Goal: Information Seeking & Learning: Learn about a topic

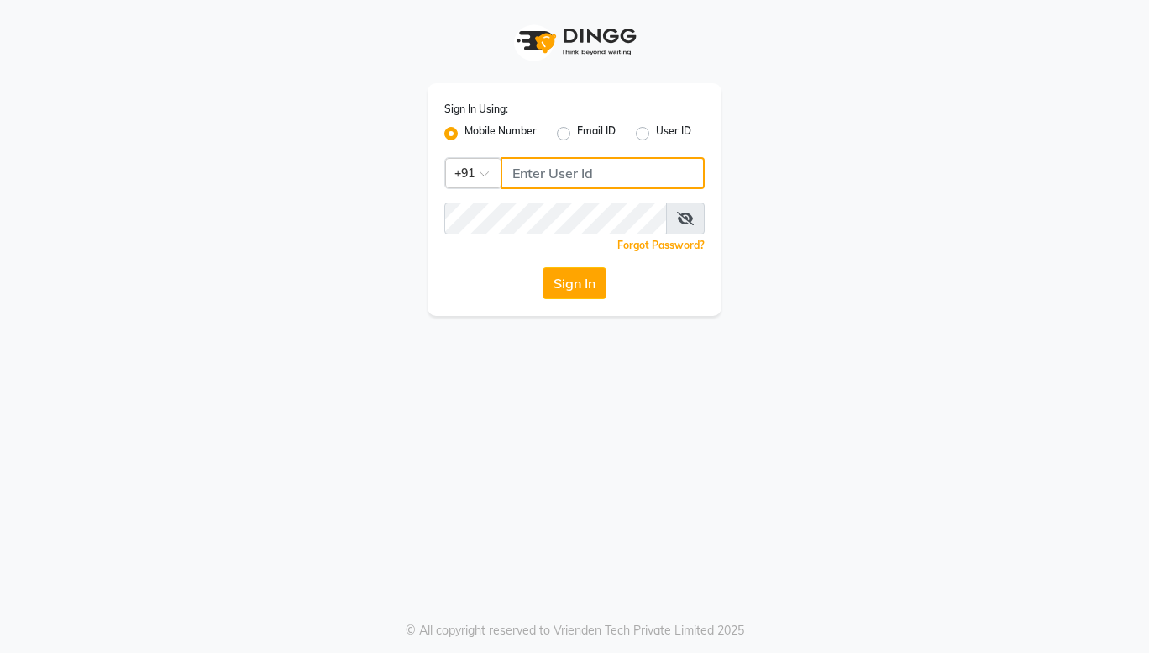
click at [593, 182] on input "Username" at bounding box center [603, 173] width 204 height 32
type input "9022329497"
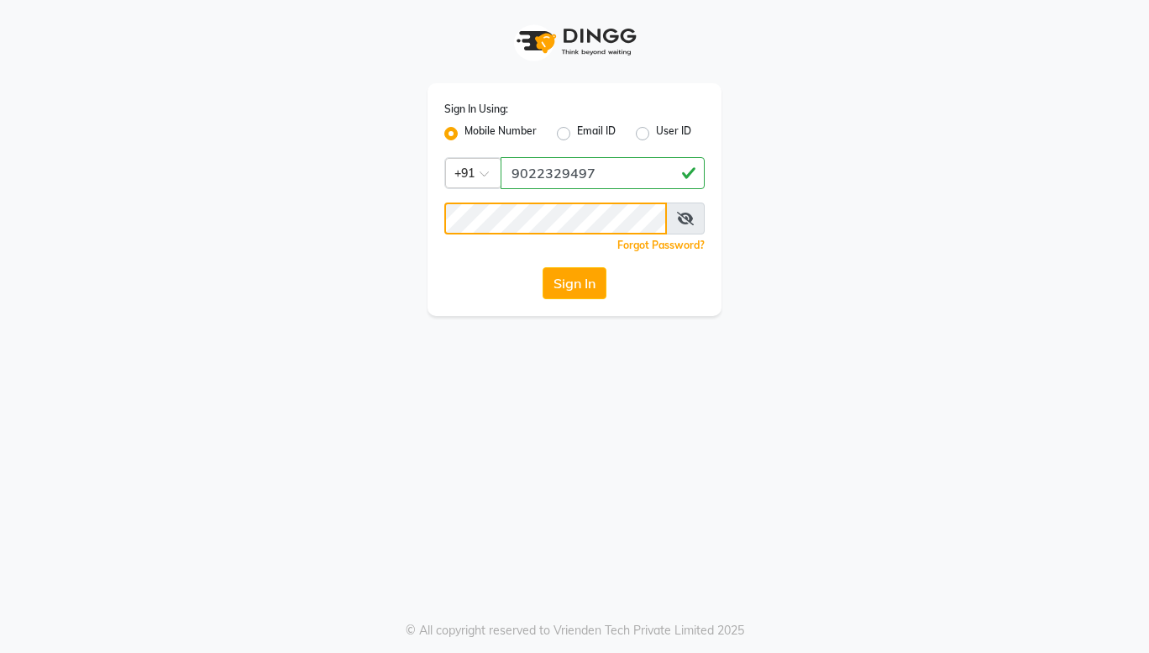
click at [543, 267] on button "Sign In" at bounding box center [575, 283] width 64 height 32
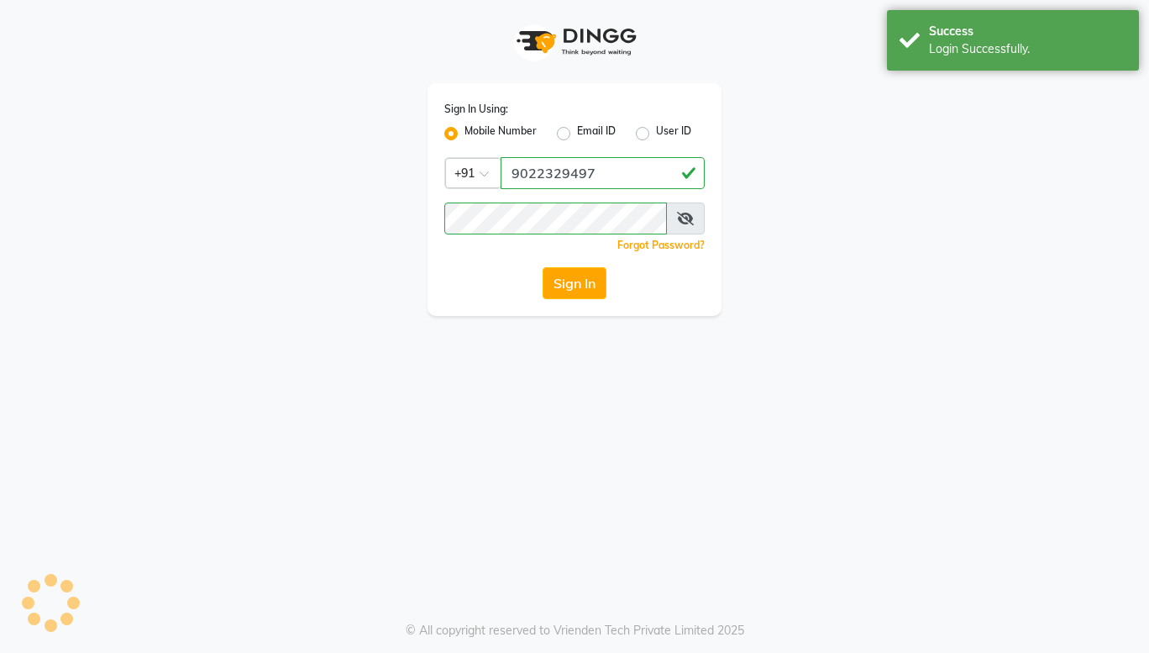
select select "8053"
select select "service"
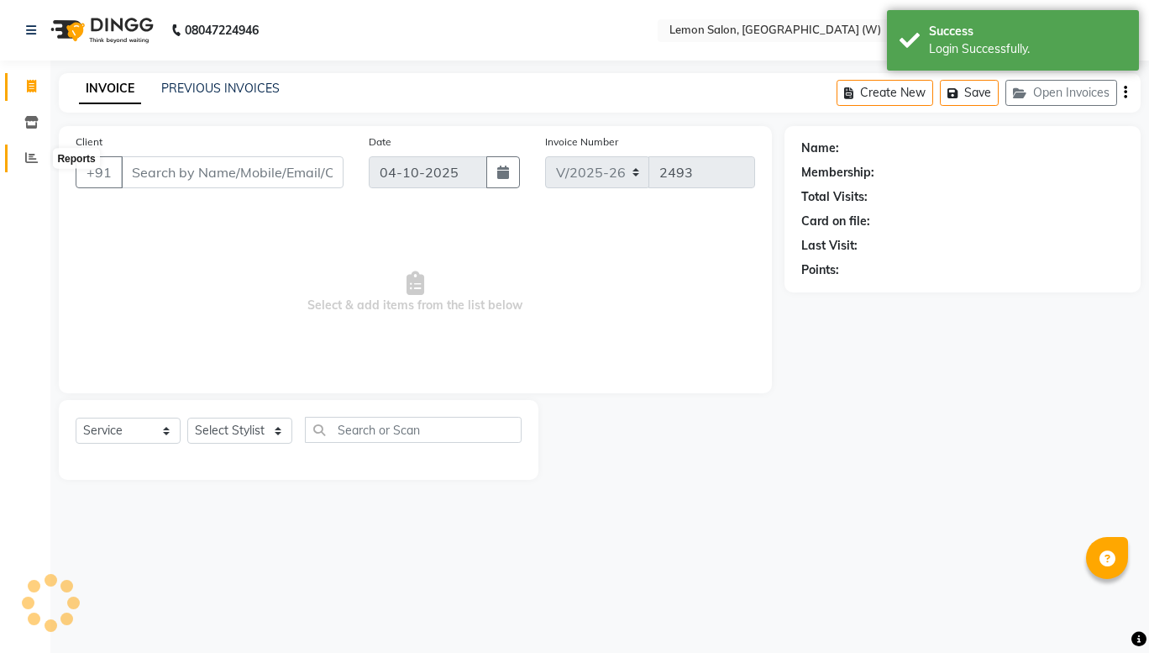
click at [25, 160] on icon at bounding box center [31, 157] width 13 height 13
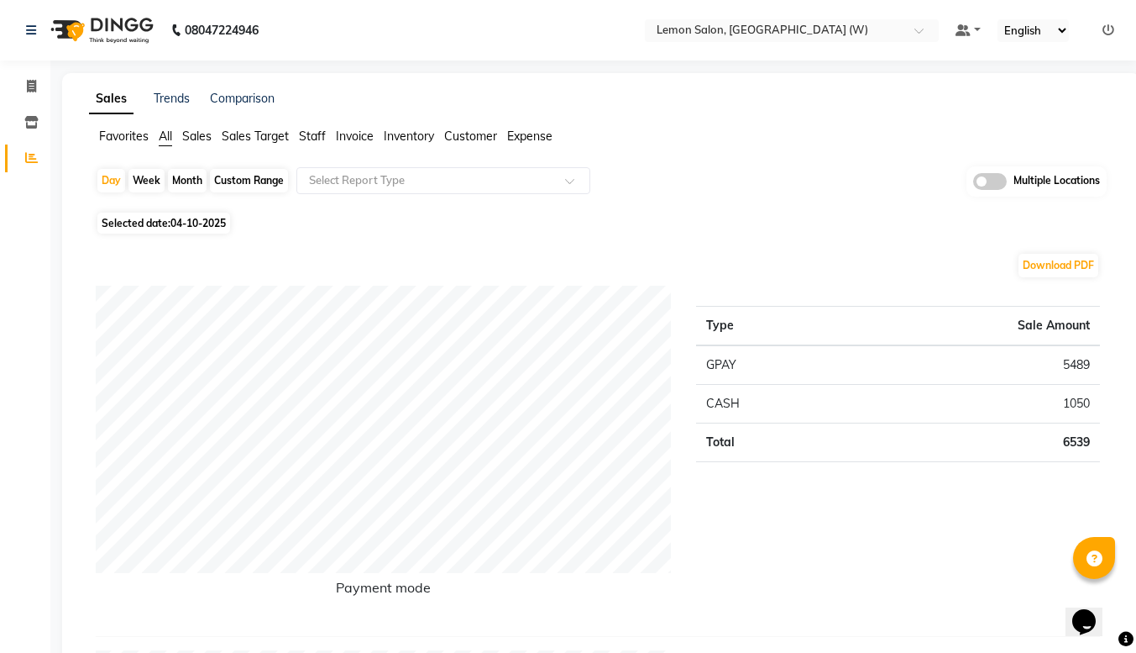
click at [739, 492] on div "Type Sale Amount GPAY 5489 CASH 1050 Total 6539" at bounding box center [898, 454] width 429 height 337
click at [228, 184] on div "Custom Range" at bounding box center [249, 181] width 78 height 24
select select "10"
select select "2025"
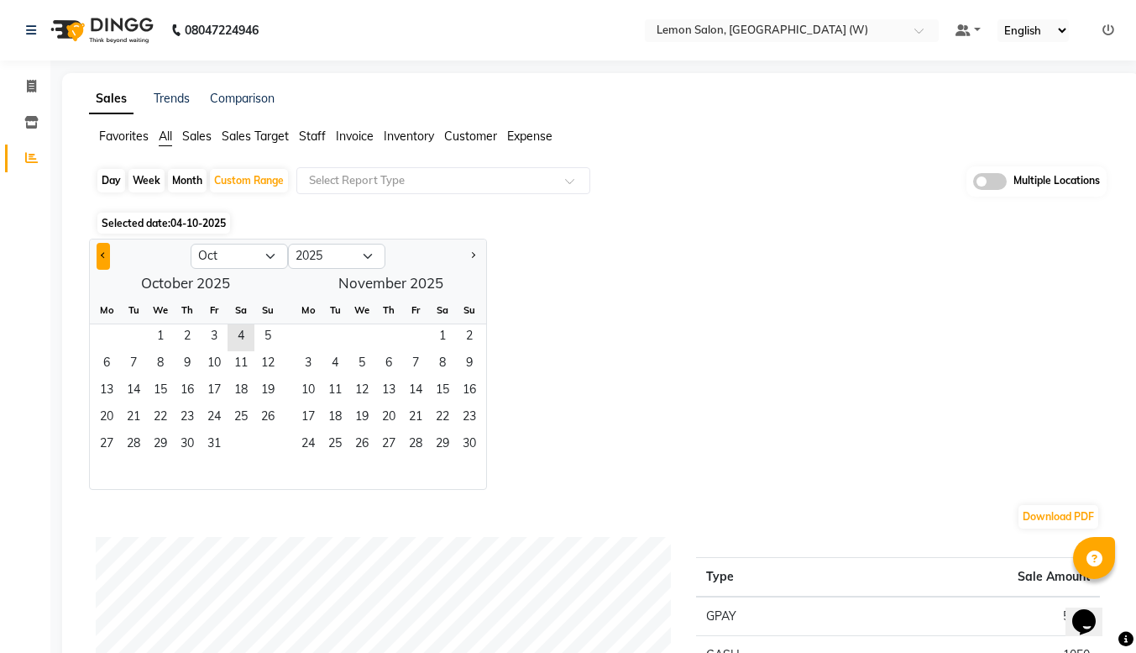
click at [101, 245] on button "Previous month" at bounding box center [103, 256] width 13 height 27
click at [474, 253] on button "Next month" at bounding box center [472, 256] width 13 height 27
click at [522, 273] on div "Jan Feb Mar Apr May Jun [DATE] Aug Sep Oct Nov [DATE] 2016 2017 2018 2019 2020 …" at bounding box center [601, 364] width 1025 height 251
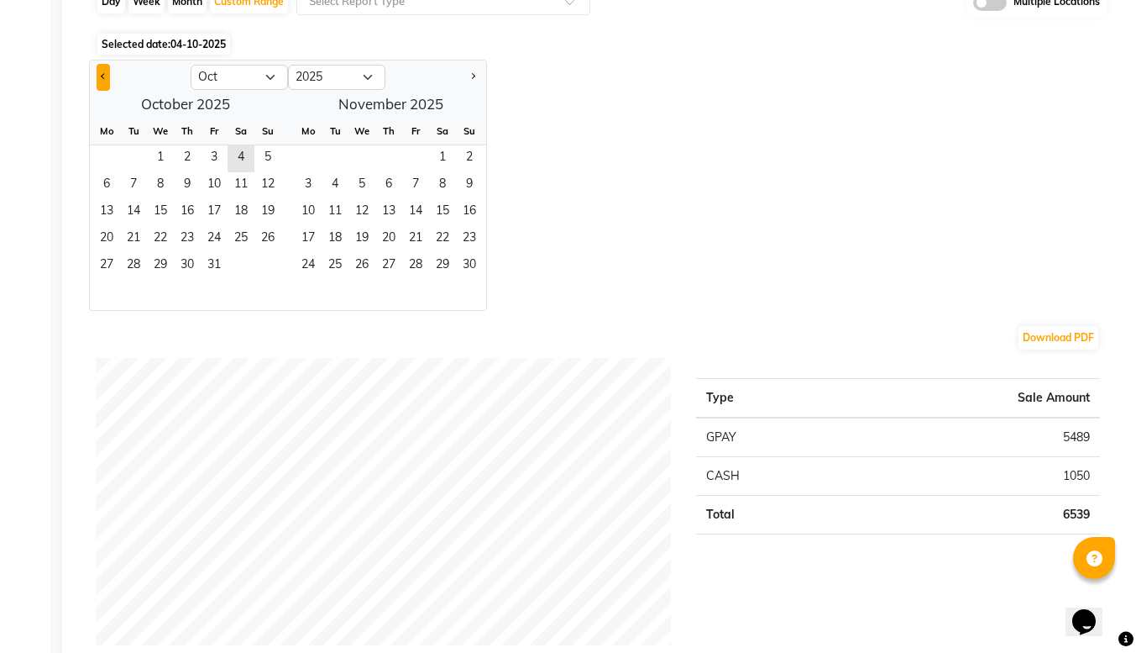
click at [108, 78] on button "Previous month" at bounding box center [103, 77] width 13 height 27
select select "9"
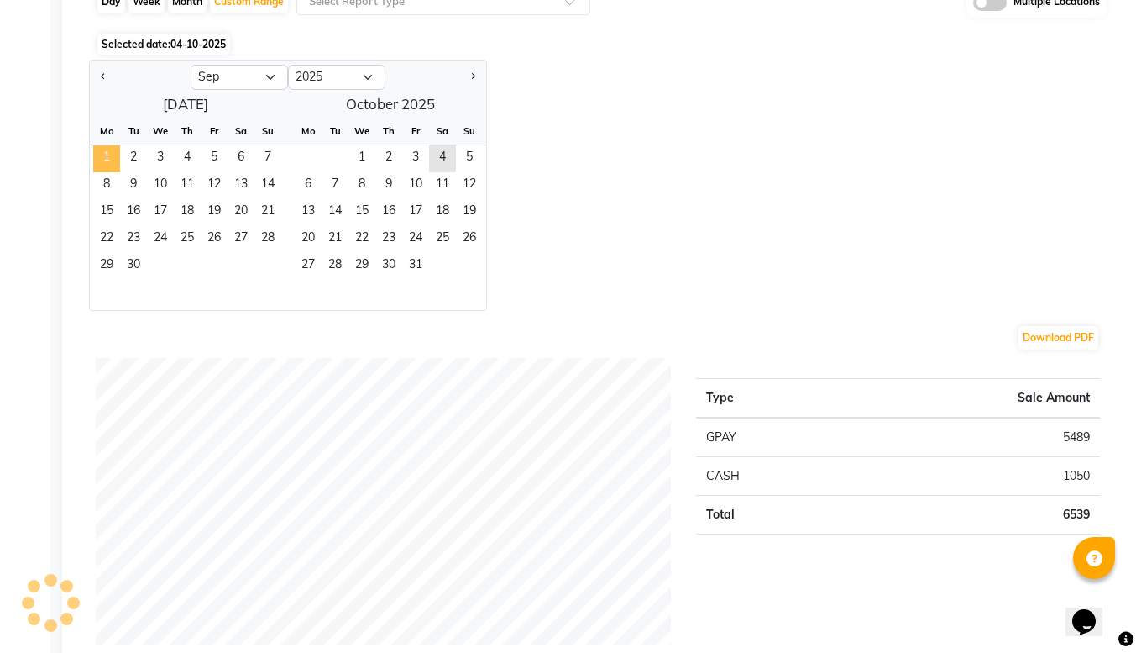
click at [104, 148] on span "1" at bounding box center [106, 158] width 27 height 27
click at [141, 256] on span "30" at bounding box center [133, 266] width 27 height 27
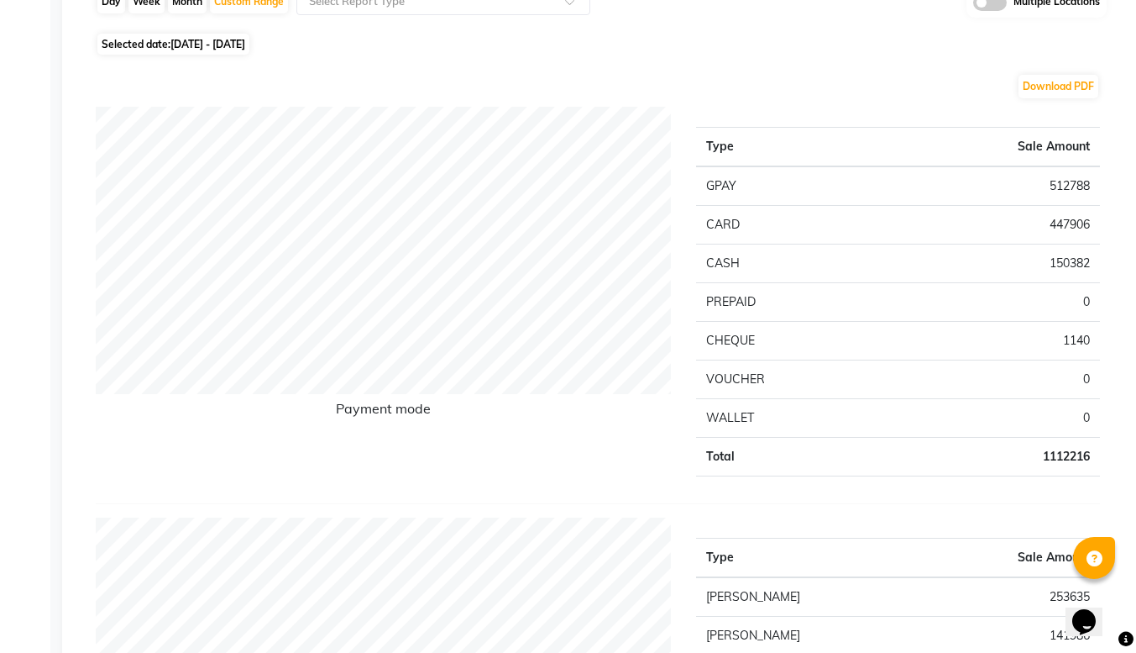
click at [435, 411] on h6 "Payment mode" at bounding box center [383, 412] width 575 height 23
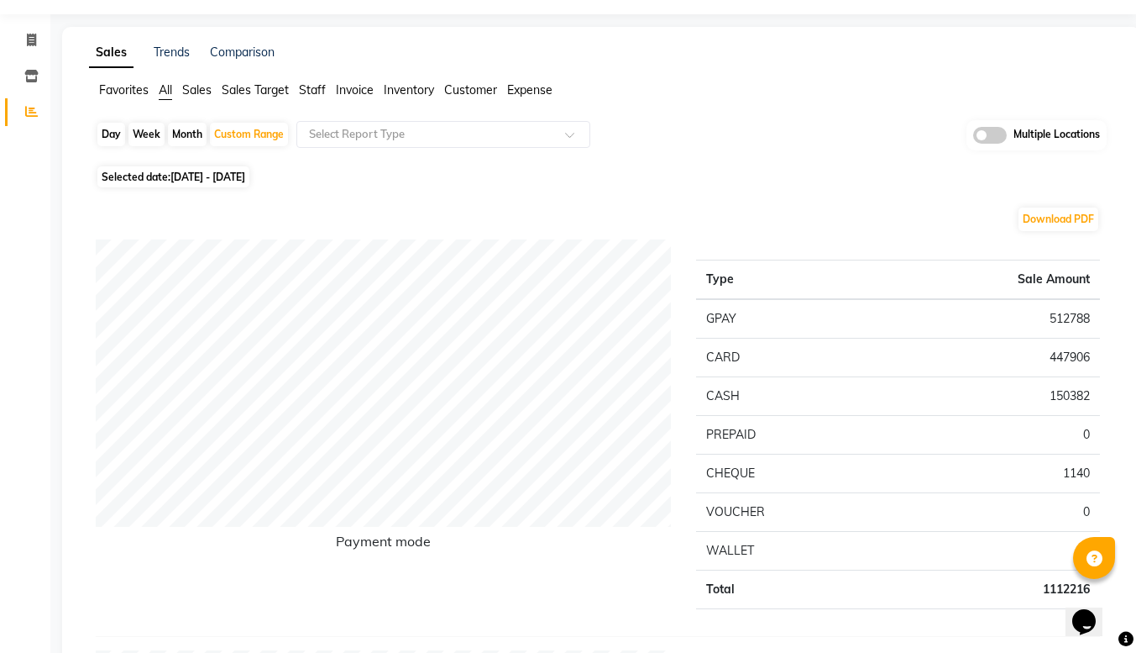
scroll to position [11, 0]
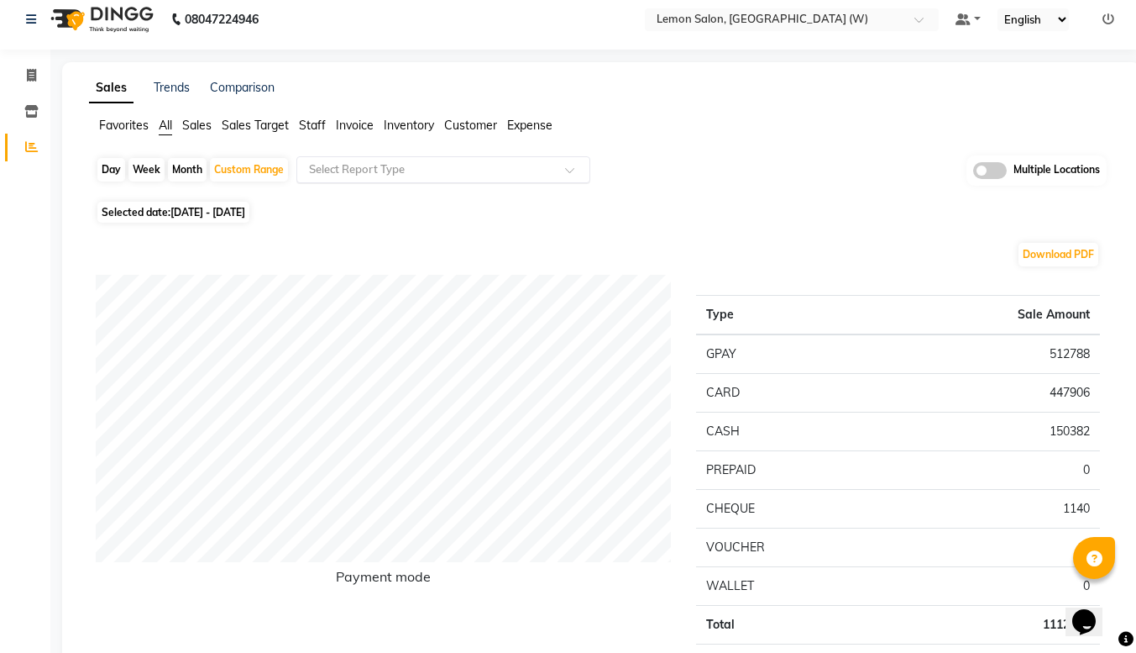
click at [570, 170] on span at bounding box center [575, 174] width 21 height 17
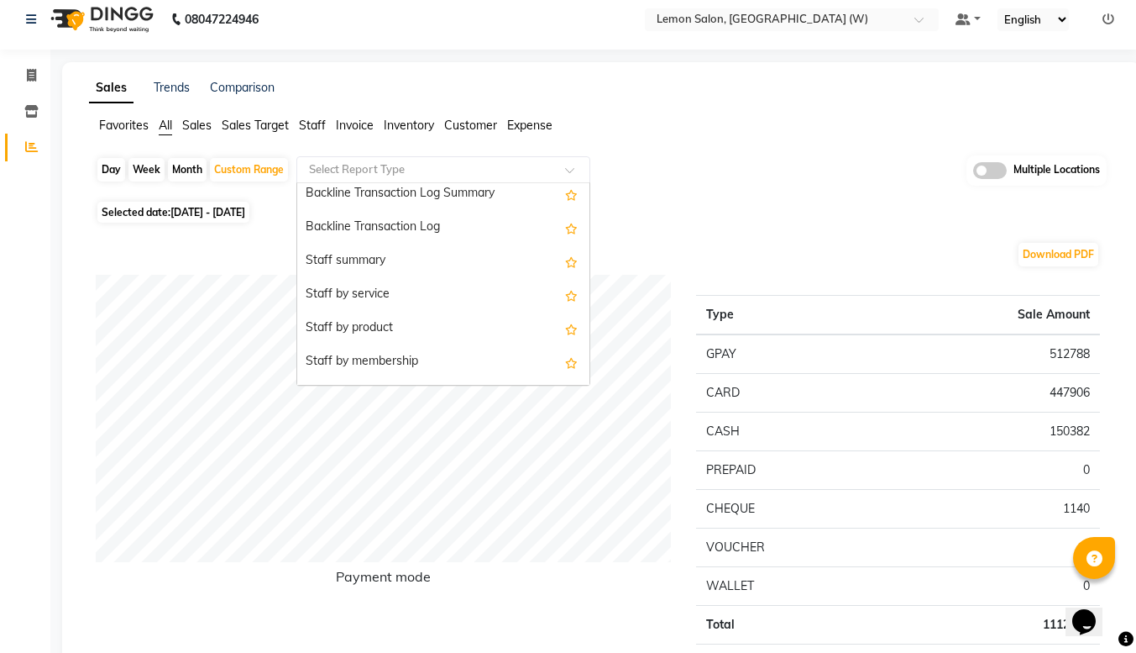
scroll to position [0, 0]
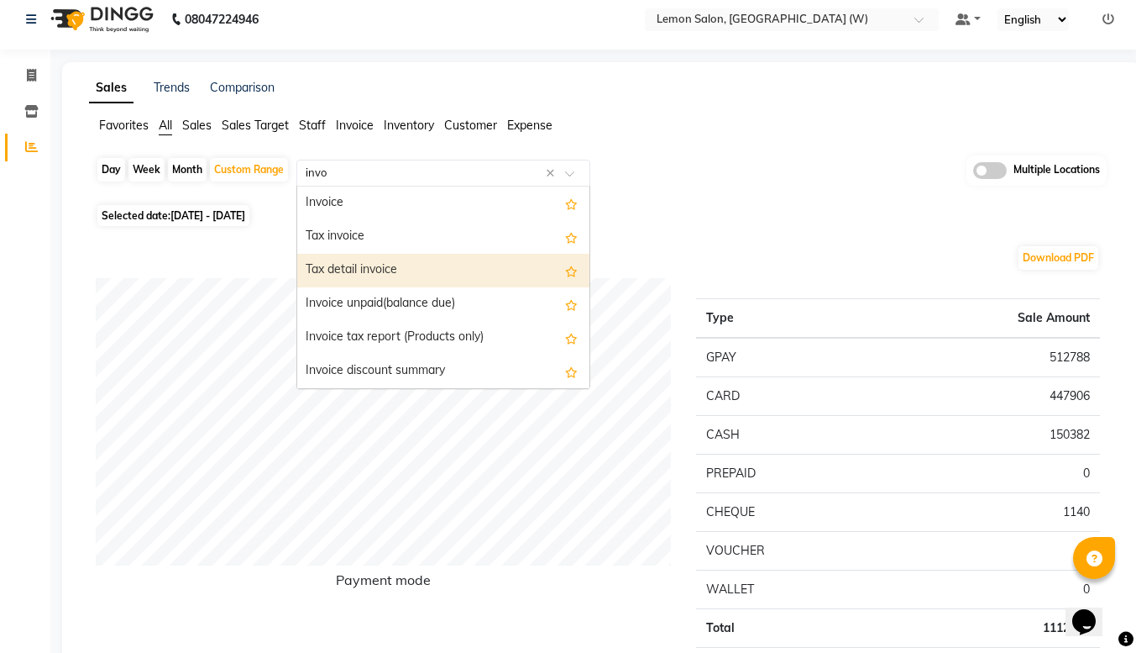
type input "invoi"
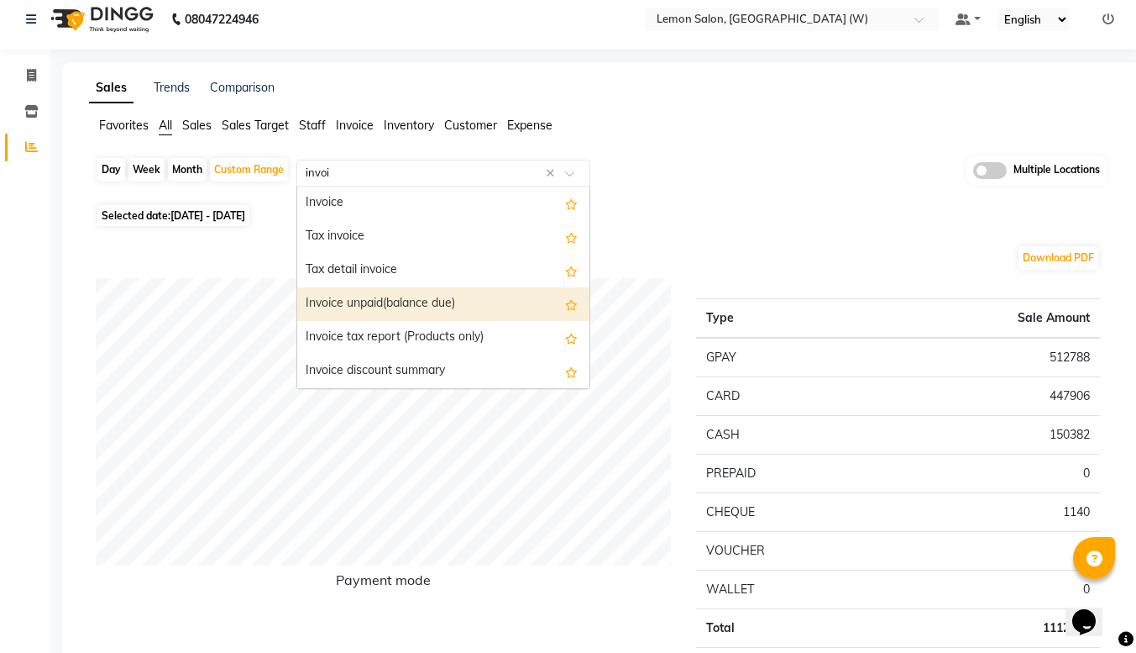
click at [373, 314] on div "Invoice unpaid(balance due)" at bounding box center [443, 304] width 292 height 34
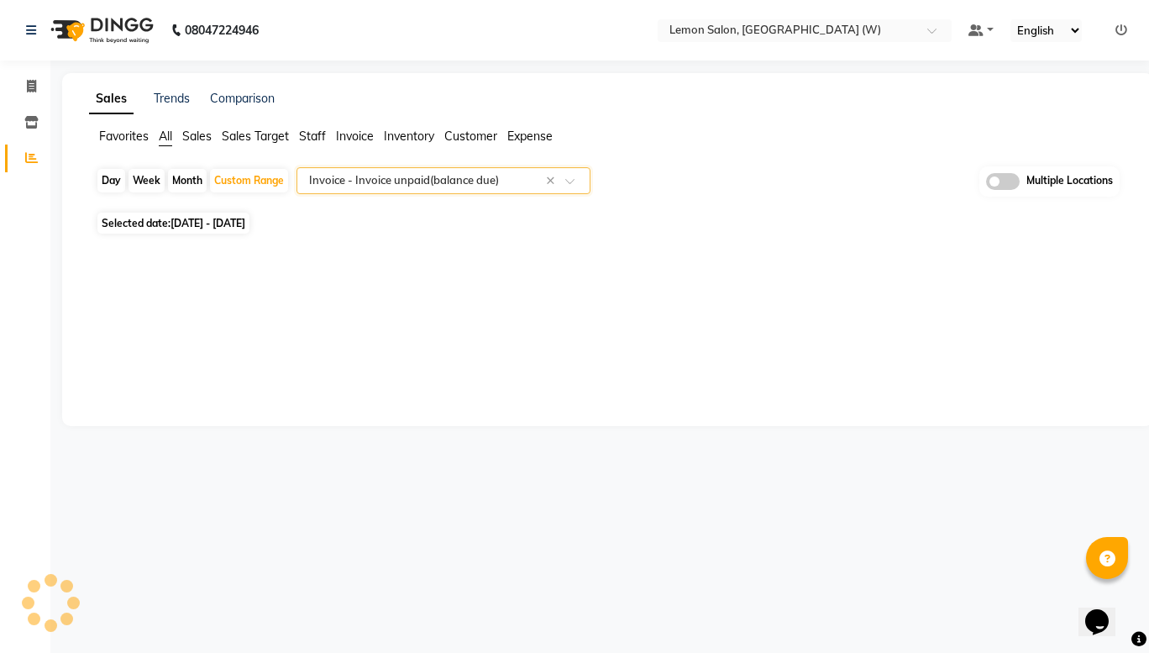
select select "full_report"
select select "csv"
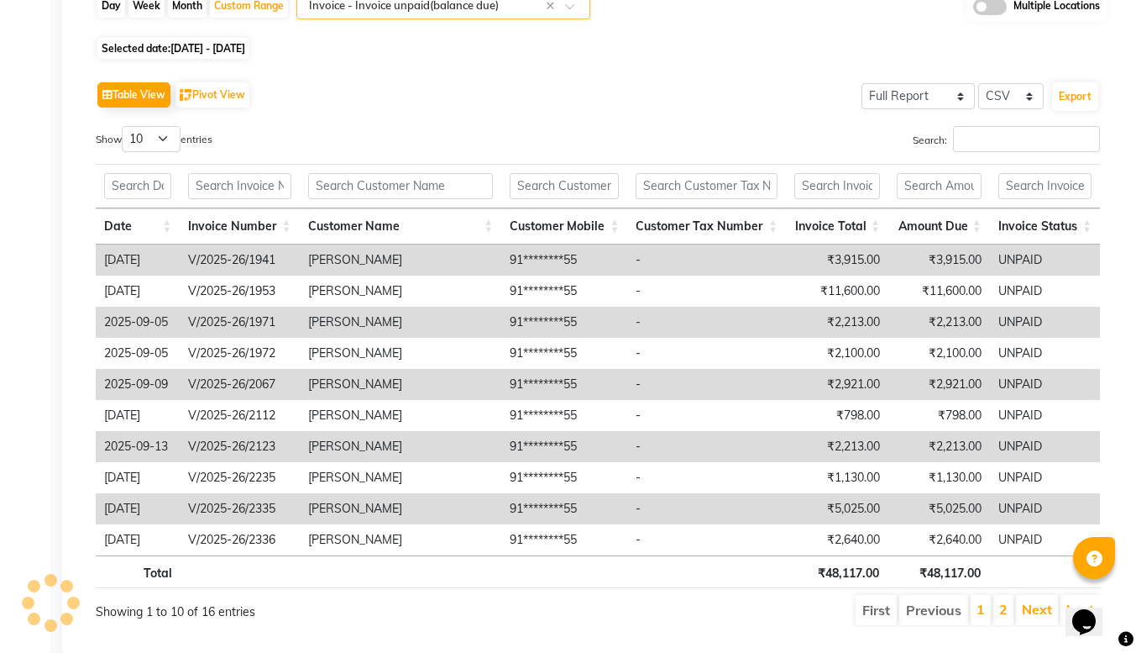
scroll to position [0, 13]
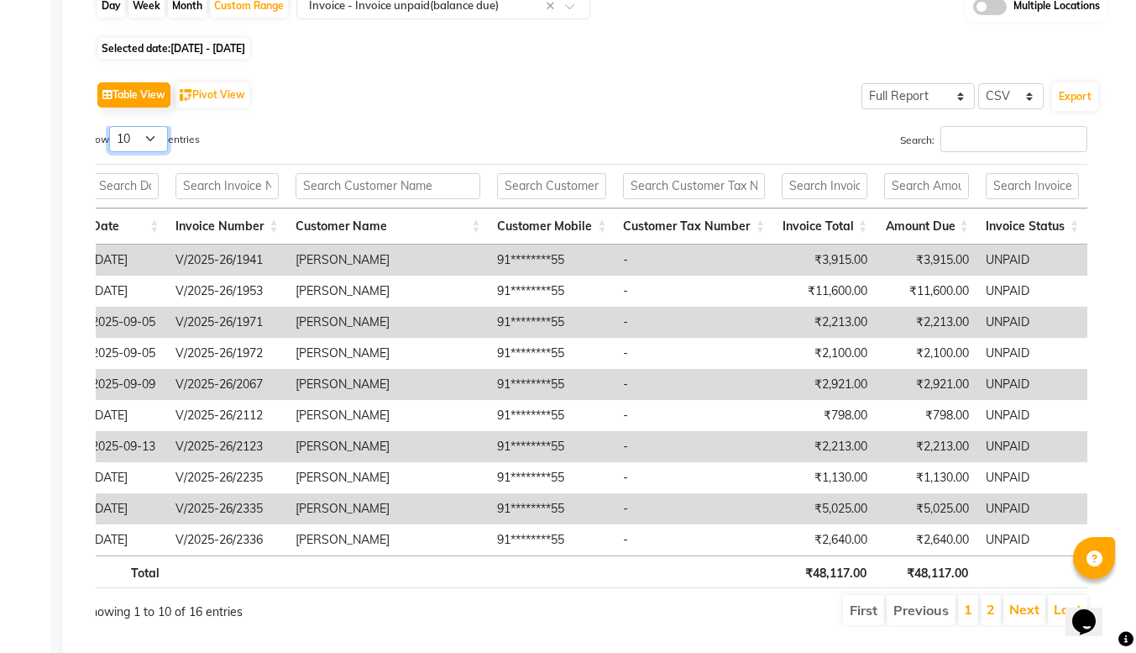
click at [128, 140] on select "10 25 50 100" at bounding box center [138, 139] width 59 height 26
select select "100"
click at [112, 126] on select "10 25 50 100" at bounding box center [138, 139] width 59 height 26
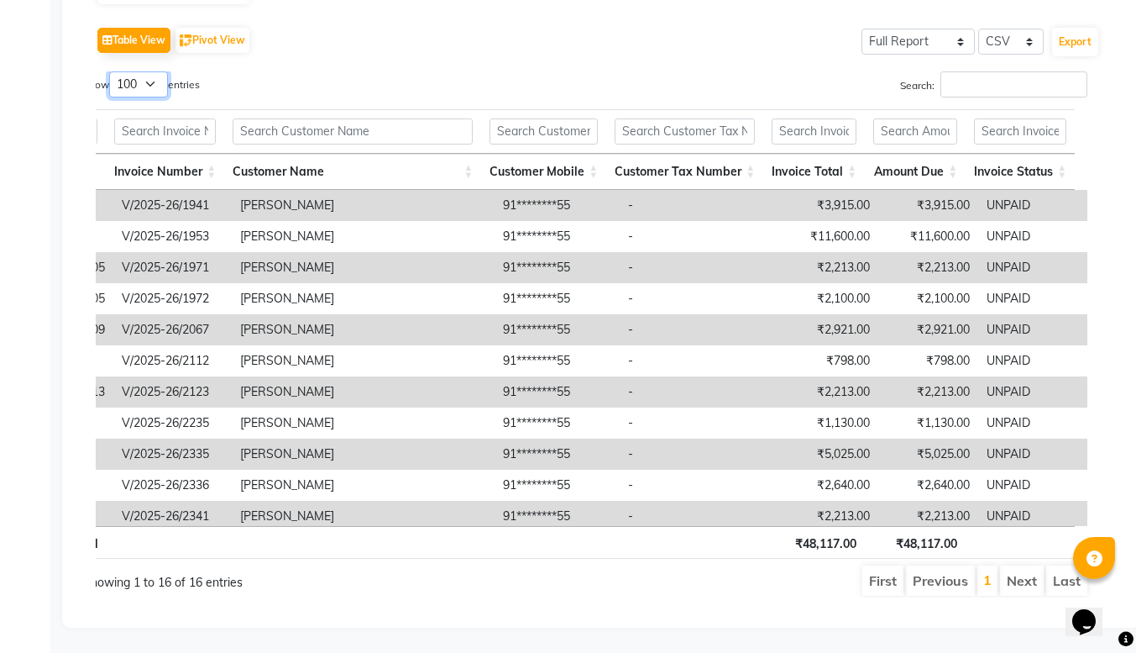
scroll to position [0, 0]
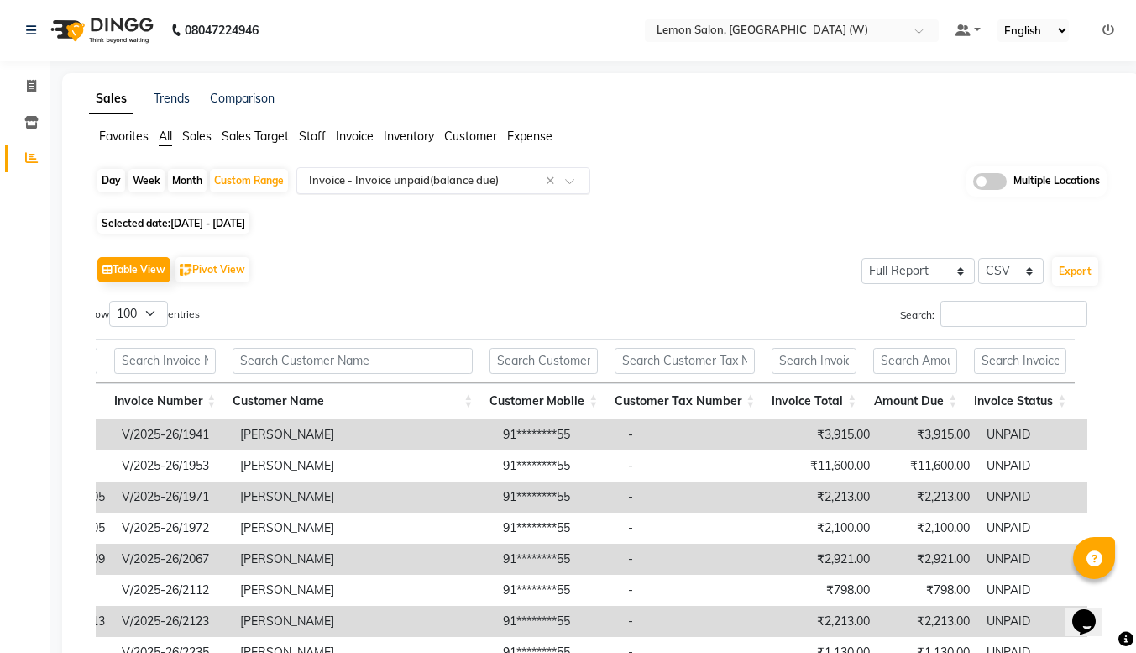
click at [570, 185] on span at bounding box center [575, 185] width 21 height 17
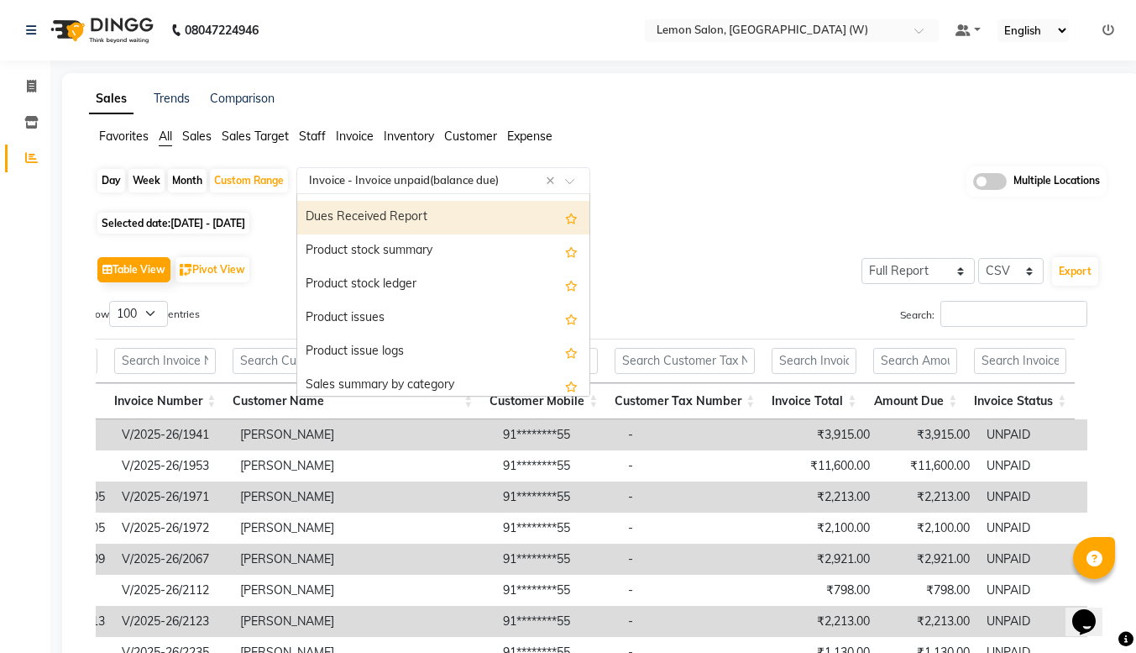
scroll to position [1573, 0]
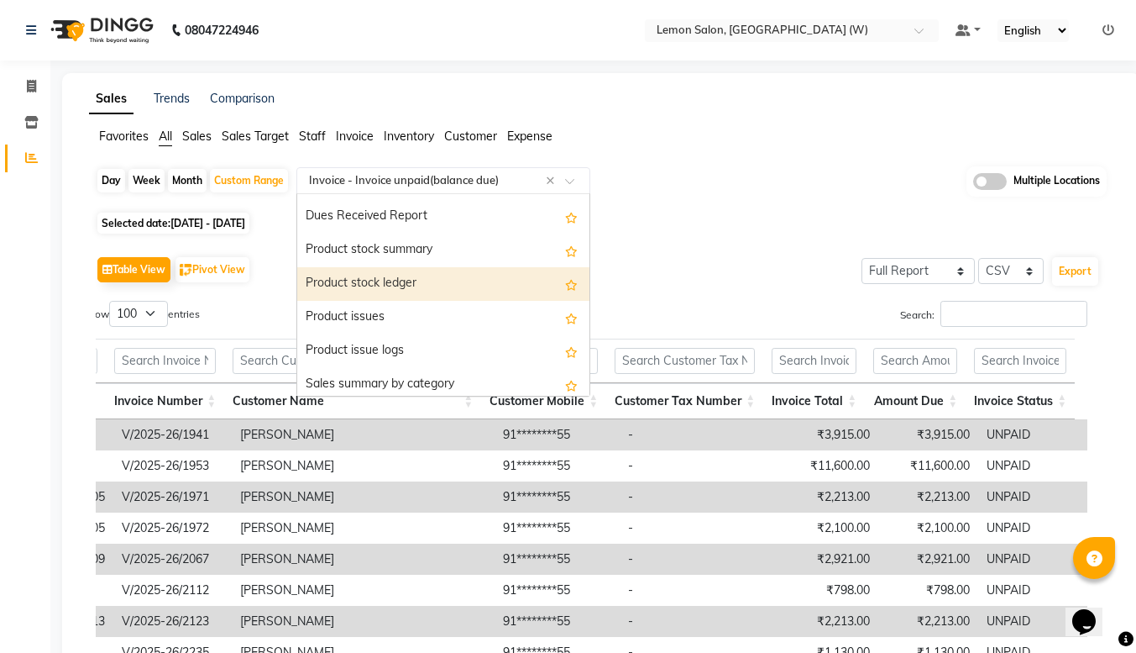
click at [428, 282] on div "Product stock ledger" at bounding box center [443, 284] width 292 height 34
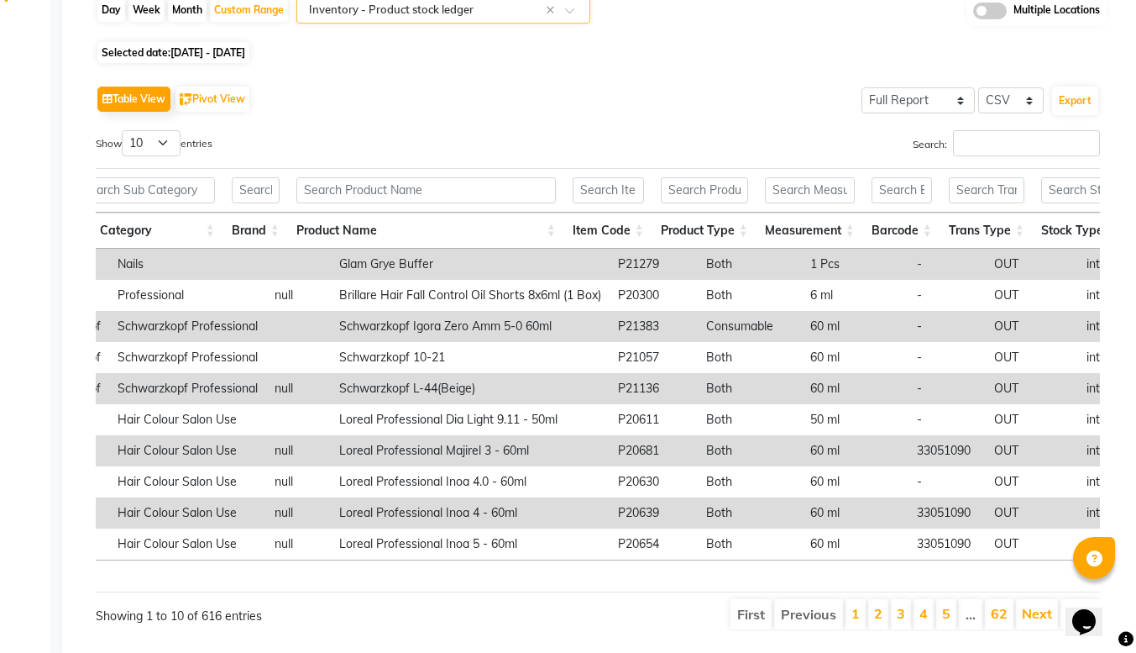
scroll to position [0, 0]
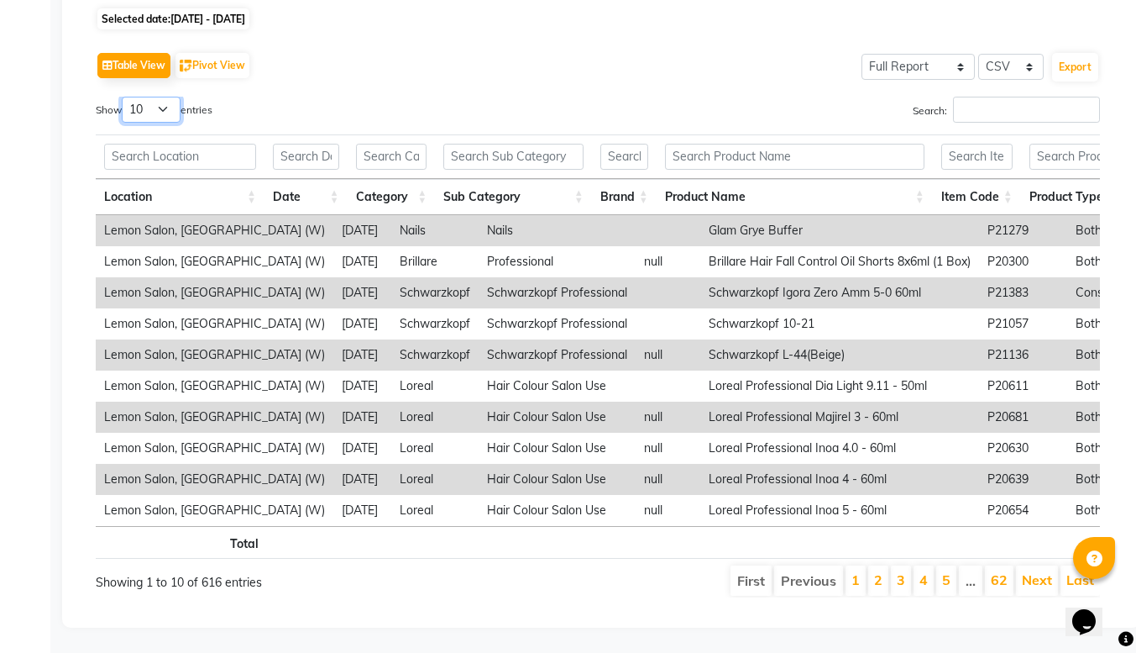
click at [144, 97] on select "10 25 50 100" at bounding box center [151, 110] width 59 height 26
select select "100"
click at [124, 97] on select "10 25 50 100" at bounding box center [151, 110] width 59 height 26
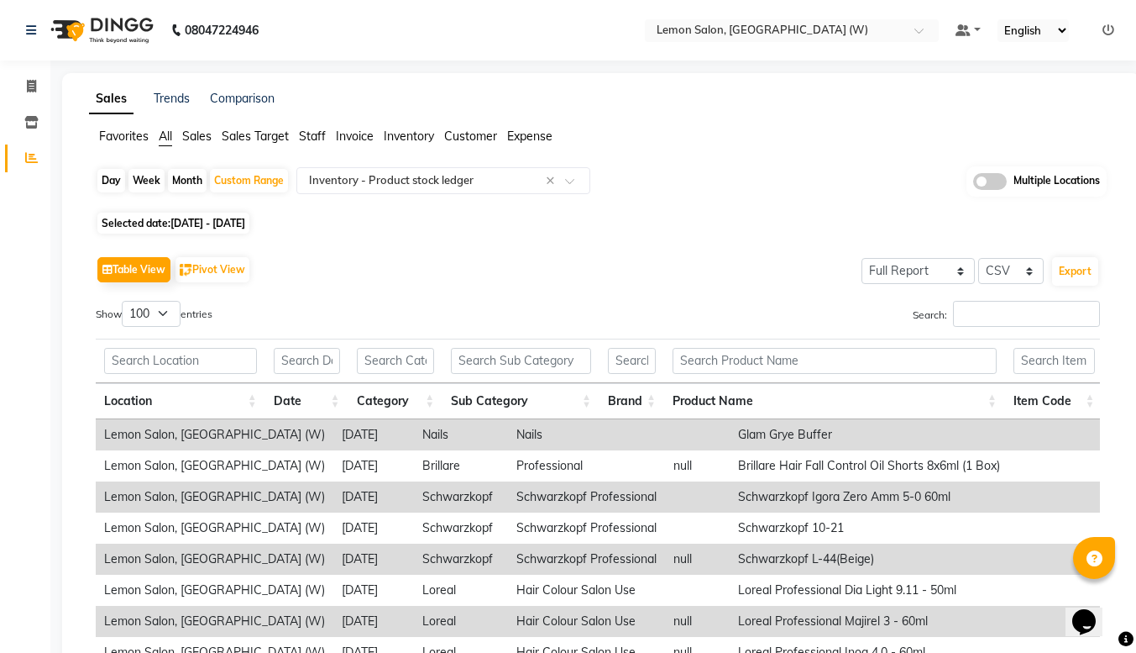
click at [325, 284] on div "Table View Pivot View Select Full Report Filtered Report Select CSV PDF Export" at bounding box center [598, 269] width 1004 height 35
click at [566, 181] on span at bounding box center [575, 185] width 21 height 17
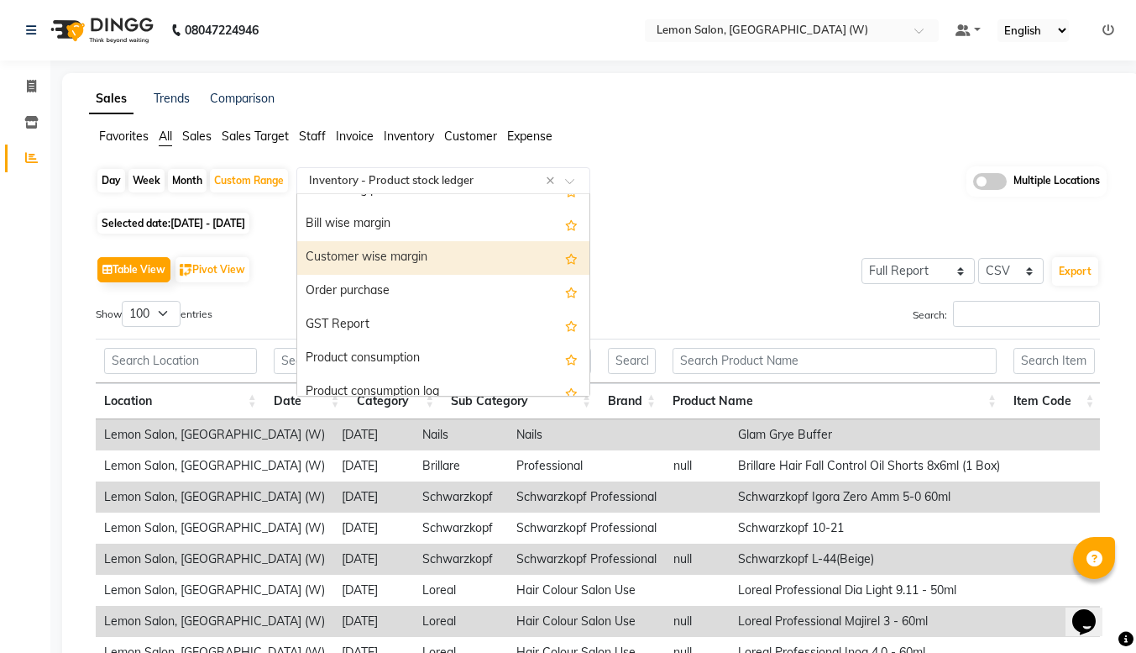
click at [410, 260] on div "Customer wise margin" at bounding box center [443, 258] width 292 height 34
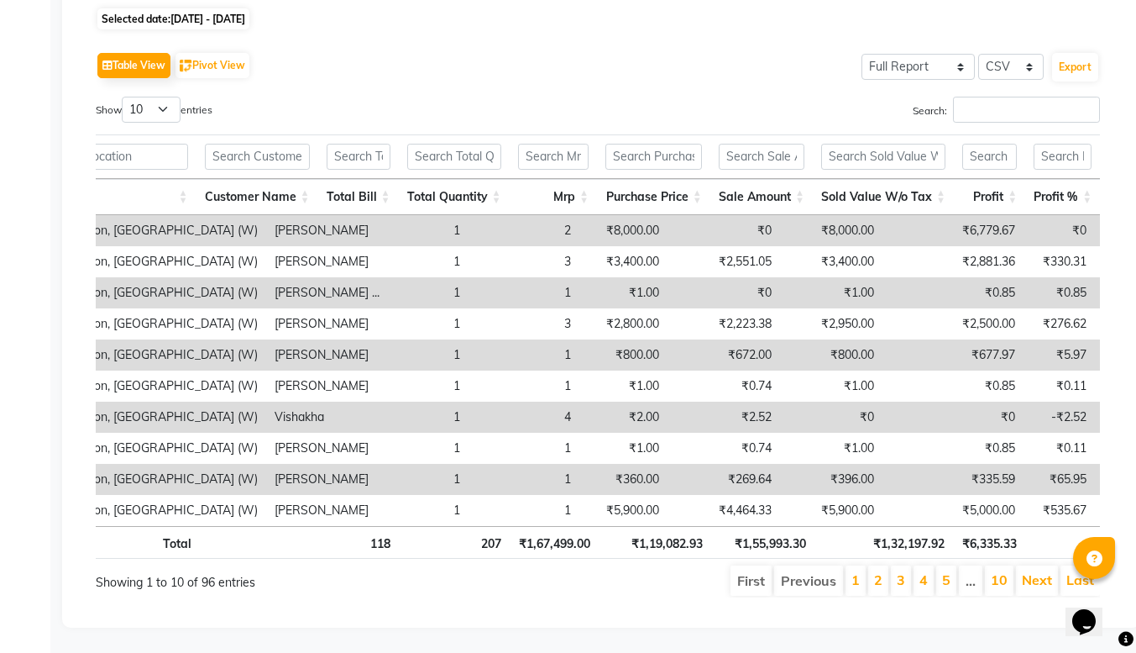
scroll to position [229, 0]
click at [470, 370] on td "1" at bounding box center [524, 385] width 111 height 31
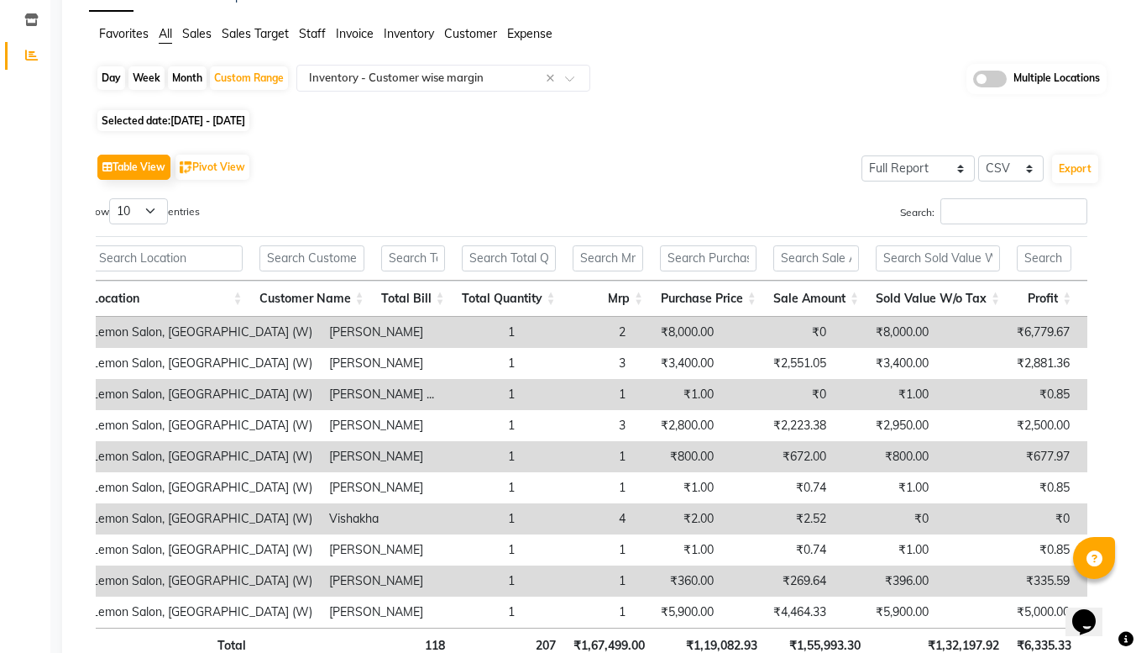
scroll to position [0, 0]
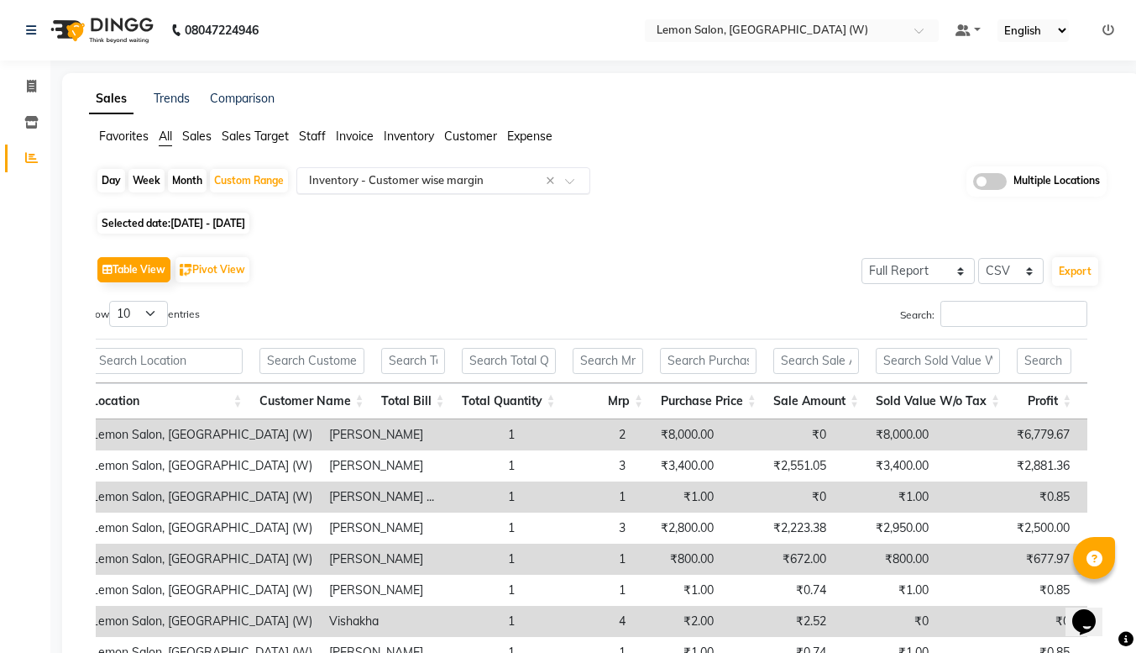
click at [576, 189] on span at bounding box center [575, 185] width 21 height 17
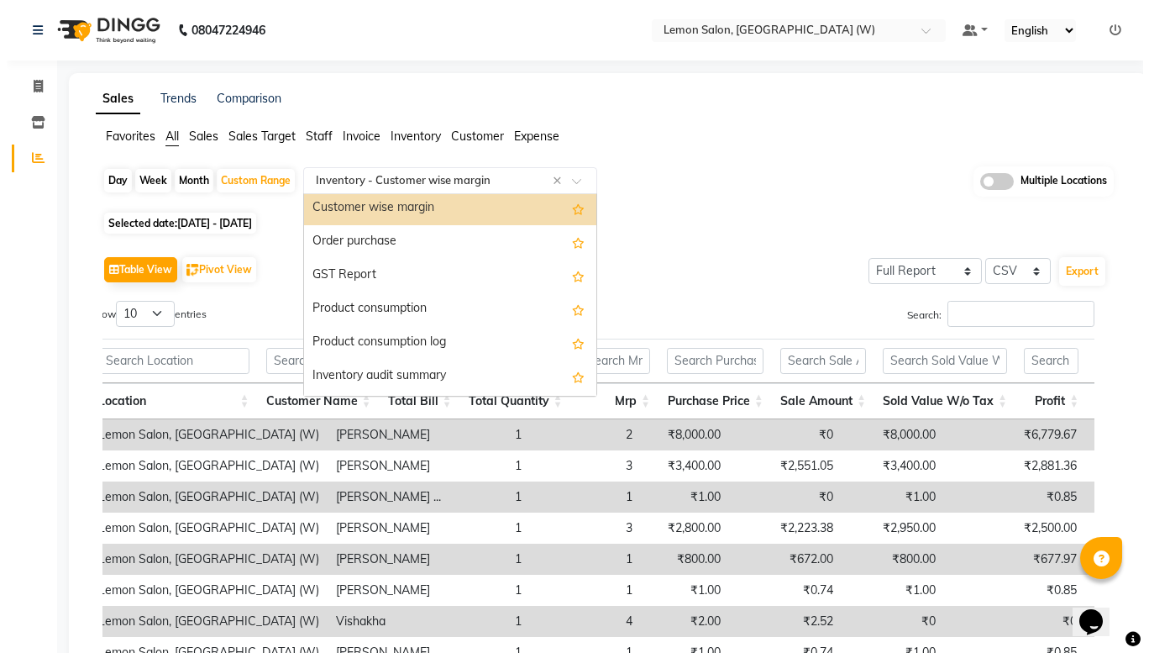
scroll to position [2053, 0]
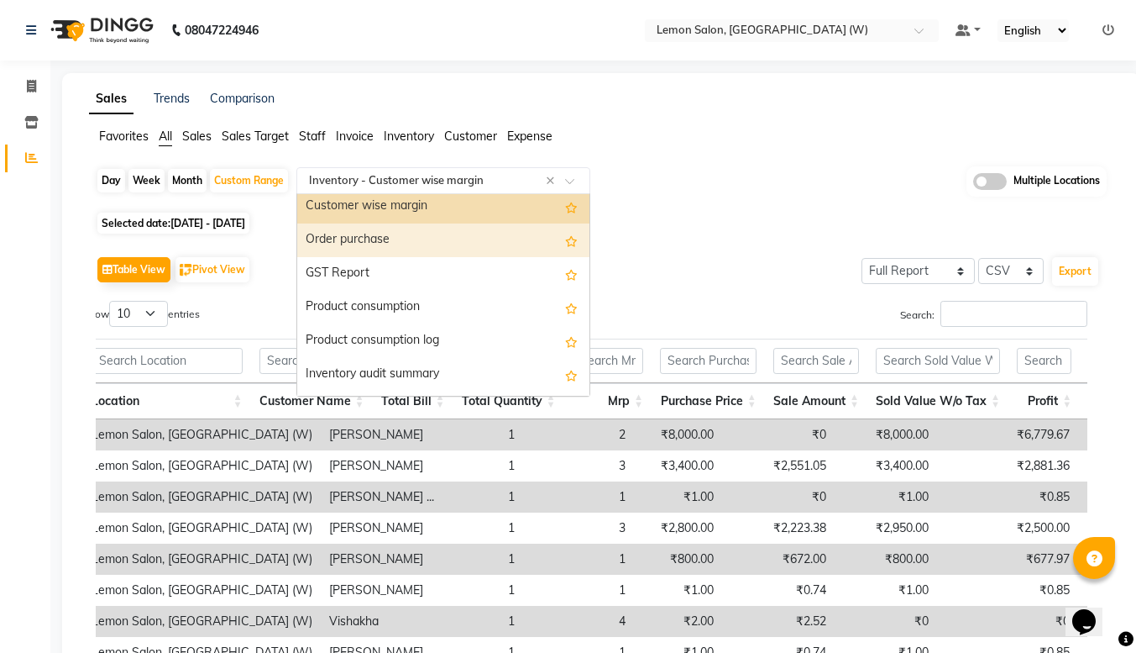
click at [418, 245] on div "Order purchase" at bounding box center [443, 240] width 292 height 34
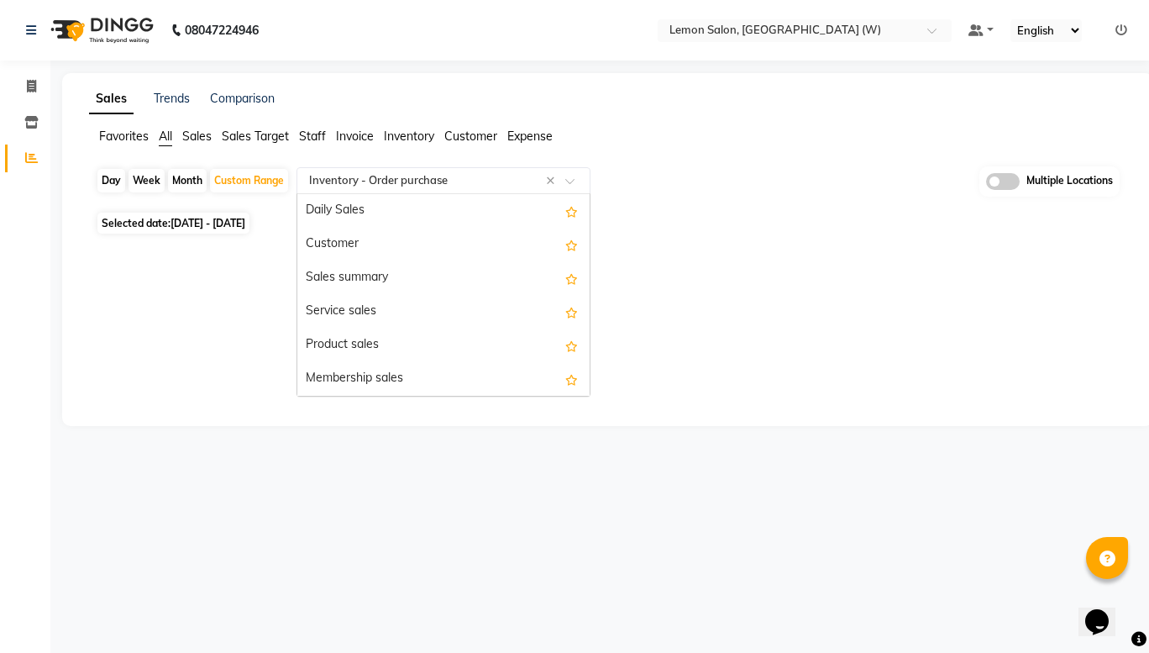
click at [577, 175] on div at bounding box center [443, 180] width 292 height 17
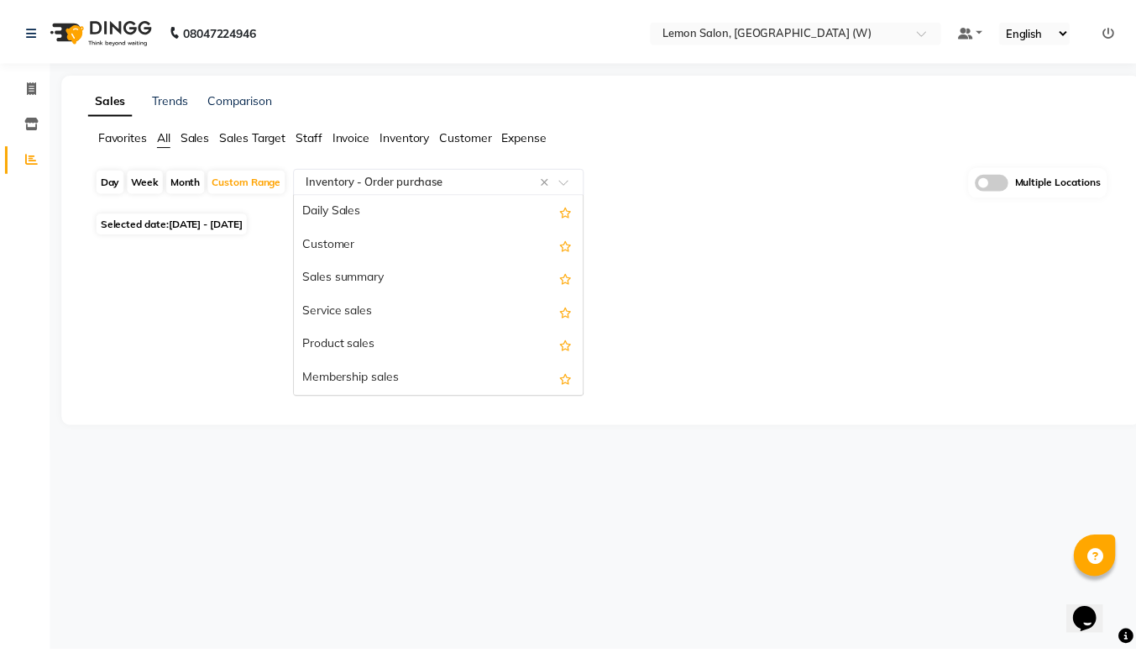
scroll to position [2083, 0]
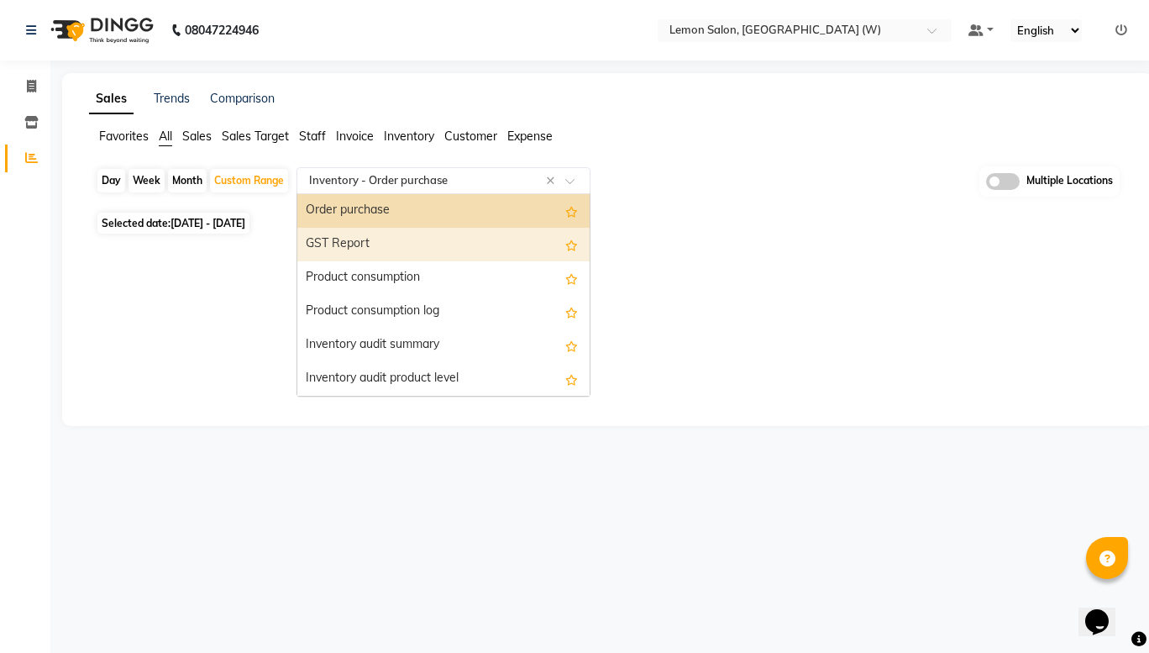
click at [427, 249] on div "GST Report" at bounding box center [443, 245] width 292 height 34
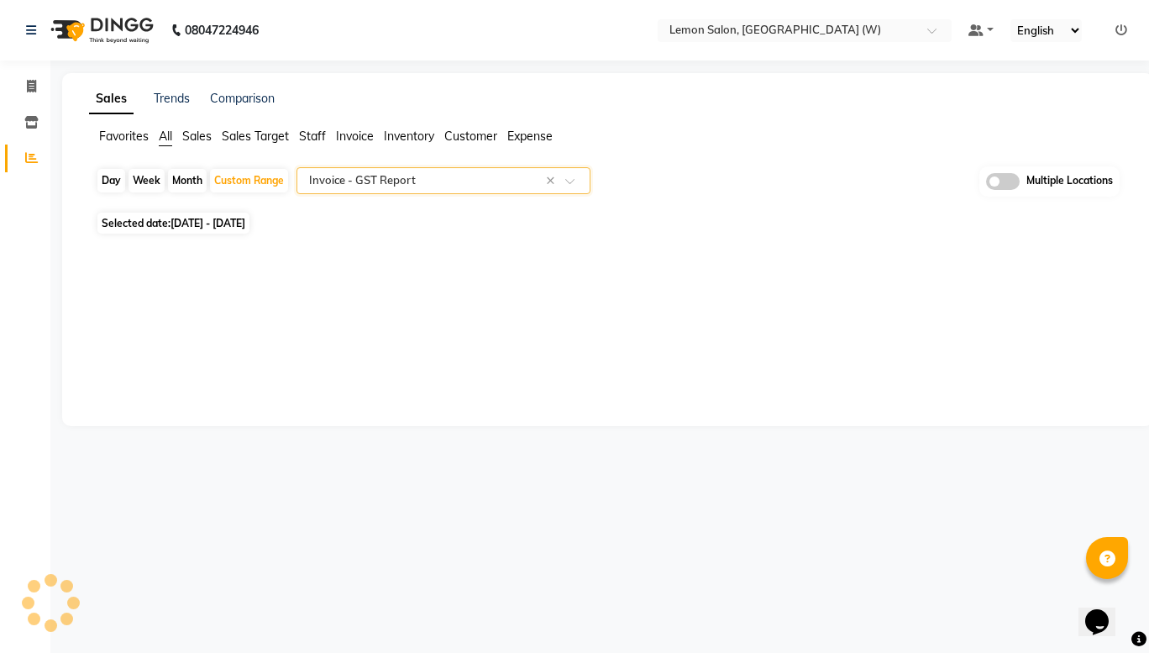
select select "full_report"
select select "csv"
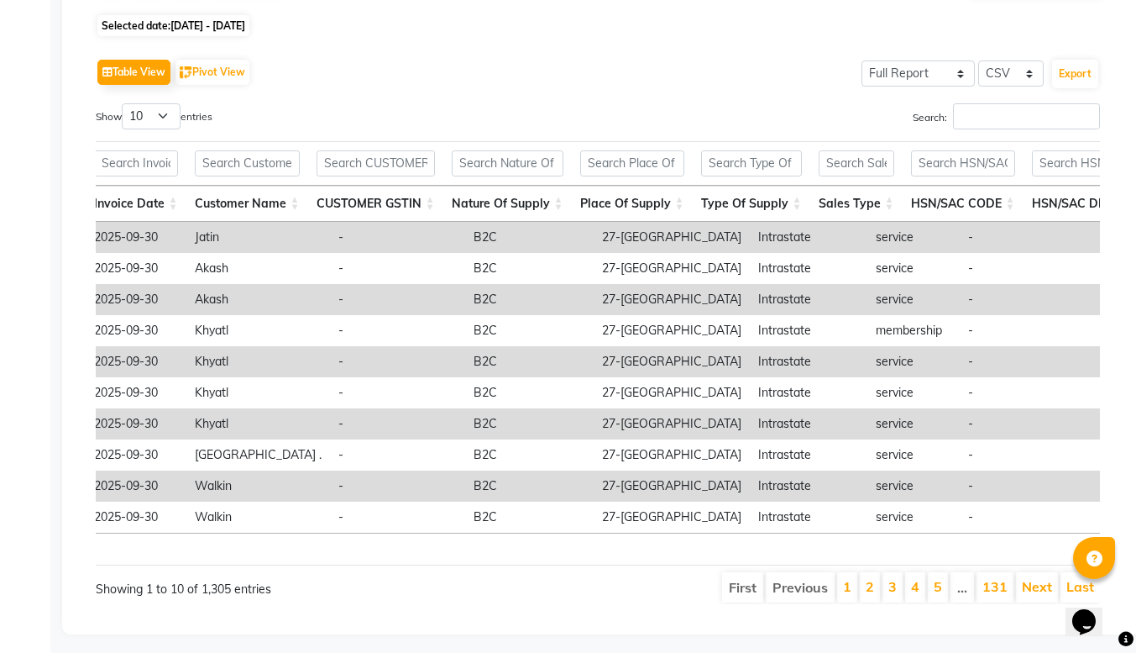
scroll to position [0, 127]
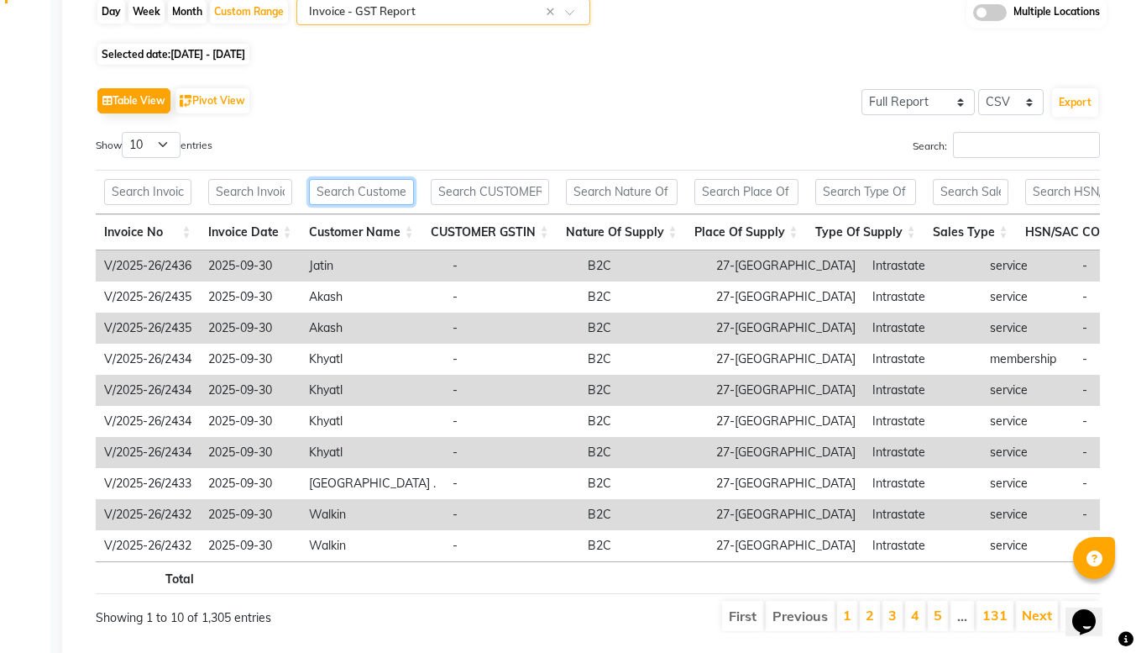
click at [350, 197] on input "text" at bounding box center [361, 192] width 105 height 26
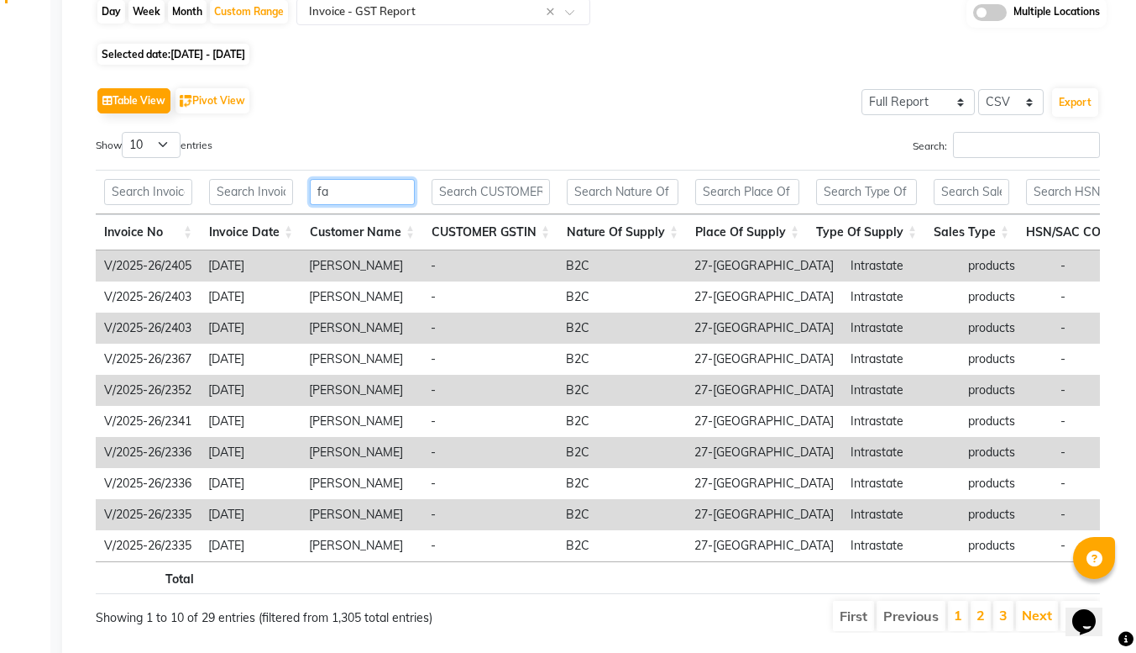
type input "f"
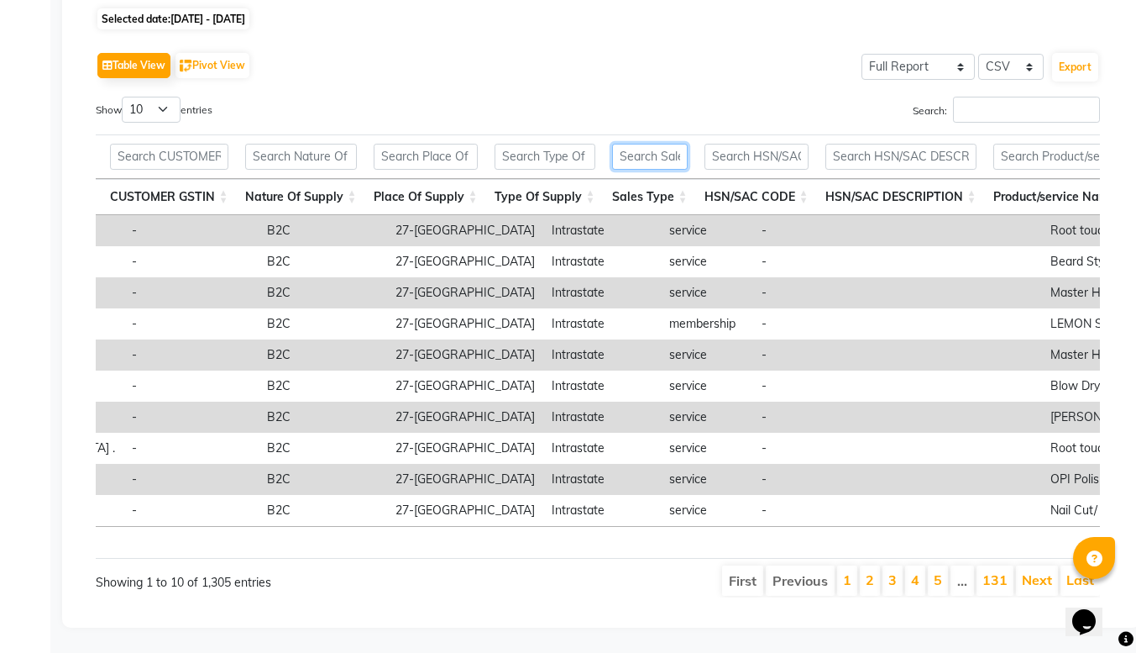
click at [623, 144] on input "text" at bounding box center [650, 157] width 76 height 26
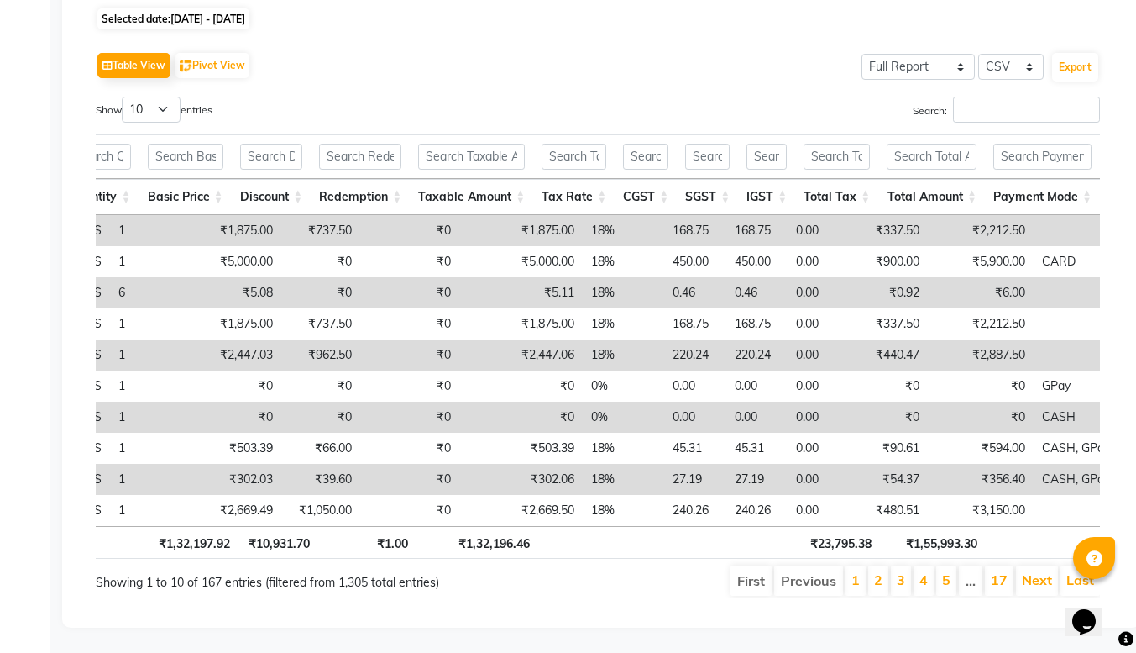
type input "product"
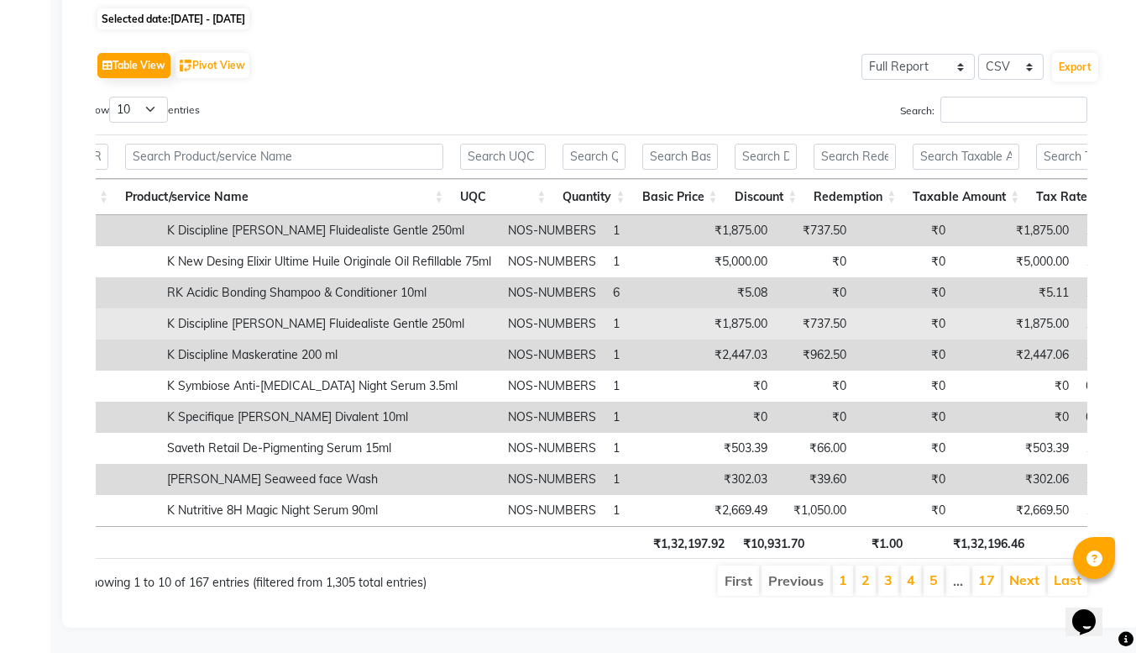
scroll to position [0, 1277]
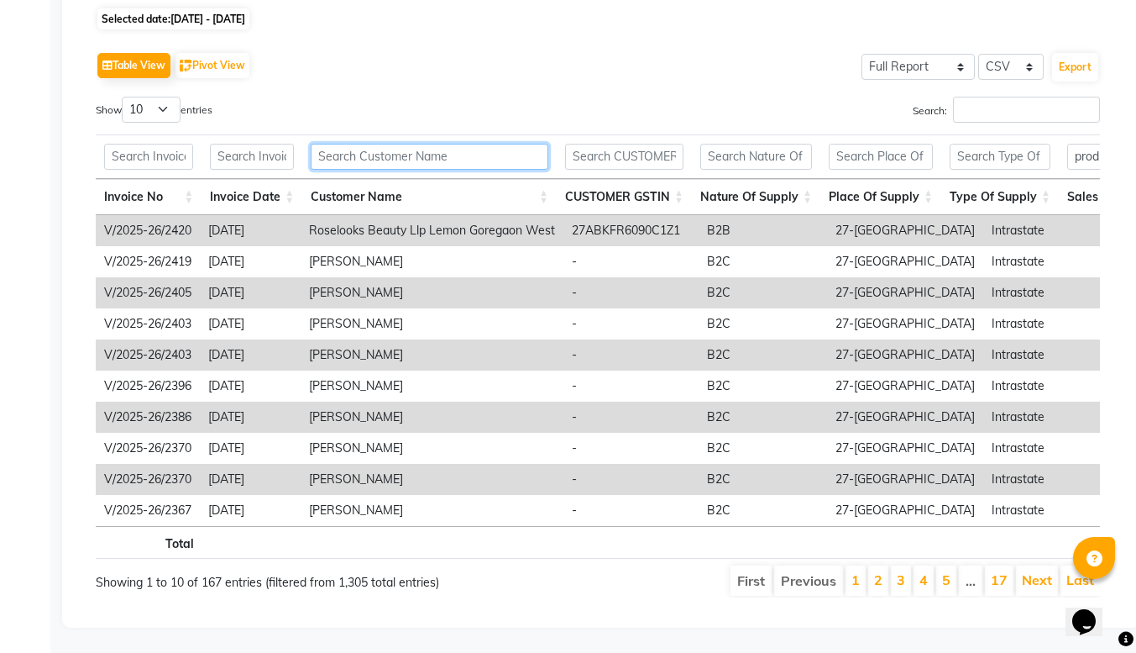
click at [373, 144] on input "text" at bounding box center [430, 157] width 238 height 26
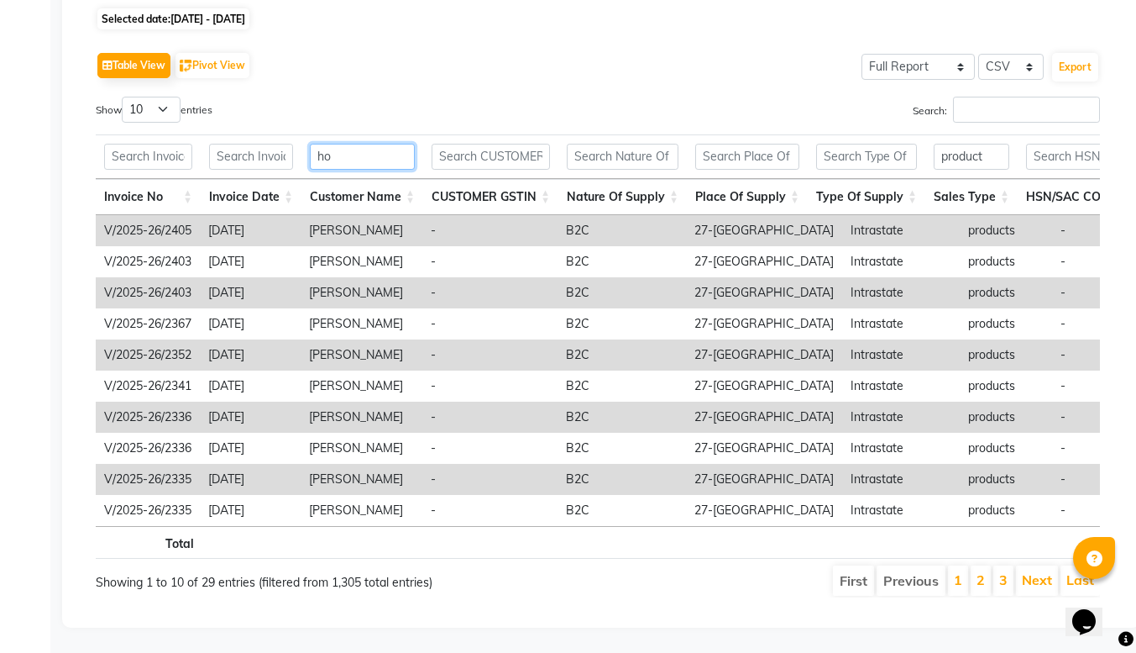
type input "h"
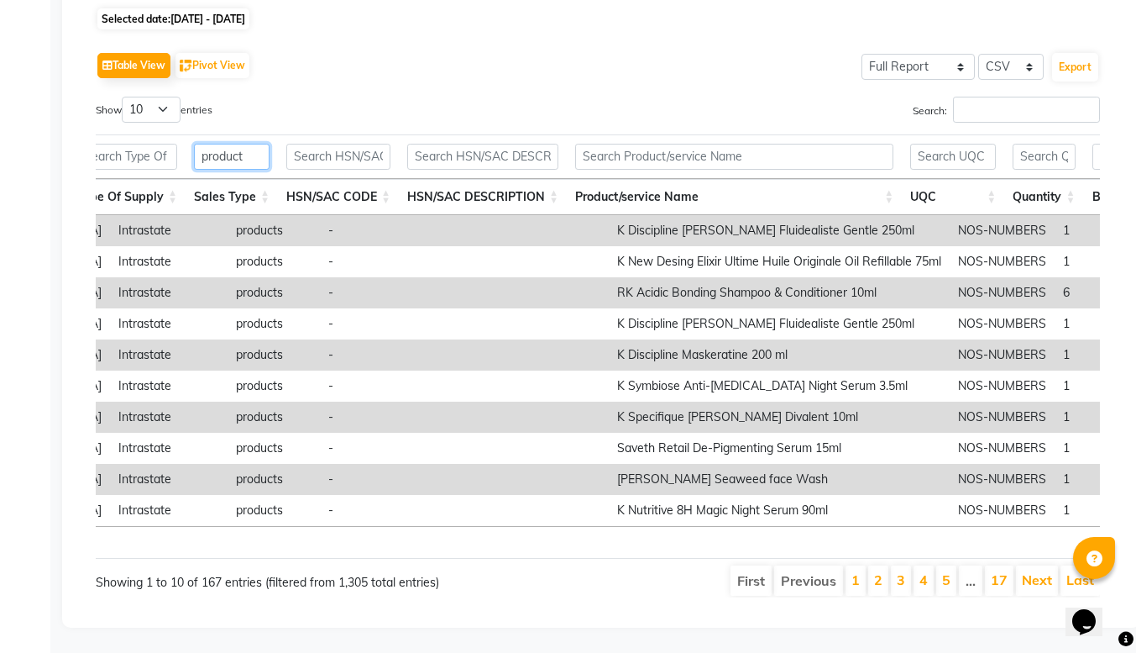
click at [249, 144] on input "product" at bounding box center [232, 157] width 76 height 26
type input "p"
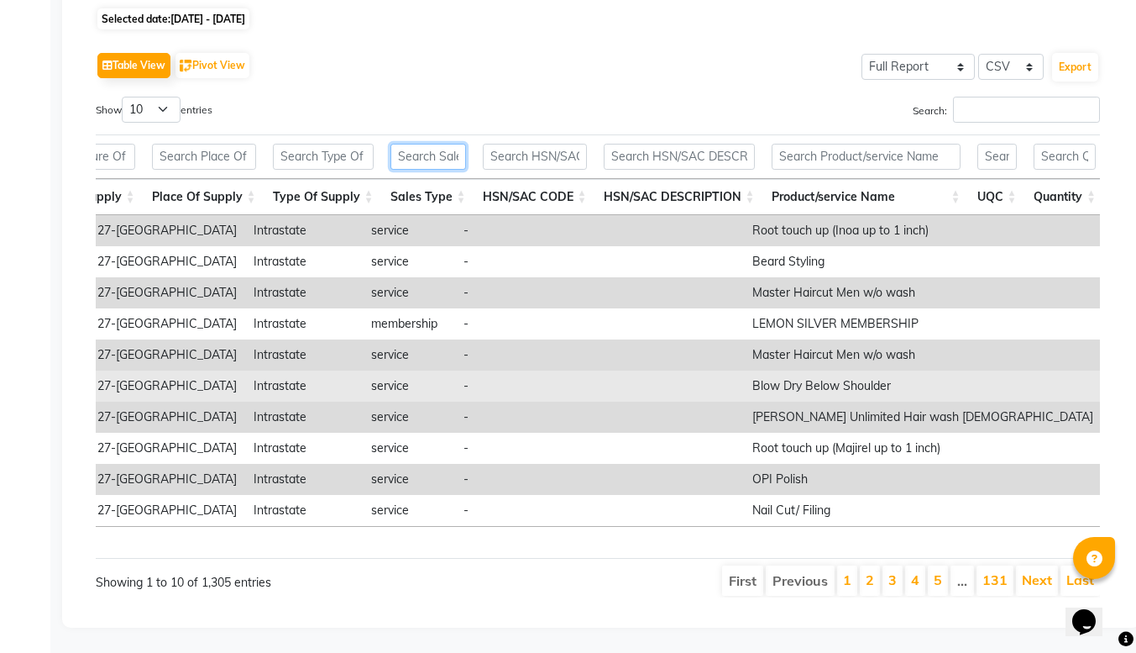
scroll to position [0, 663]
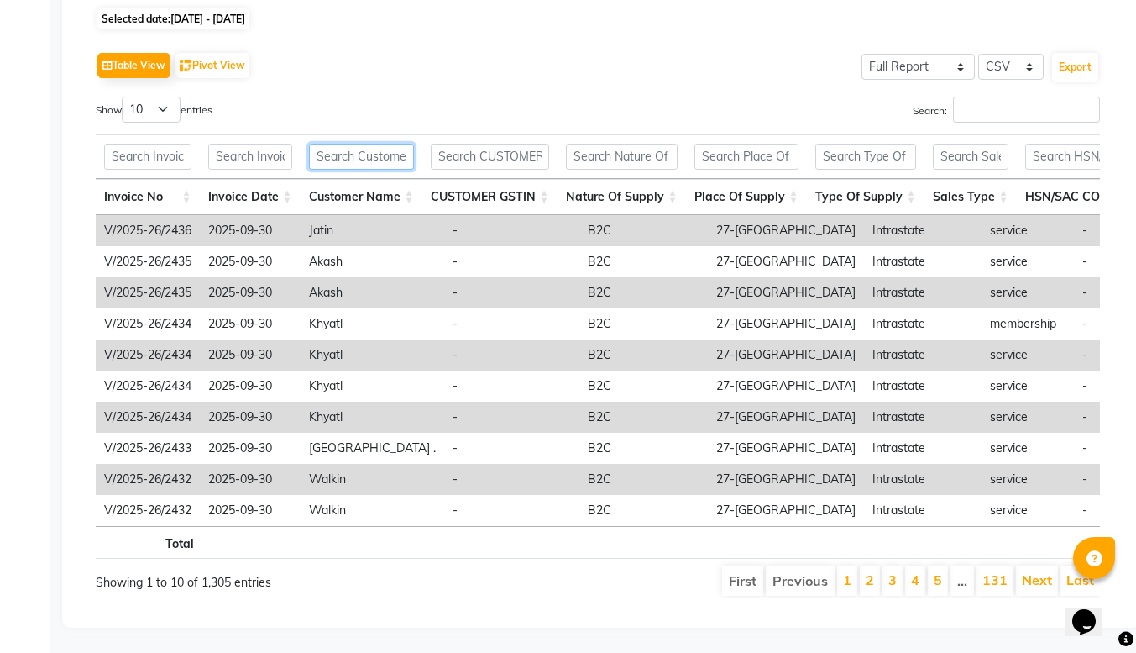
click at [344, 144] on input "text" at bounding box center [361, 157] width 105 height 26
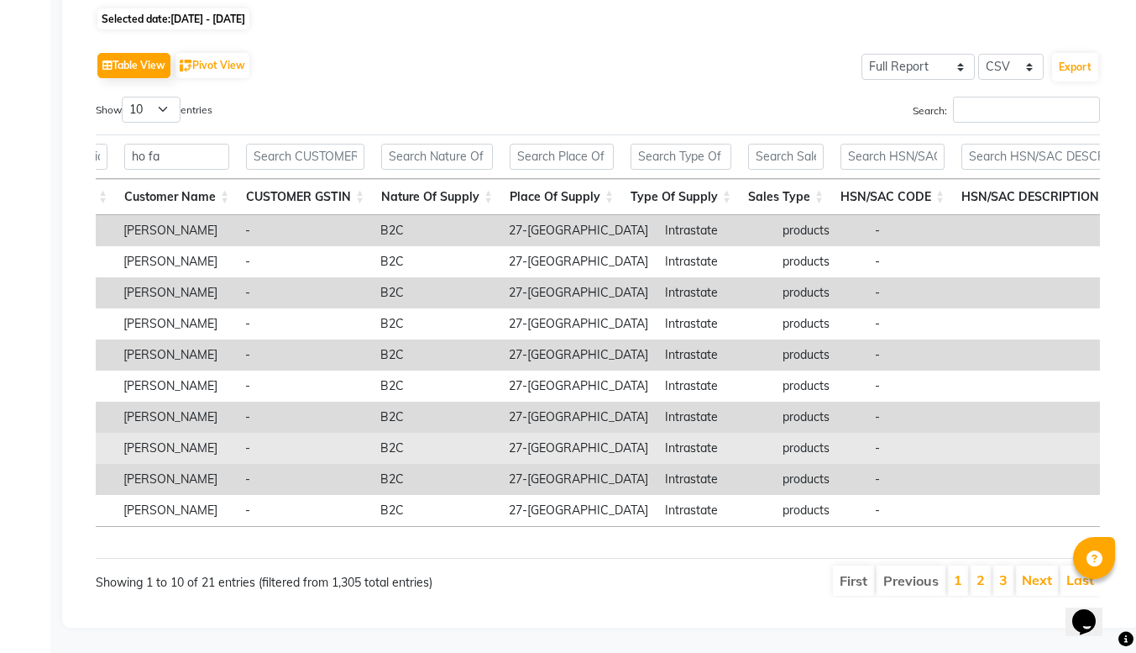
click at [433, 433] on td "B2C" at bounding box center [436, 448] width 128 height 31
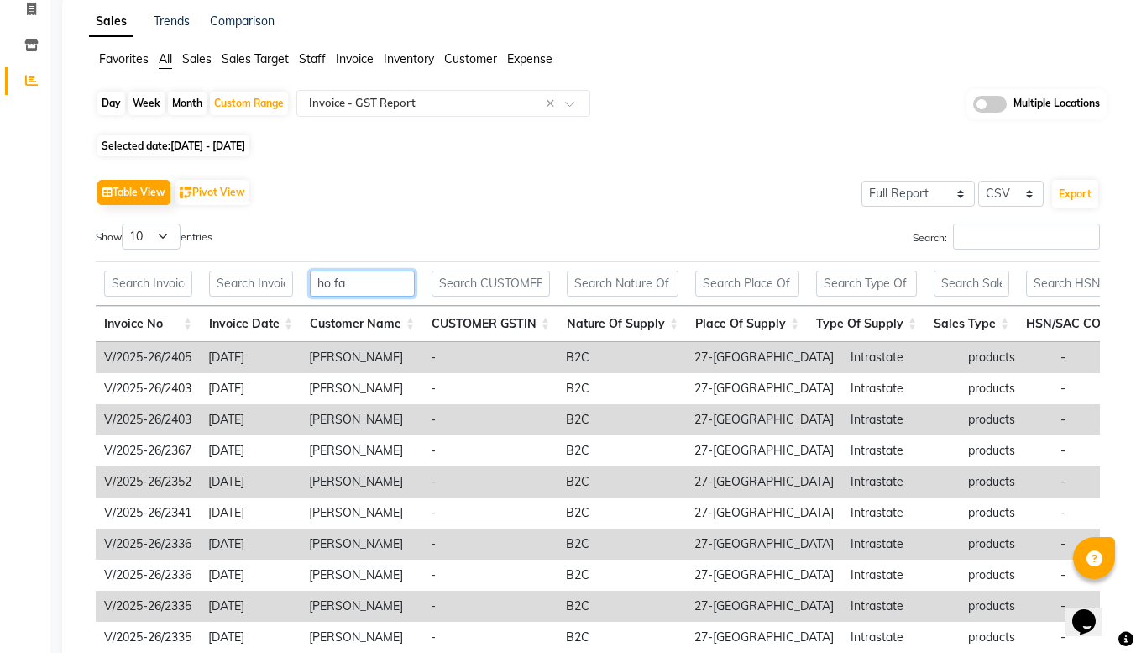
click at [364, 283] on input "ho fa" at bounding box center [362, 283] width 105 height 26
type input "h"
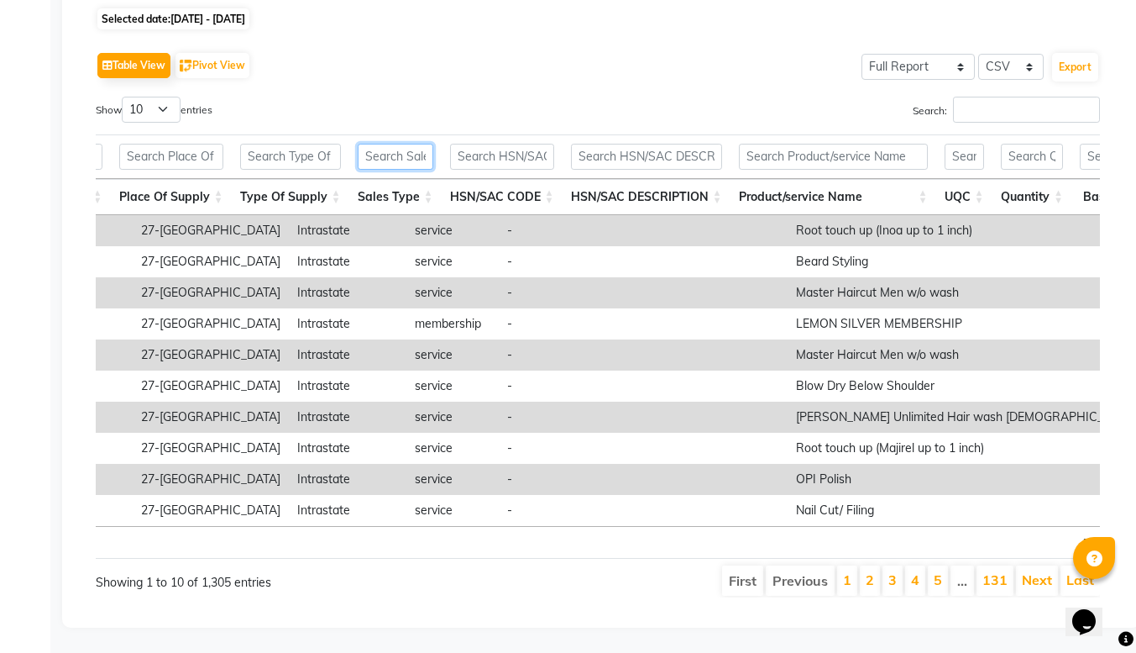
click at [381, 144] on input "text" at bounding box center [396, 157] width 76 height 26
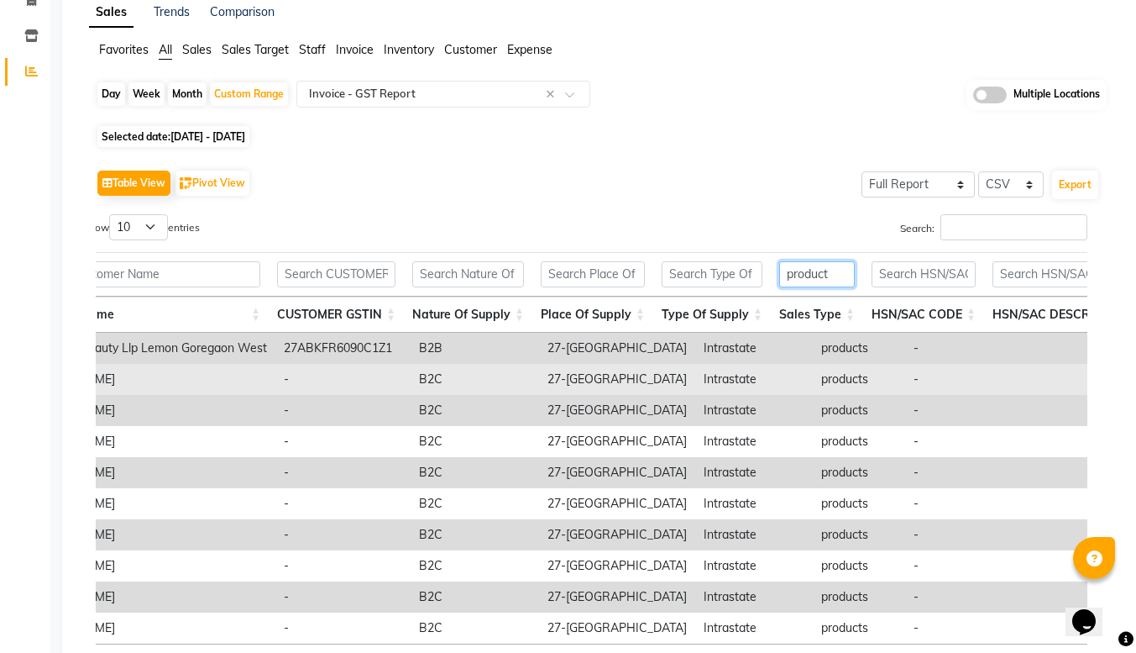
scroll to position [0, 276]
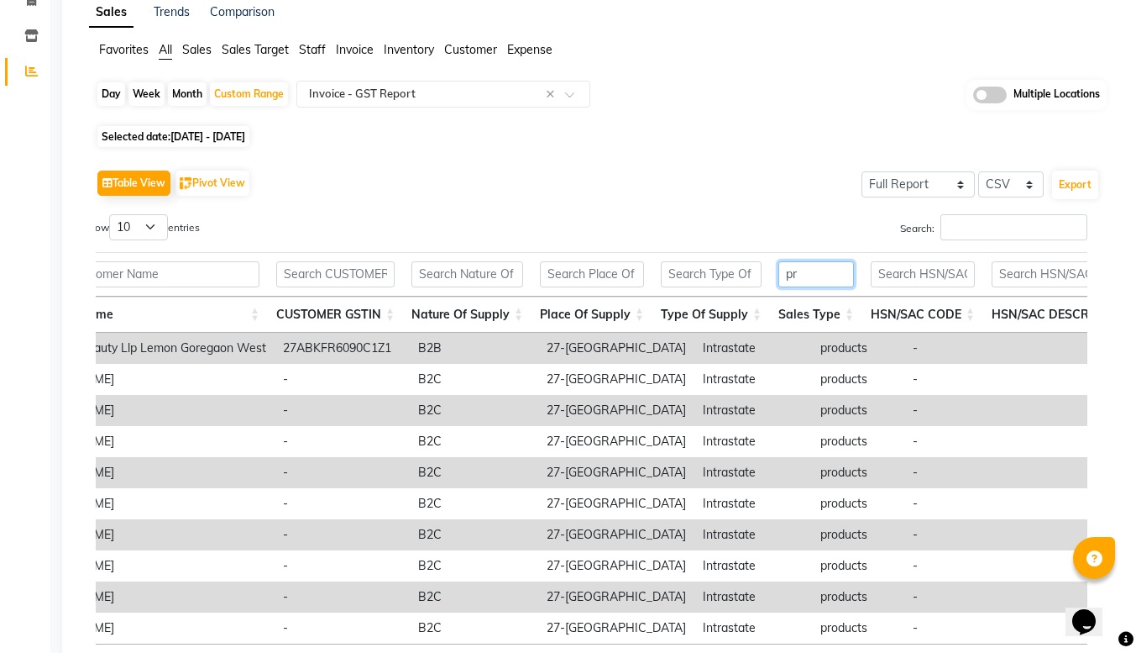
type input "p"
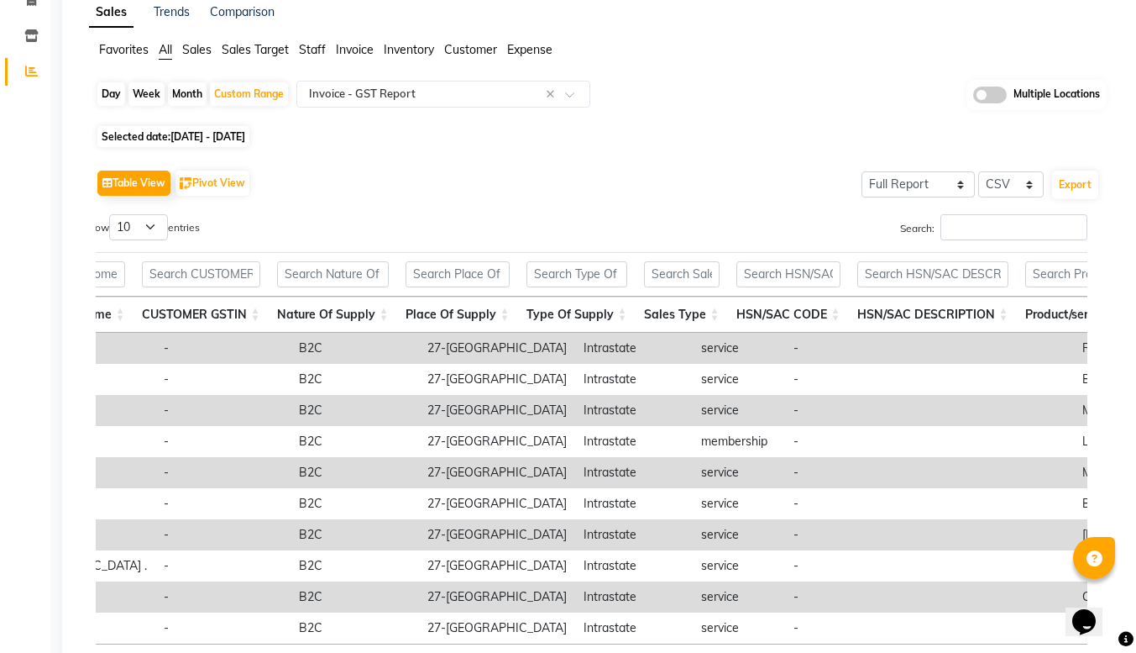
click at [674, 163] on div "Table View Pivot View Select Full Report Filtered Report Select CSV PDF Export …" at bounding box center [597, 440] width 1031 height 576
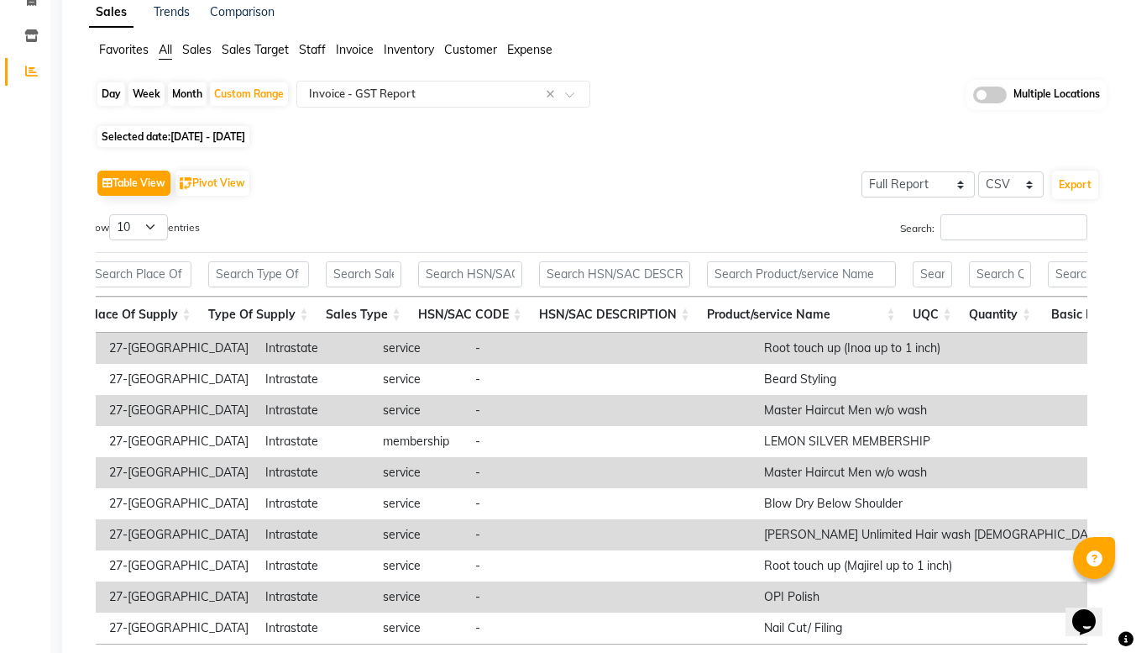
scroll to position [0, 621]
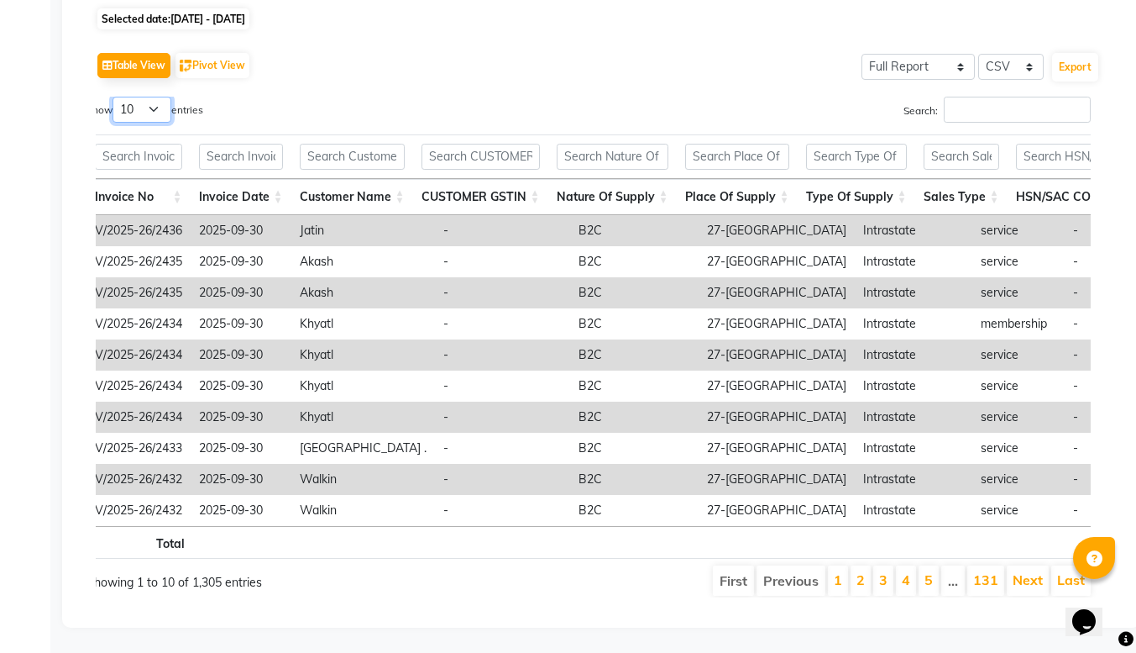
click at [141, 97] on select "10 25 50 100" at bounding box center [142, 110] width 59 height 26
select select "100"
click at [115, 97] on select "10 25 50 100" at bounding box center [142, 110] width 59 height 26
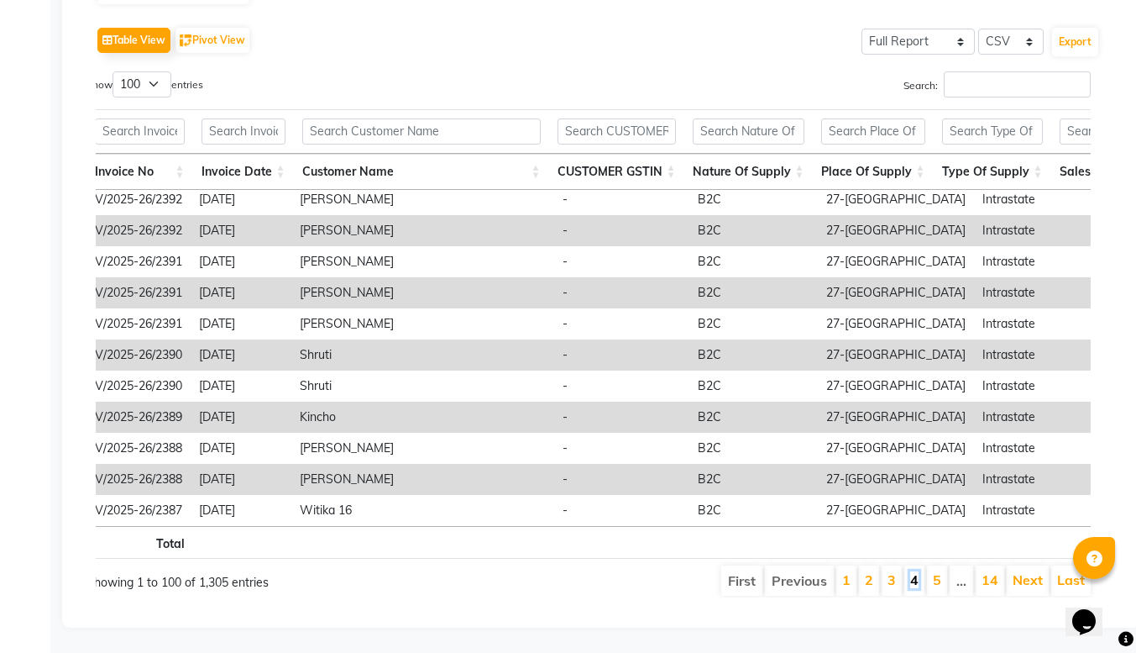
click at [912, 577] on link "4" at bounding box center [914, 579] width 8 height 17
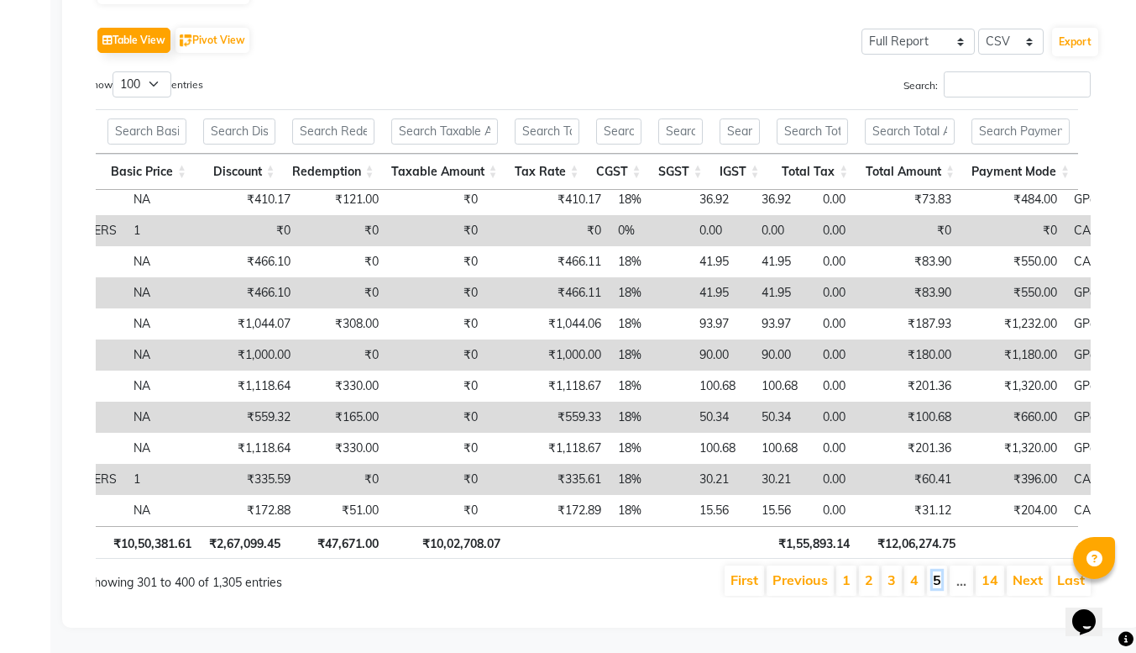
click at [939, 576] on link "5" at bounding box center [937, 579] width 8 height 17
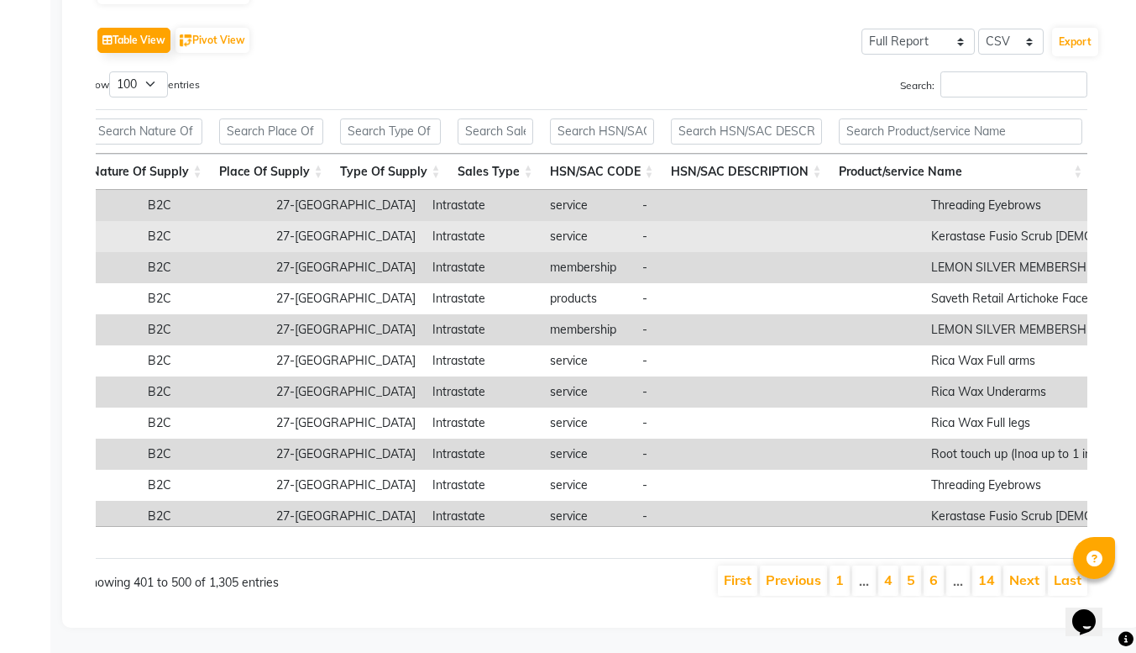
scroll to position [0, 753]
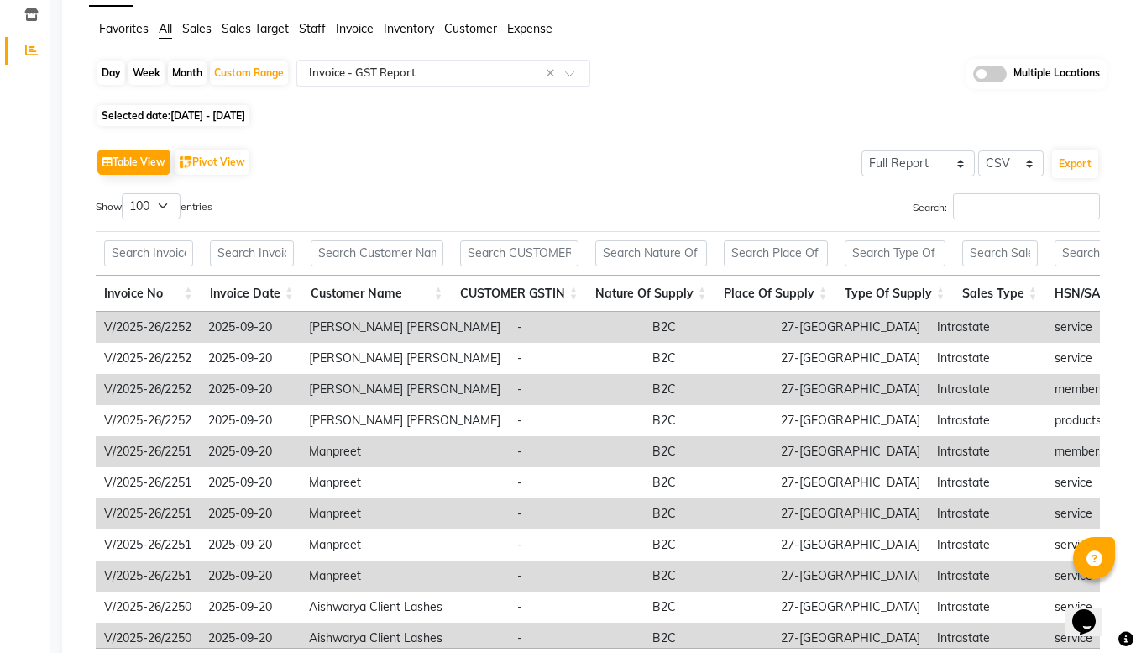
click at [574, 81] on span at bounding box center [575, 78] width 21 height 17
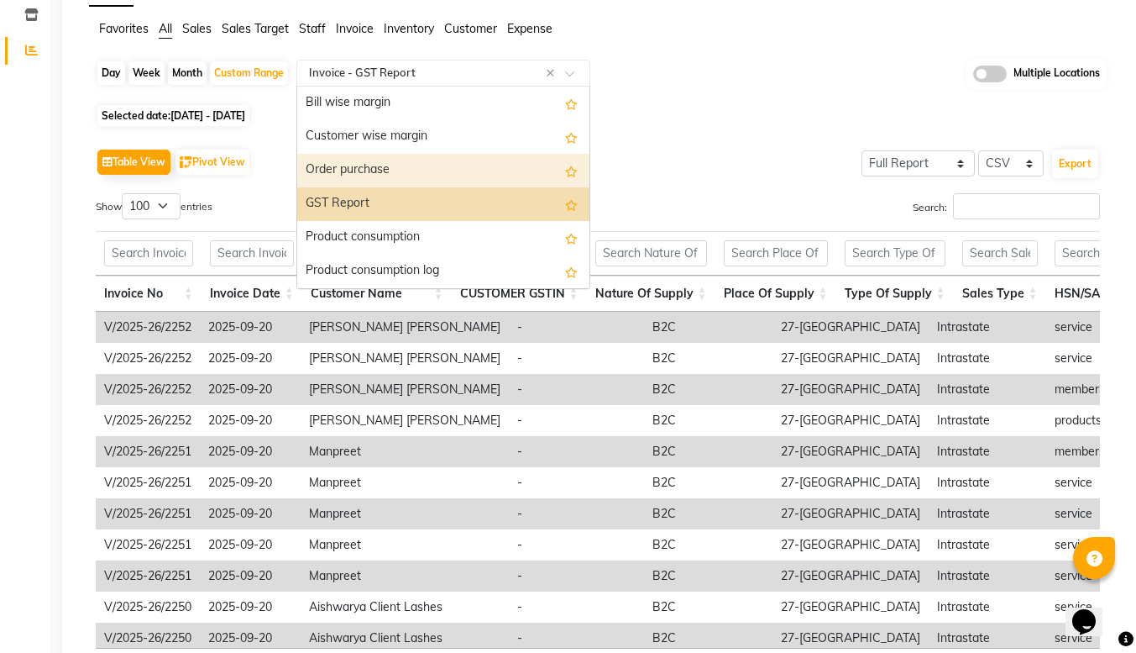
click at [439, 163] on div "Order purchase" at bounding box center [443, 171] width 292 height 34
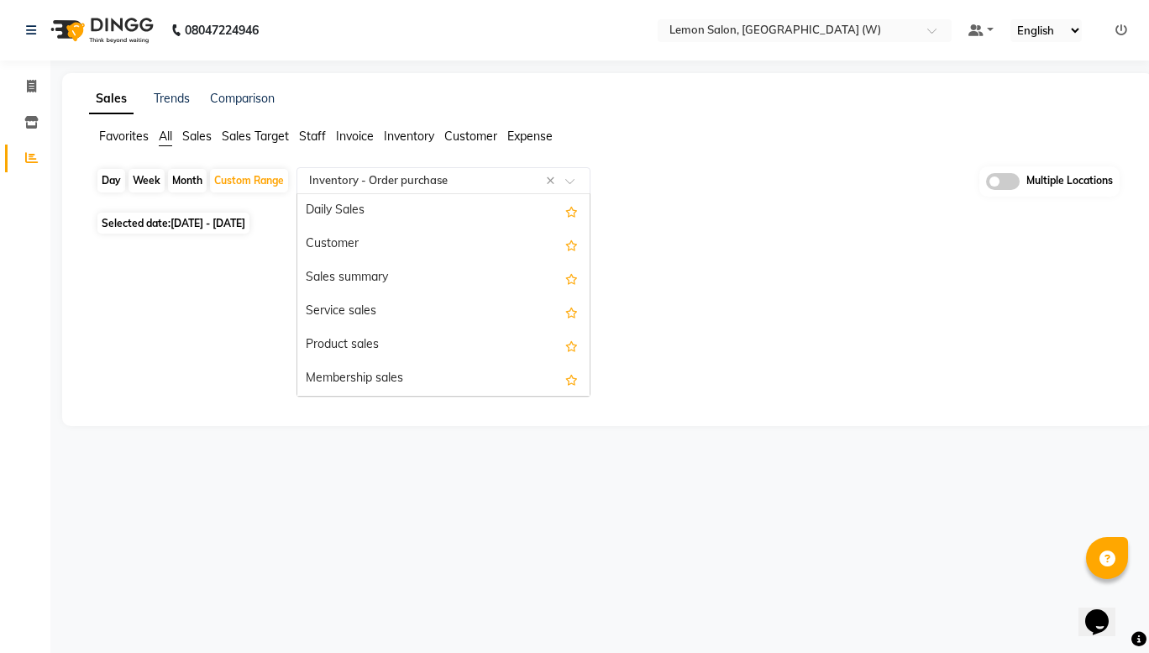
click at [577, 173] on div at bounding box center [443, 180] width 292 height 17
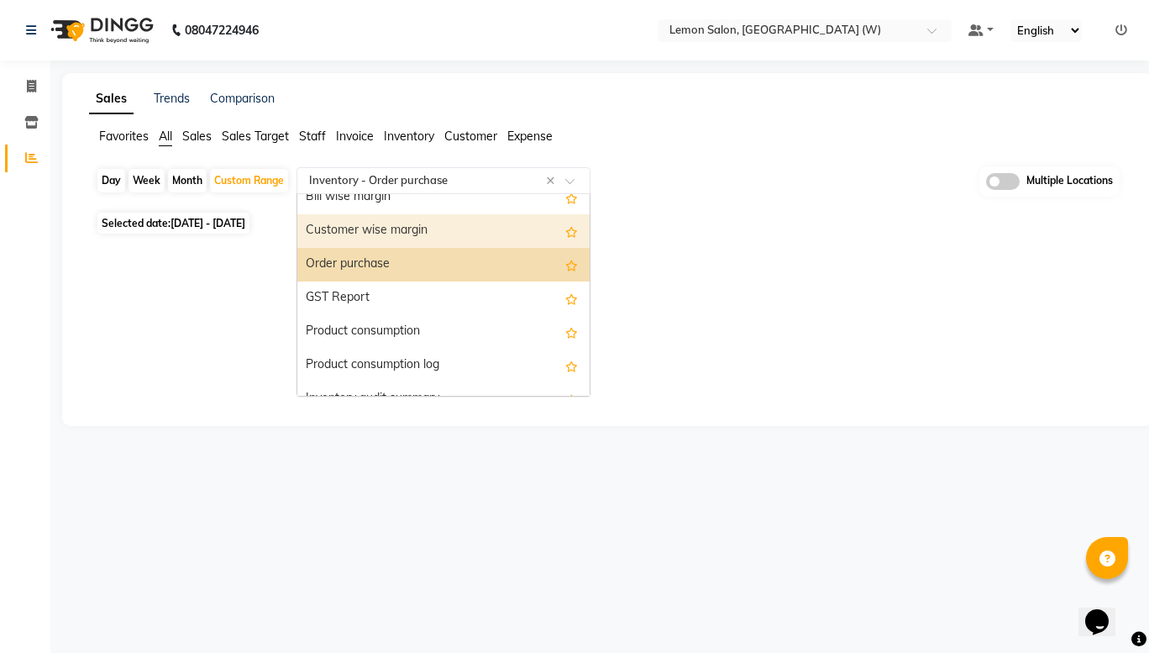
click at [422, 236] on div "Customer wise margin" at bounding box center [443, 231] width 292 height 34
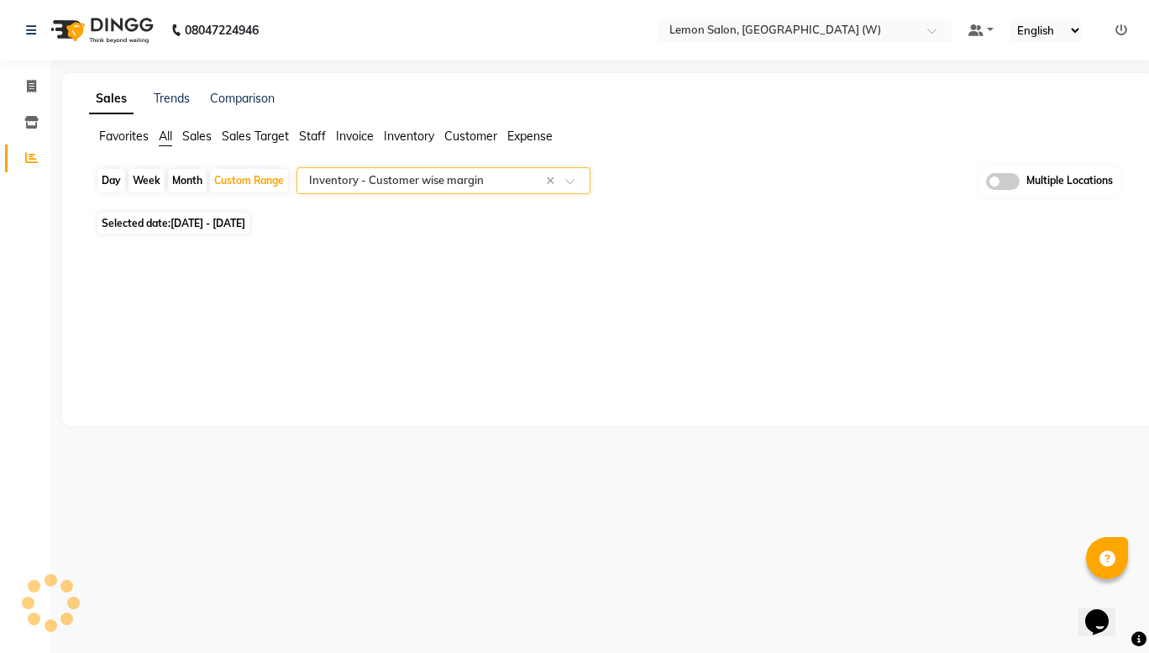
select select "full_report"
select select "csv"
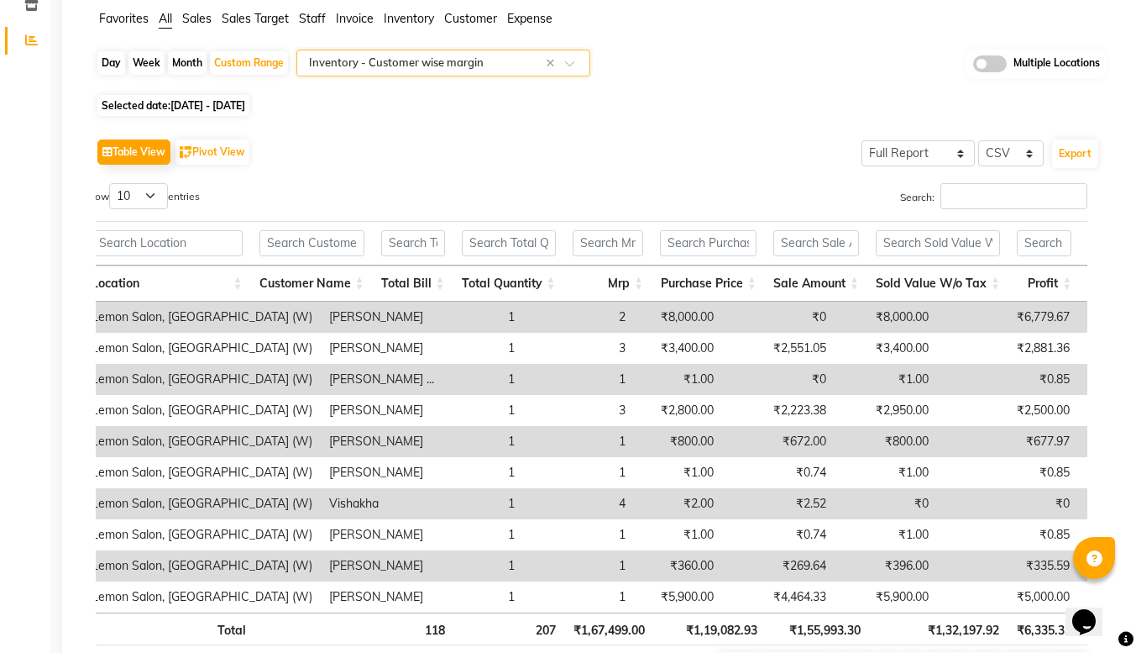
click at [580, 61] on span at bounding box center [575, 68] width 21 height 17
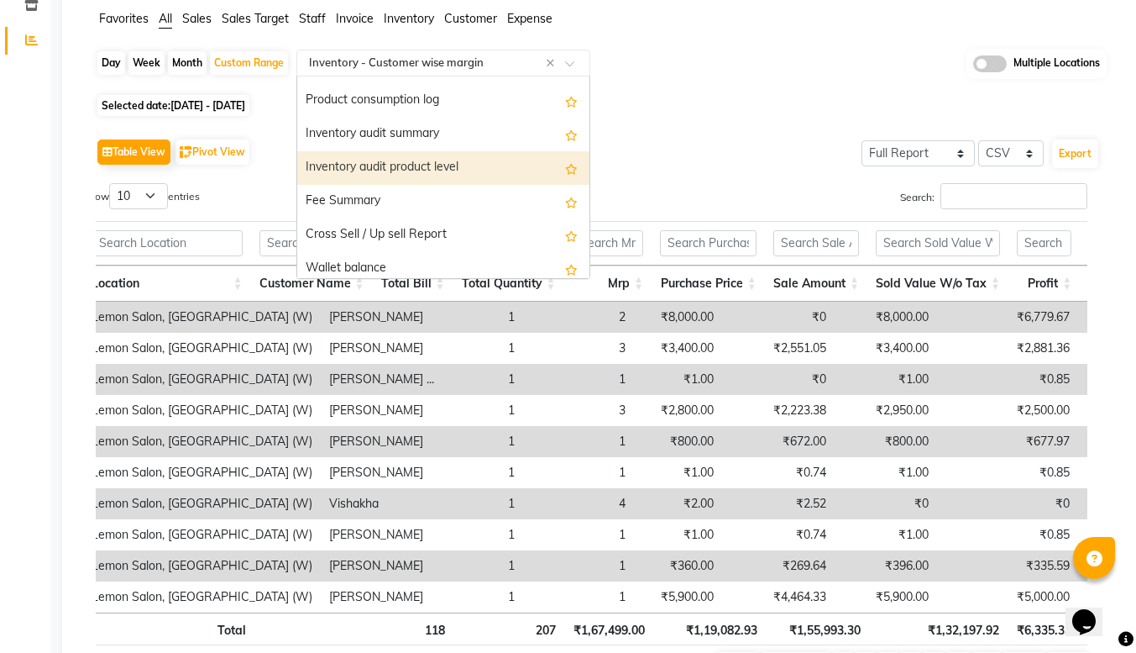
click at [452, 173] on div "Inventory audit product level" at bounding box center [443, 168] width 292 height 34
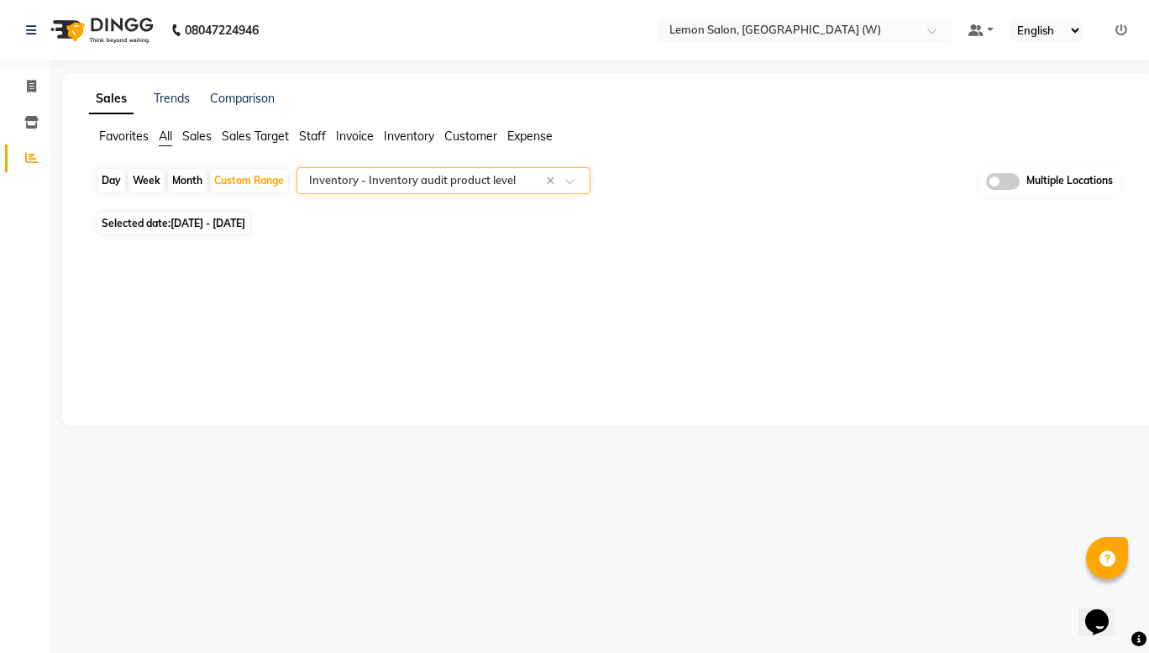
click at [575, 178] on span at bounding box center [575, 185] width 21 height 17
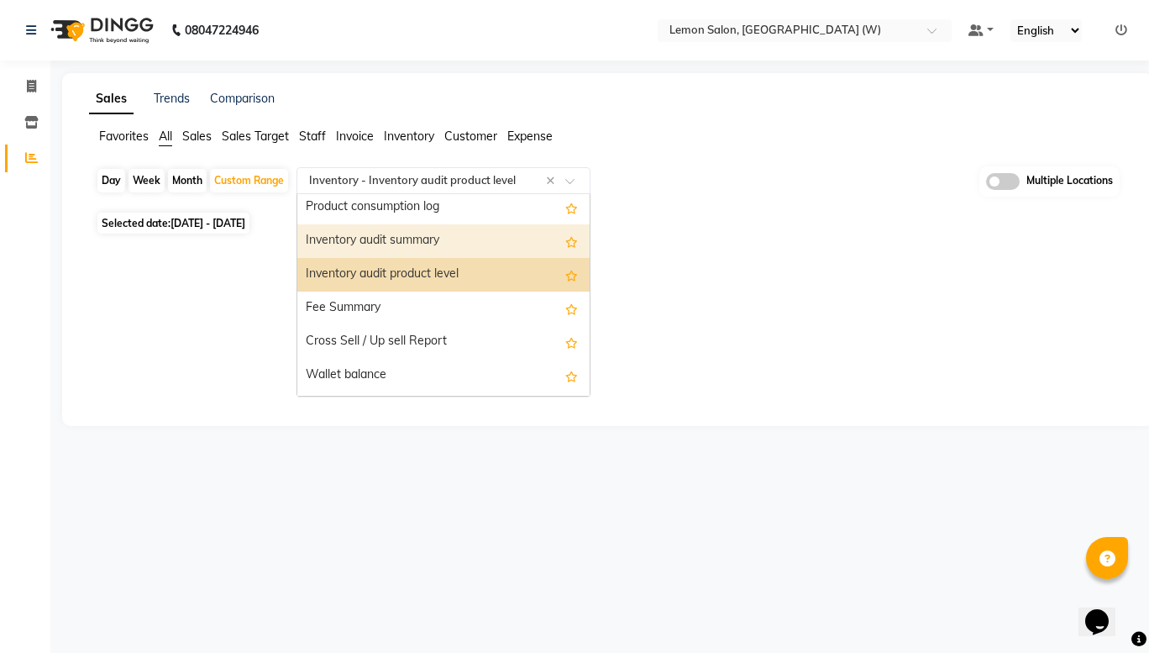
click at [456, 247] on div "Inventory audit summary" at bounding box center [443, 241] width 292 height 34
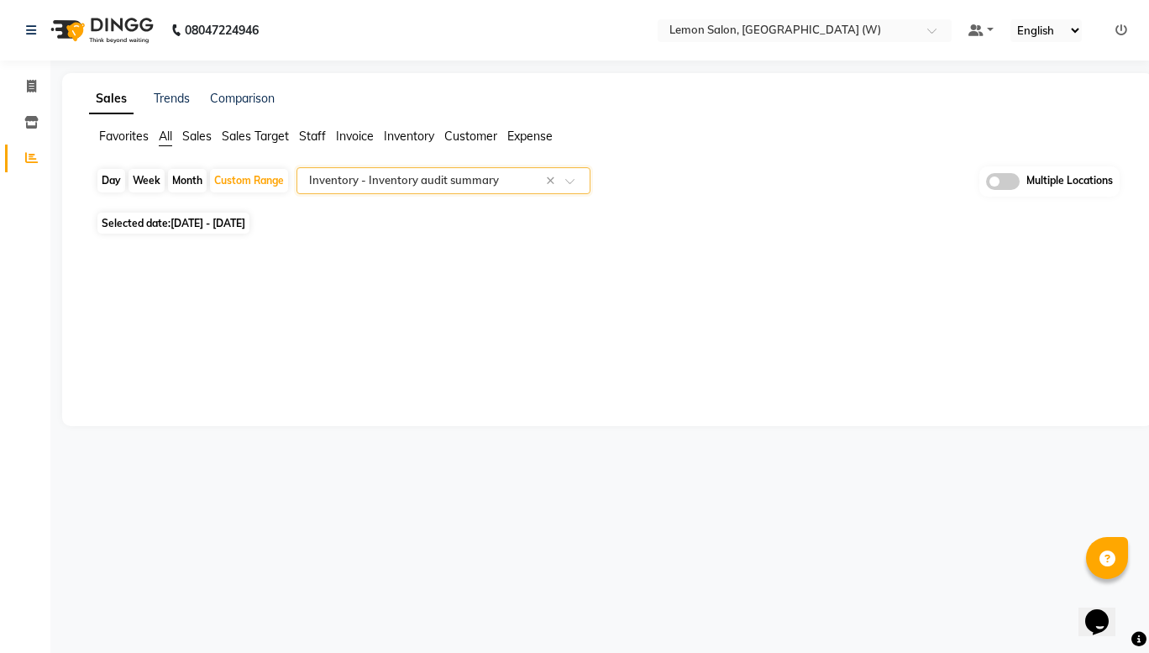
click at [574, 184] on span at bounding box center [575, 185] width 21 height 17
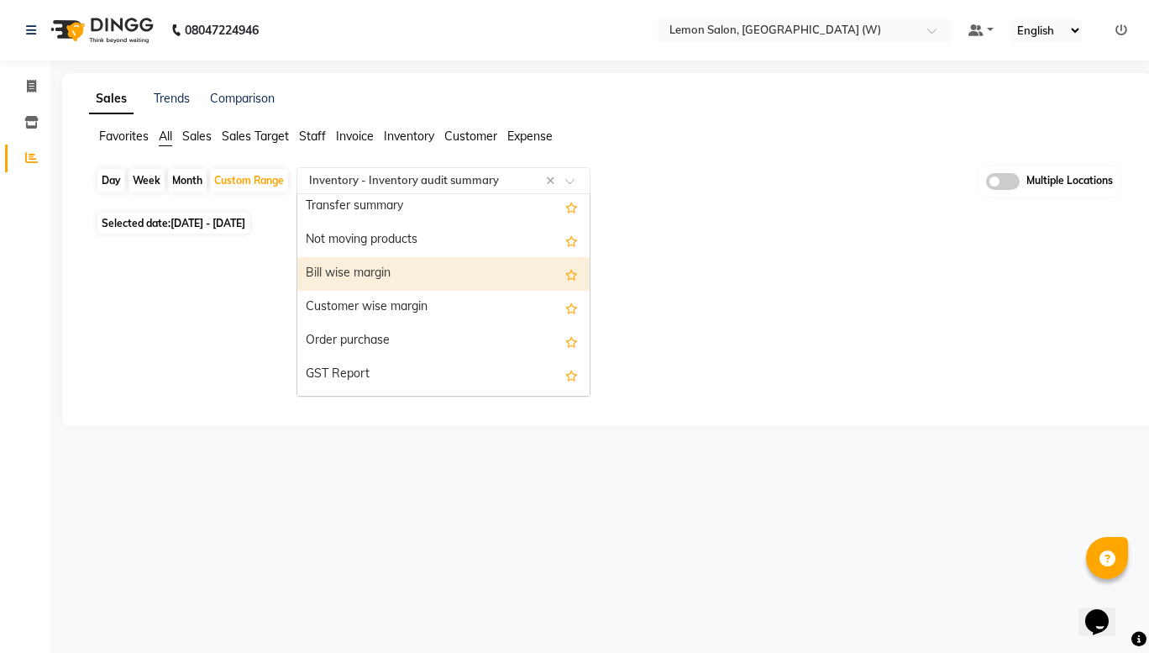
click at [475, 273] on div "Bill wise margin" at bounding box center [443, 274] width 292 height 34
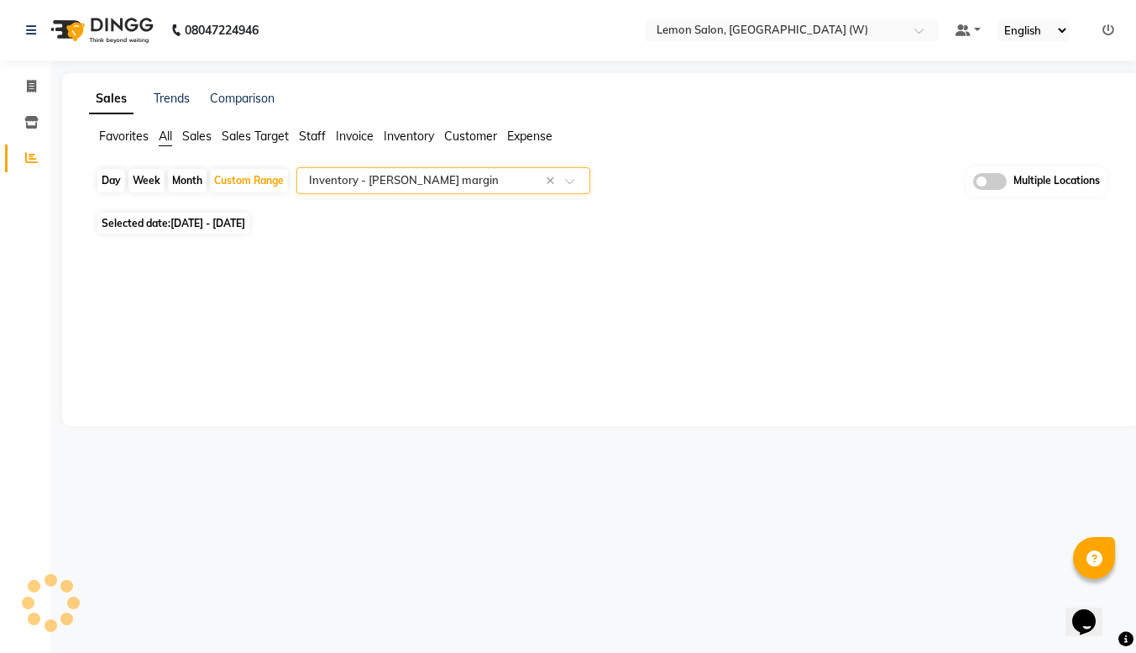
select select "full_report"
select select "csv"
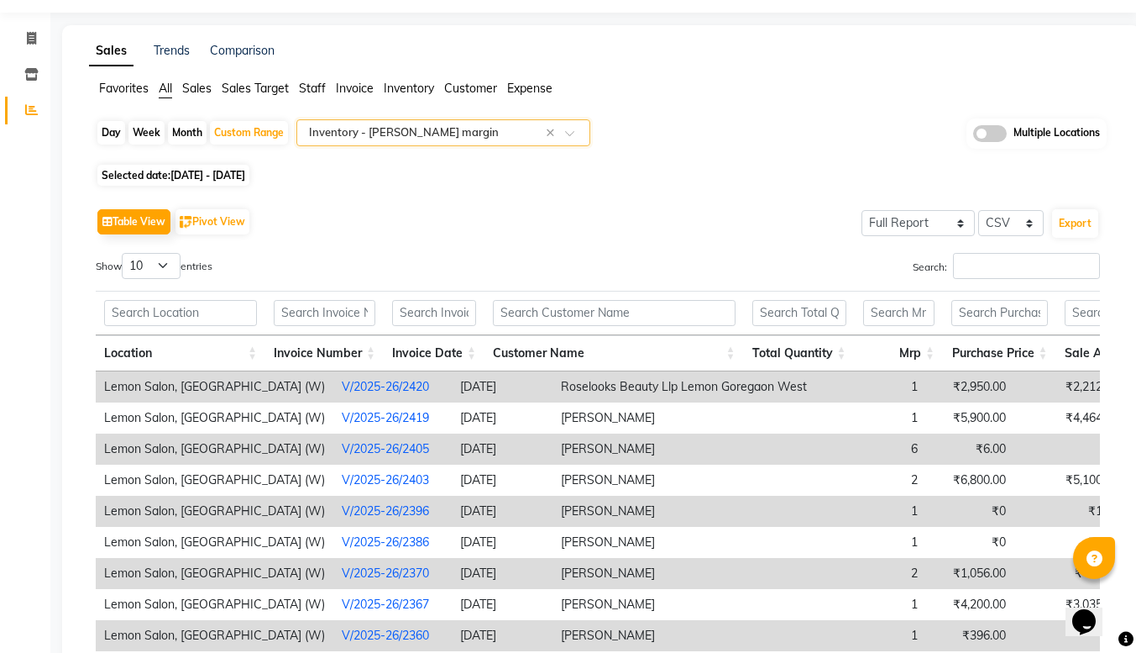
click at [342, 449] on link "V/2025-26/2405" at bounding box center [385, 448] width 87 height 15
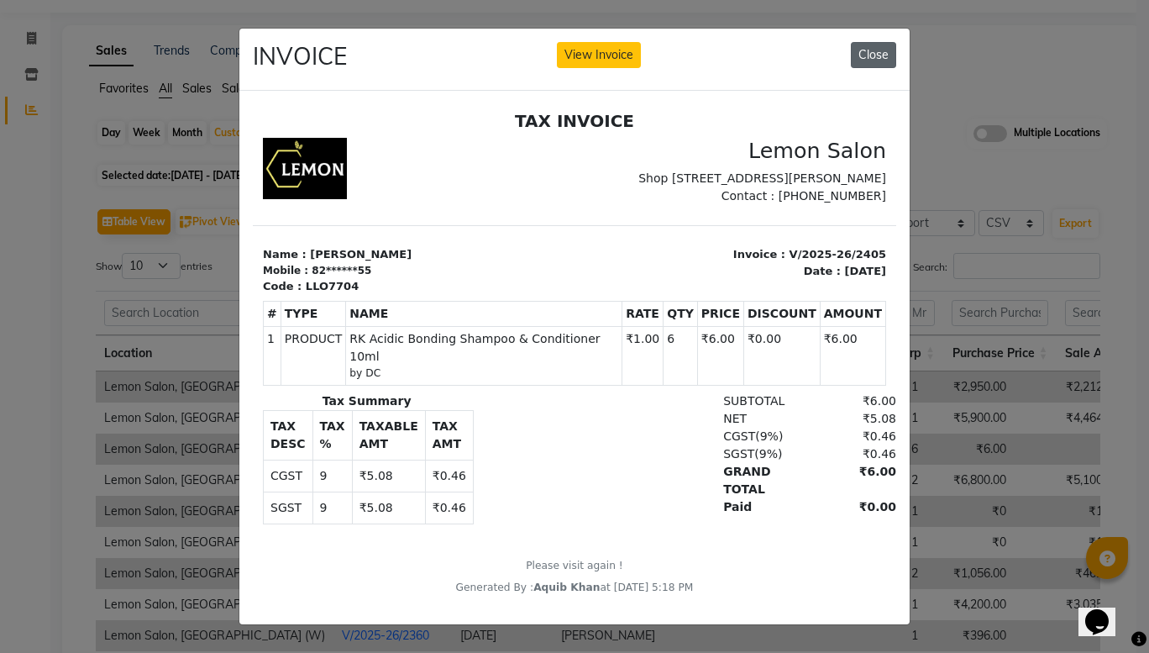
click at [868, 43] on button "Close" at bounding box center [873, 55] width 45 height 26
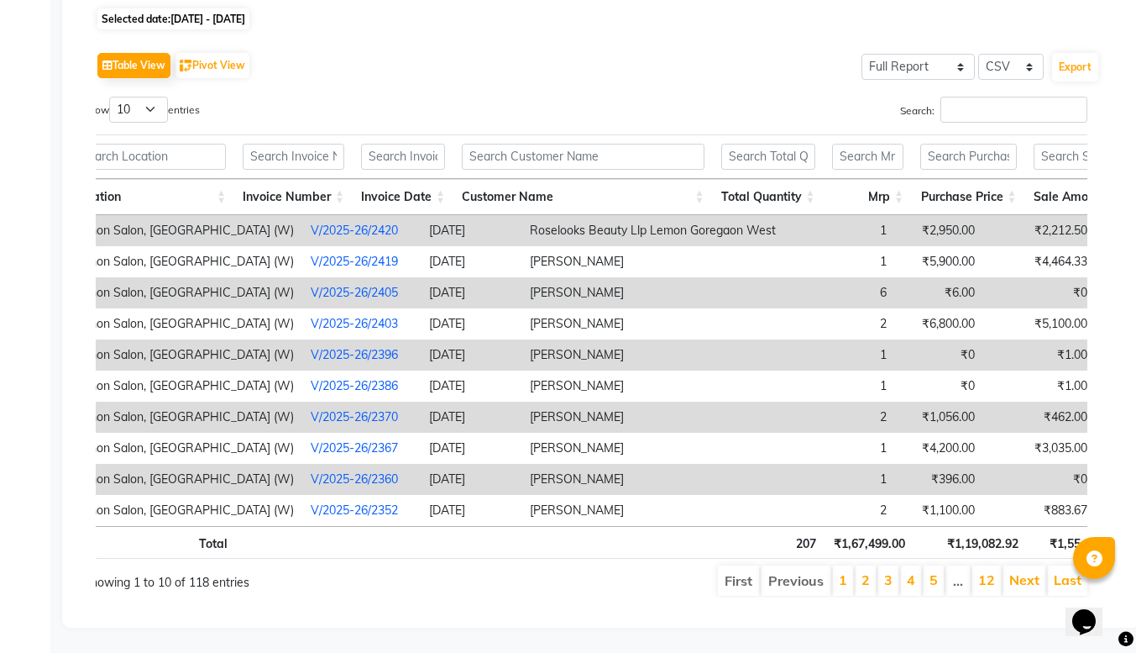
scroll to position [0, 112]
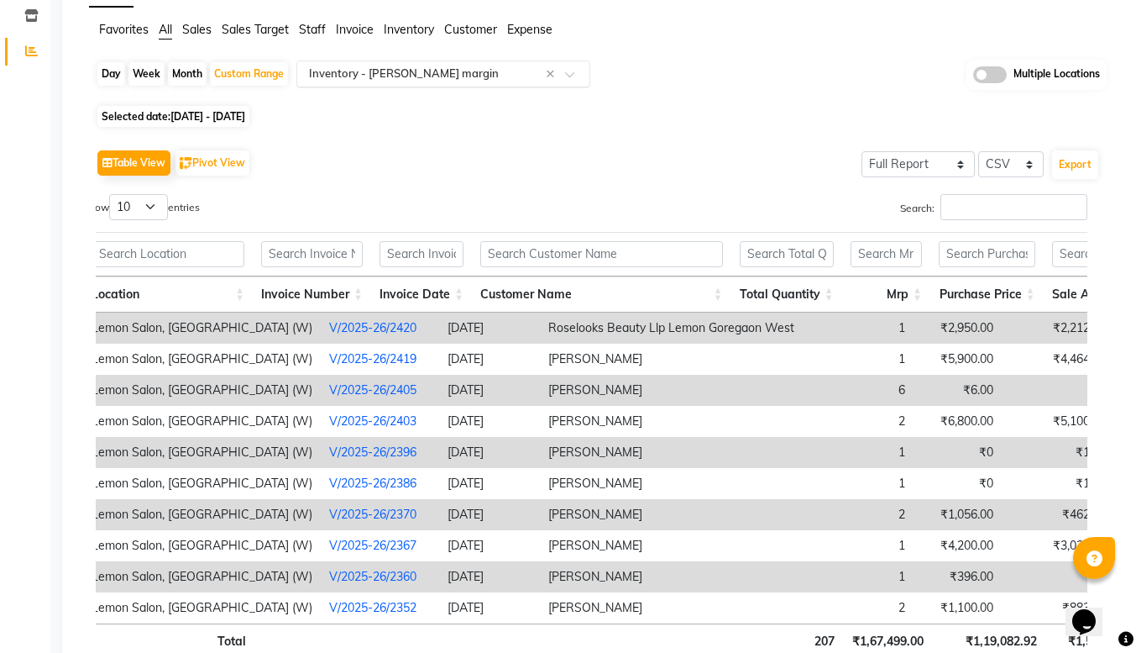
click at [566, 81] on span at bounding box center [575, 79] width 21 height 17
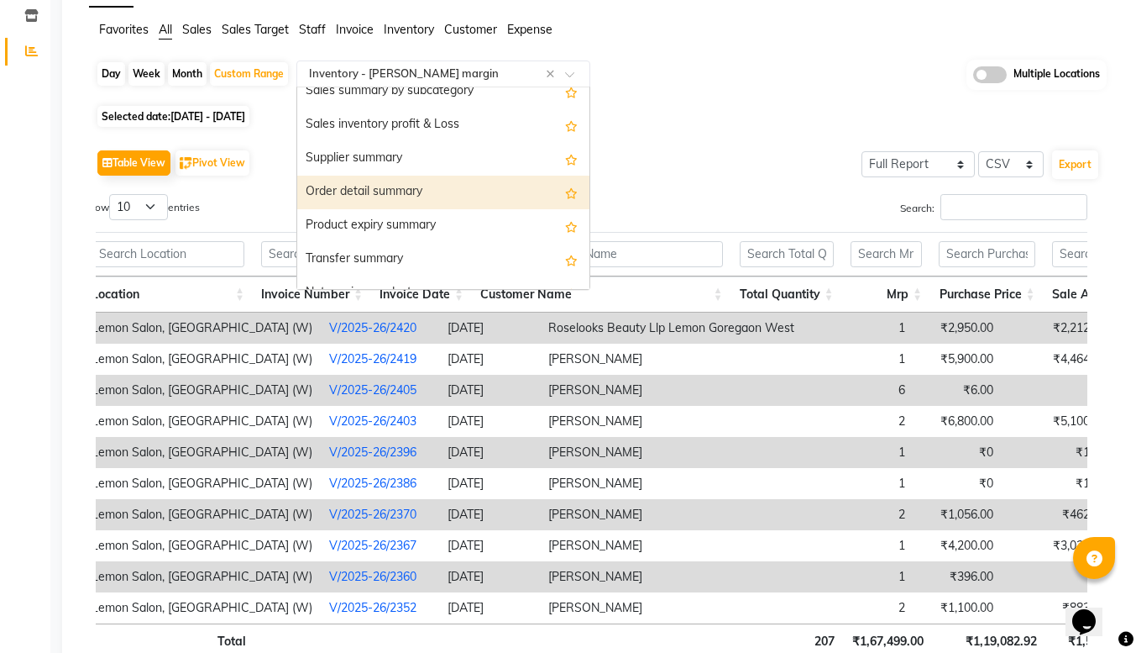
click at [445, 199] on div "Order detail summary" at bounding box center [443, 193] width 292 height 34
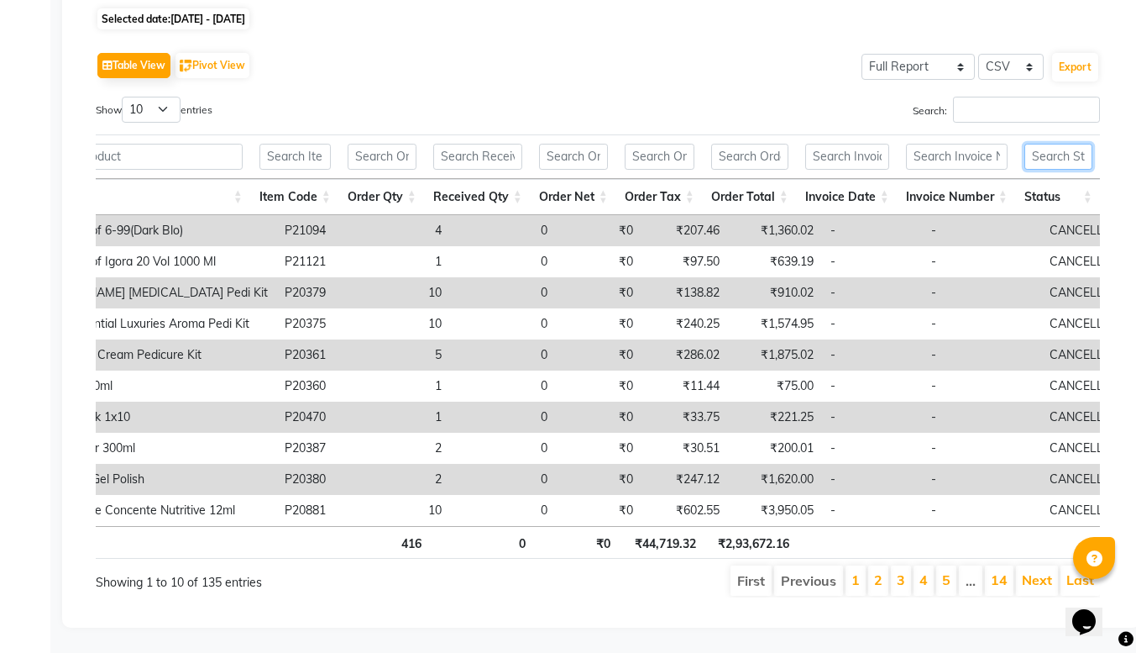
click at [1033, 144] on input "text" at bounding box center [1059, 157] width 68 height 26
type input "e"
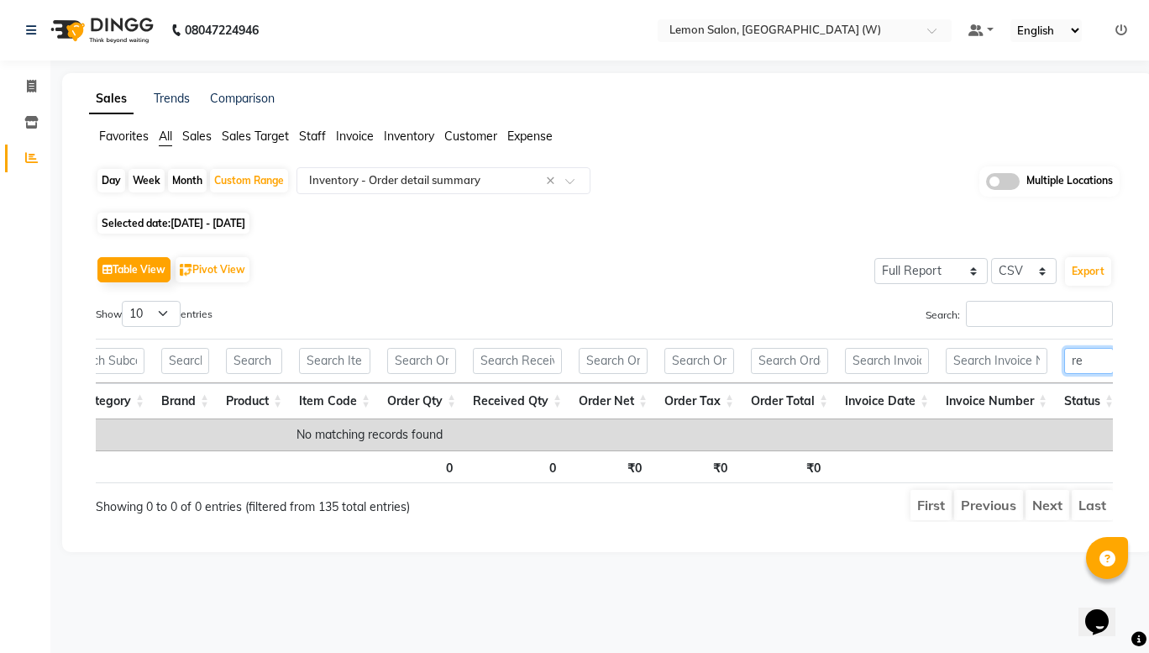
type input "r"
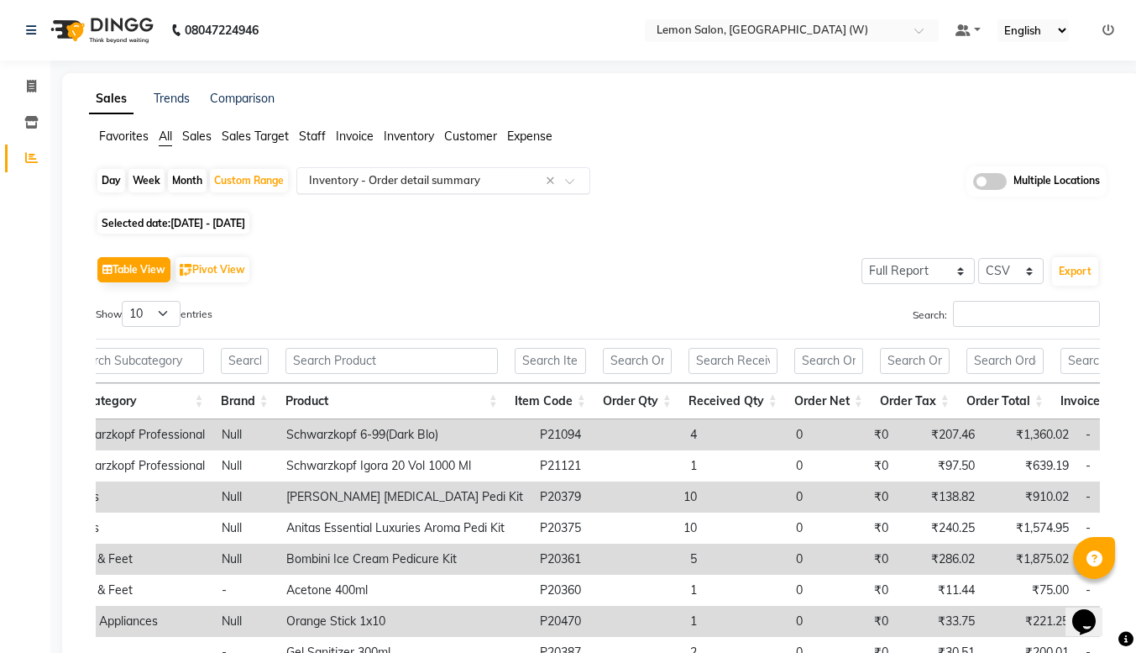
click at [573, 182] on span at bounding box center [575, 185] width 21 height 17
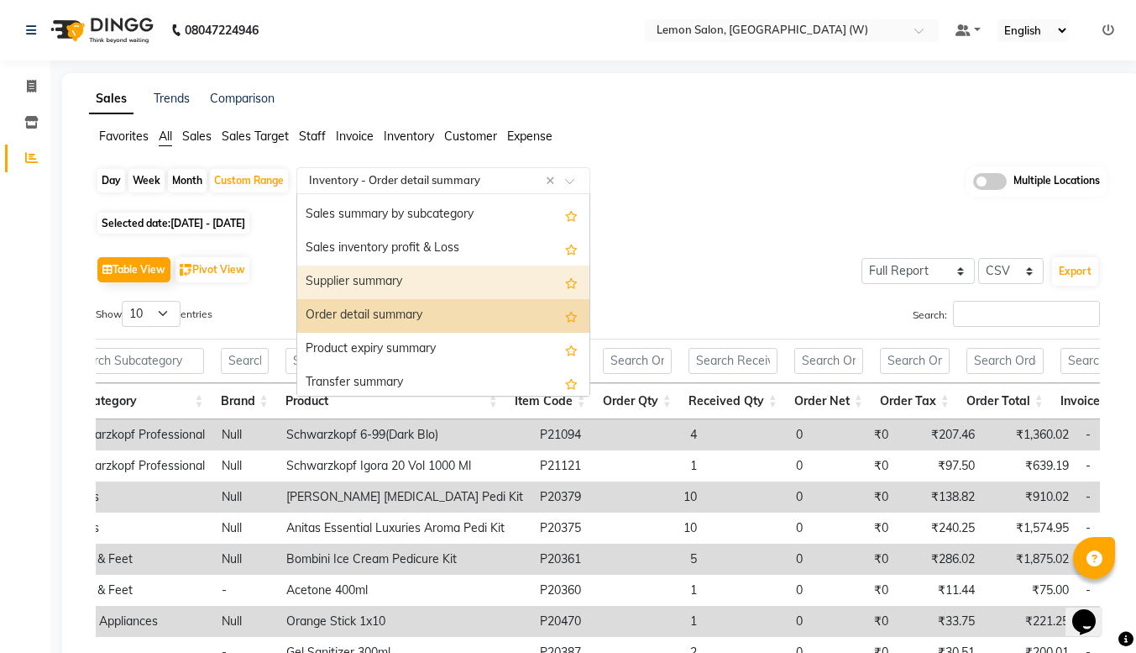
click at [449, 289] on div "Supplier summary" at bounding box center [443, 282] width 292 height 34
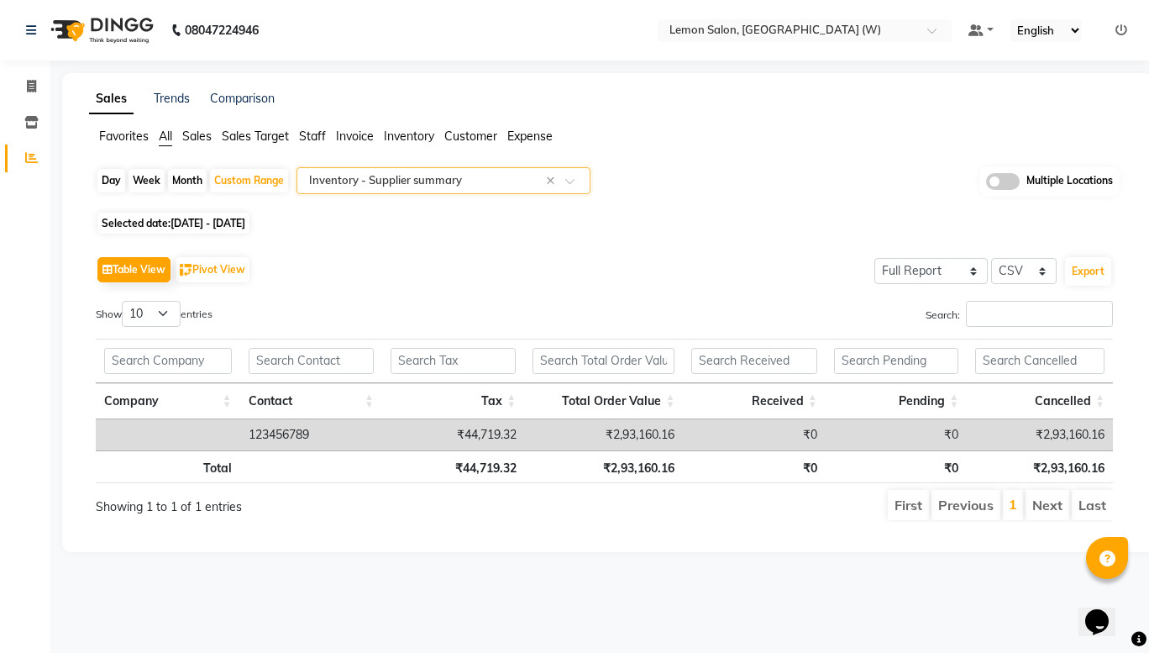
select select "8053"
select select "service"
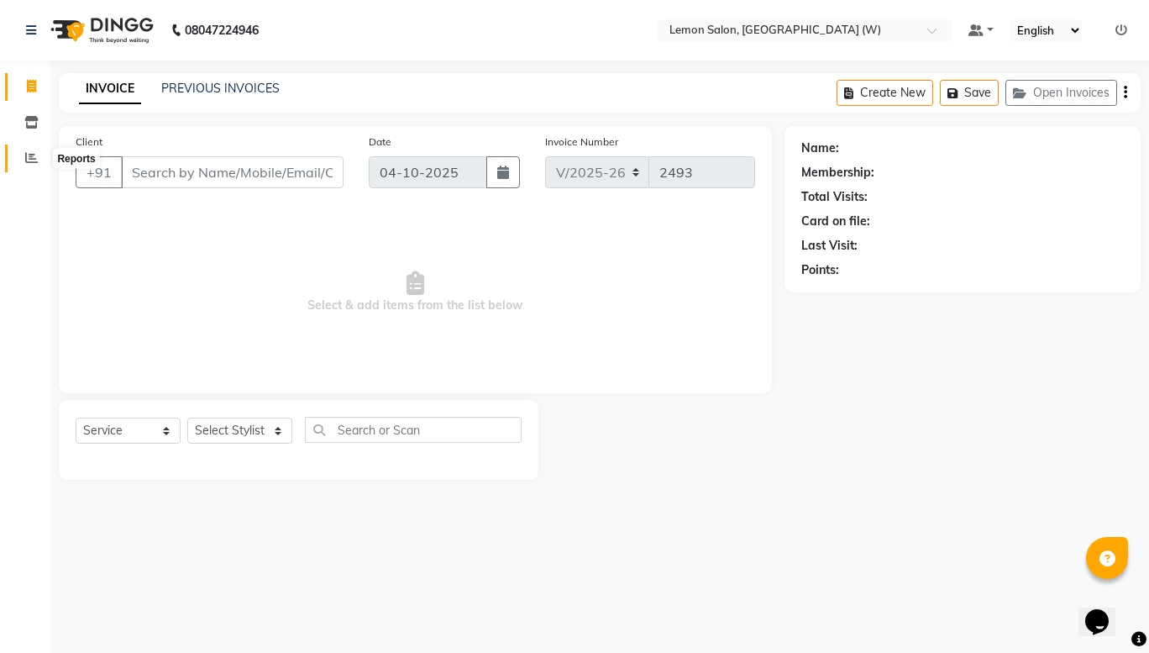
click at [22, 160] on span at bounding box center [31, 158] width 29 height 19
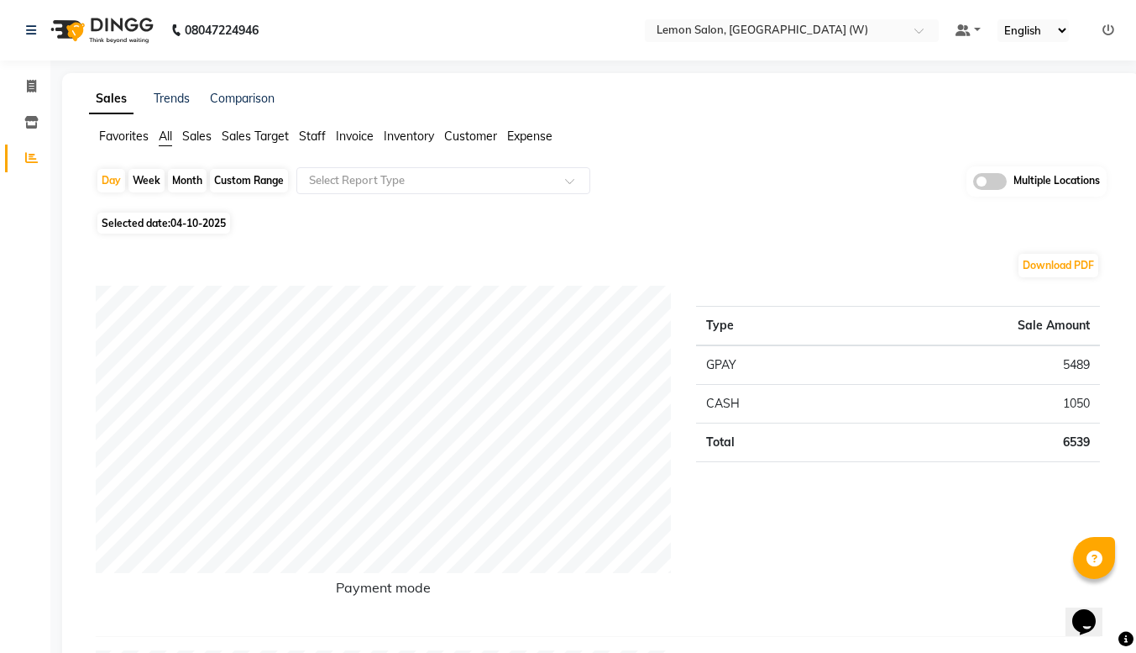
click at [230, 178] on div "Custom Range" at bounding box center [249, 181] width 78 height 24
select select "10"
select select "2025"
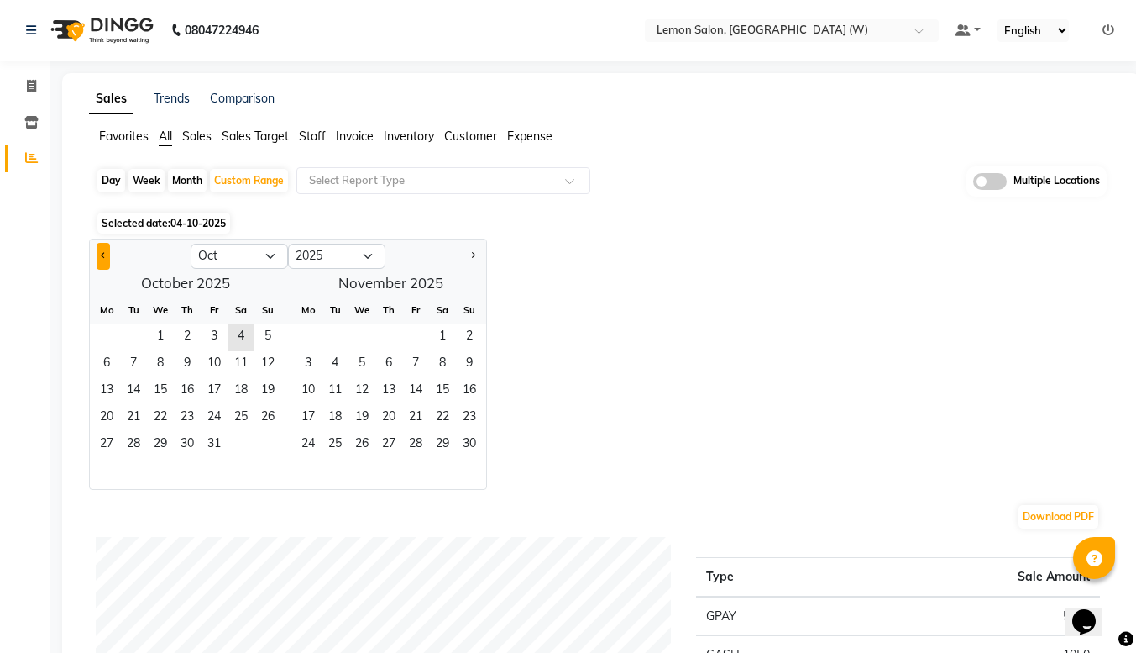
click at [97, 265] on button "Previous month" at bounding box center [103, 256] width 13 height 27
select select "9"
click at [108, 329] on span "1" at bounding box center [106, 337] width 27 height 27
click at [144, 444] on span "30" at bounding box center [133, 445] width 27 height 27
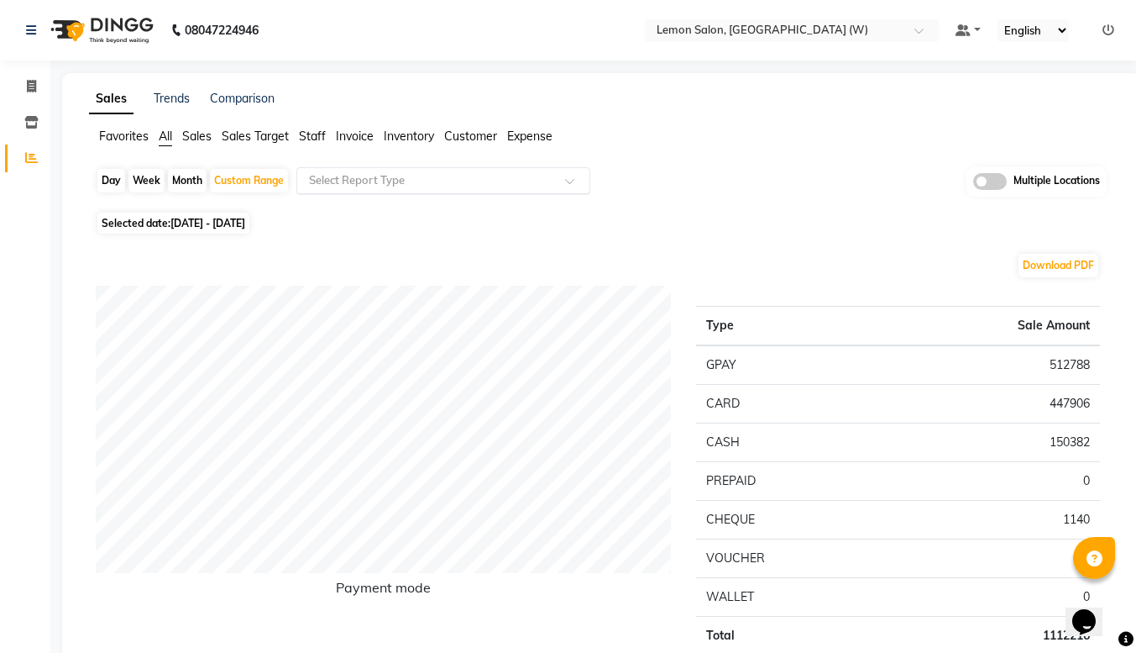
click at [570, 180] on span at bounding box center [575, 185] width 21 height 17
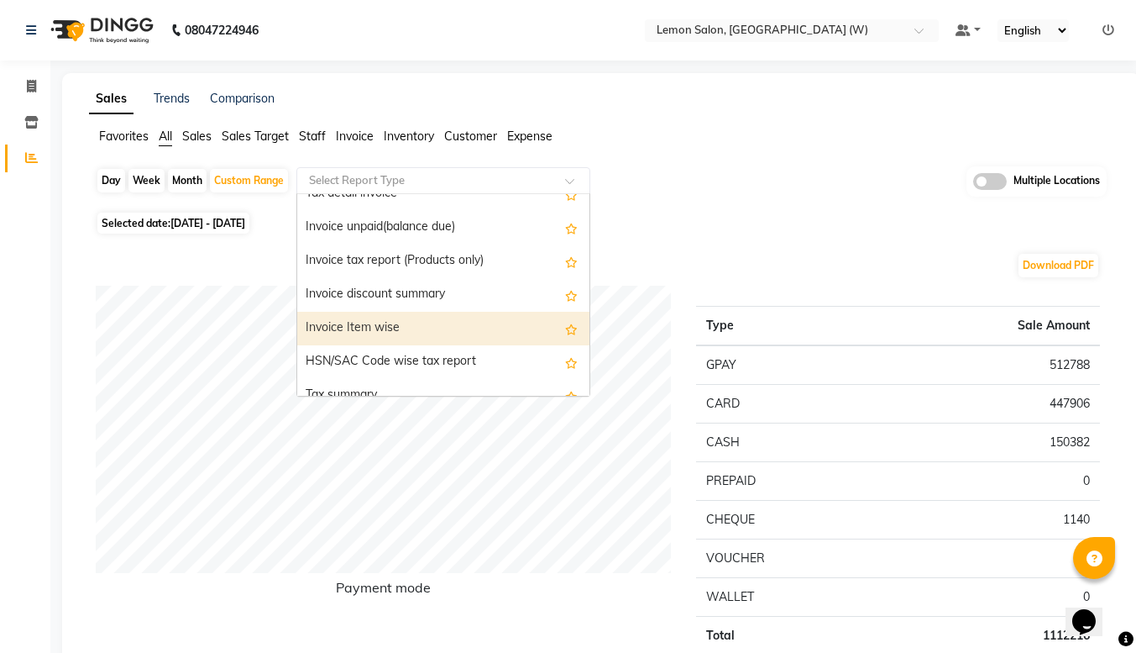
click at [449, 323] on div "Invoice Item wise" at bounding box center [443, 329] width 292 height 34
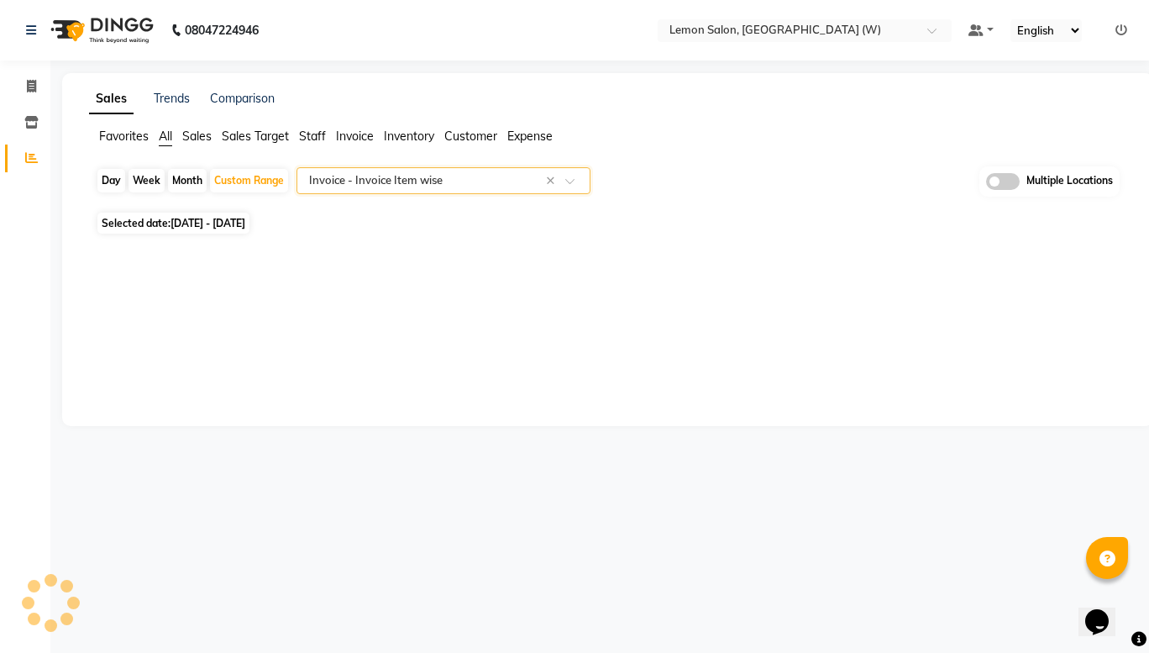
select select "full_report"
select select "csv"
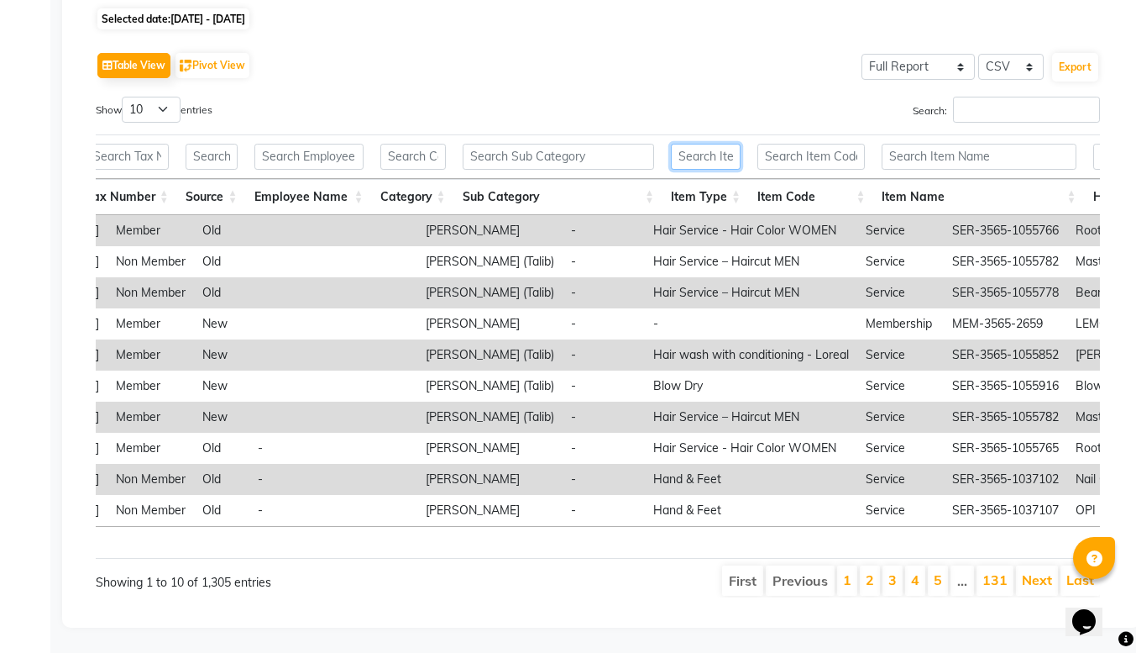
click at [700, 144] on input "text" at bounding box center [706, 157] width 70 height 26
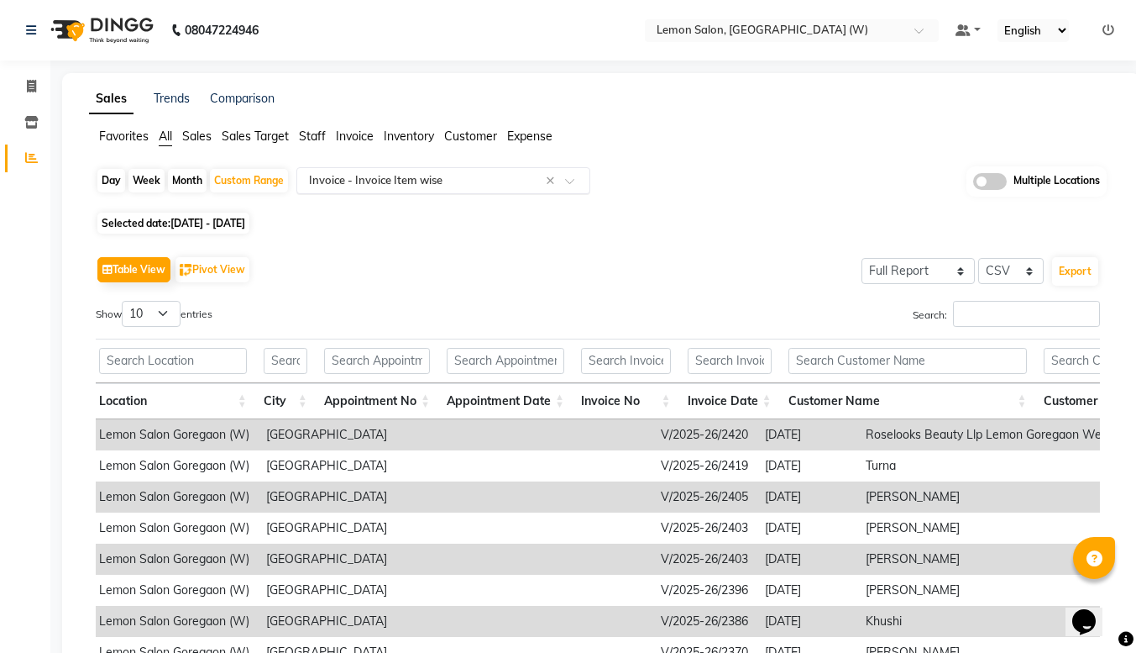
type input "pro"
click at [575, 181] on span at bounding box center [575, 185] width 21 height 17
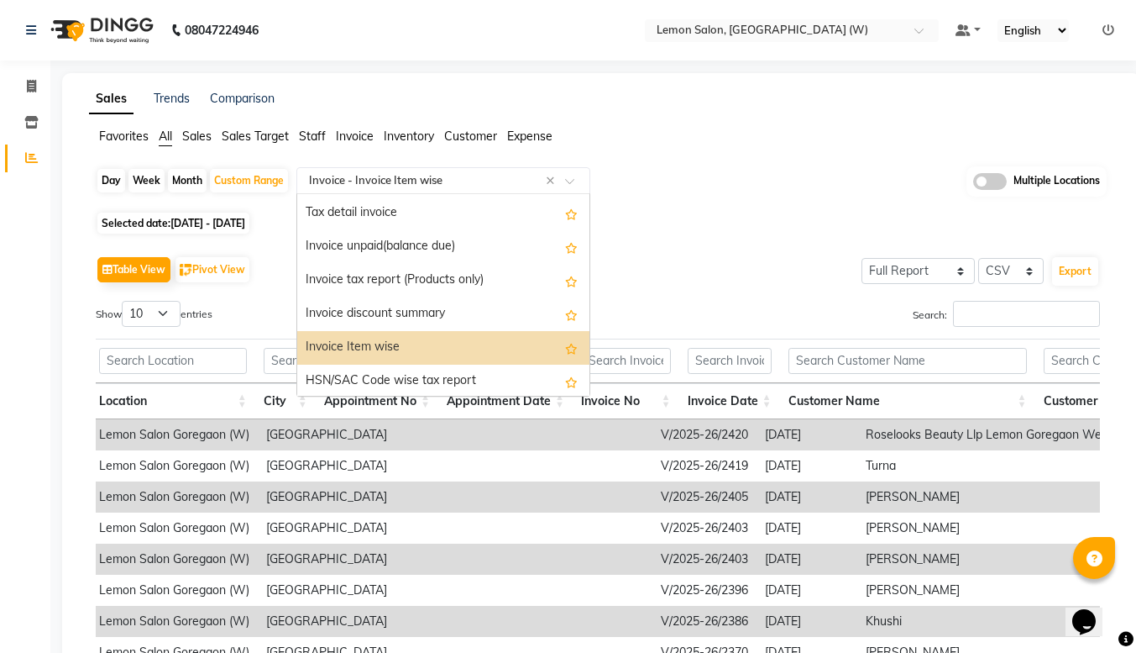
scroll to position [1340, 0]
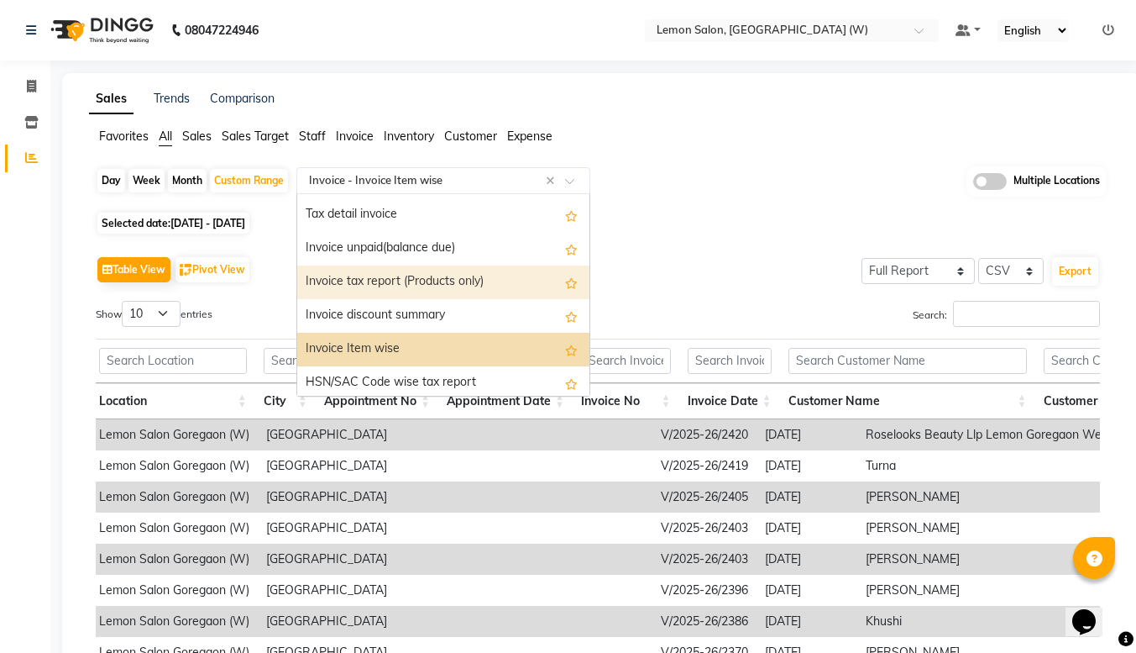
click at [455, 279] on div "Invoice tax report (Products only)" at bounding box center [443, 282] width 292 height 34
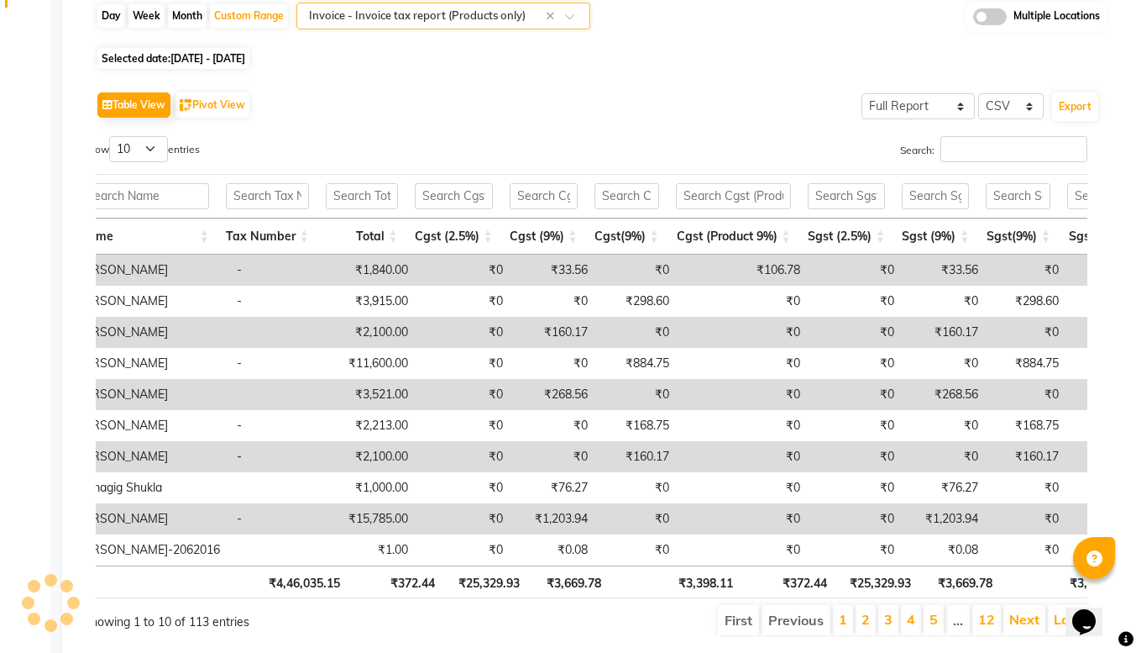
scroll to position [0, 0]
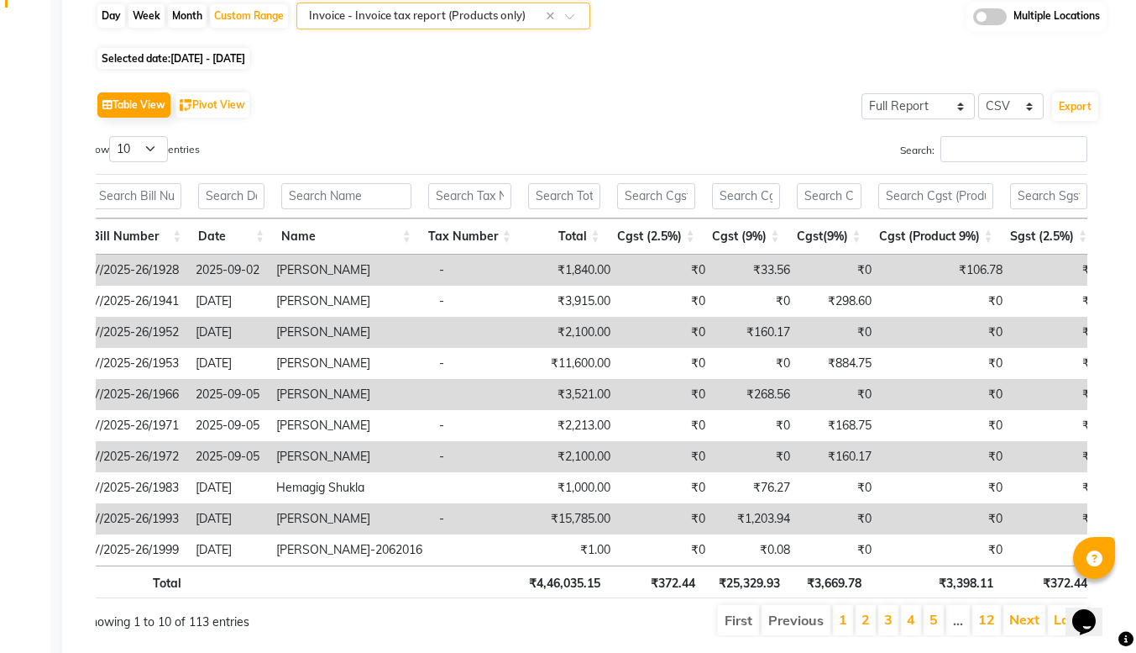
click at [567, 25] on span at bounding box center [575, 21] width 21 height 17
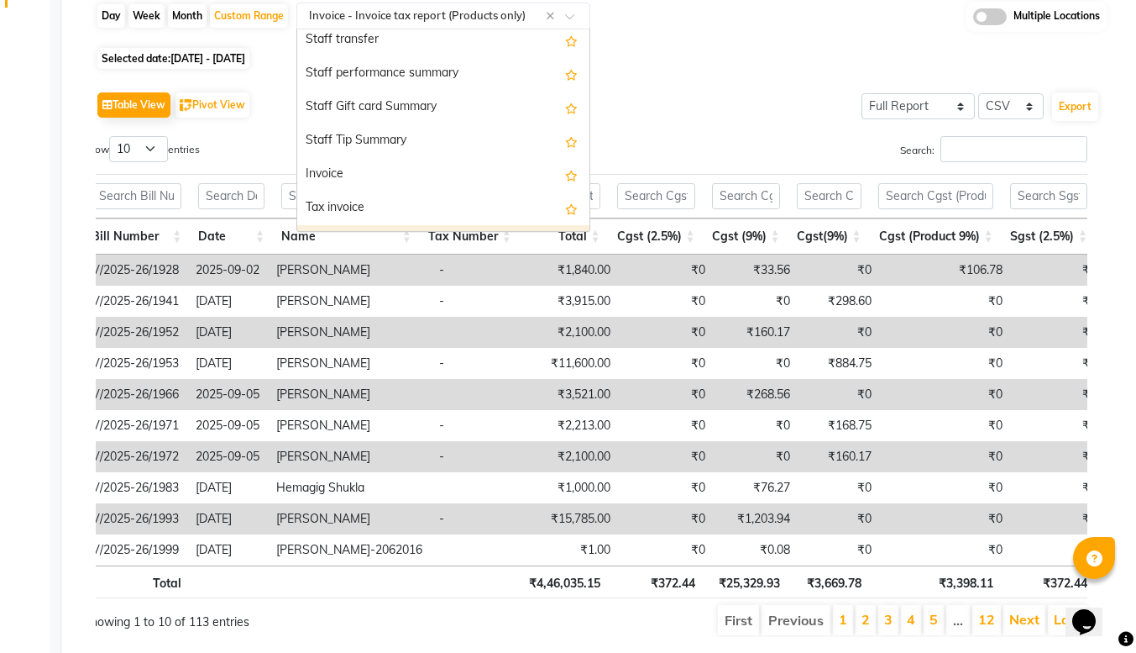
scroll to position [1145, 0]
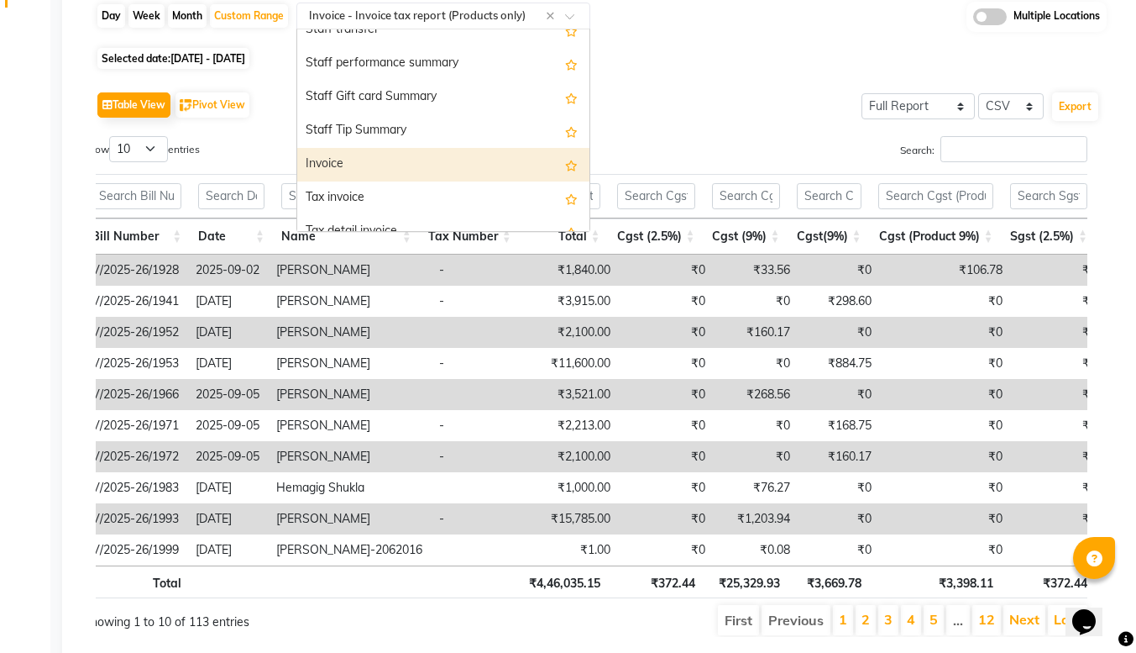
click at [424, 164] on div "Invoice" at bounding box center [443, 165] width 292 height 34
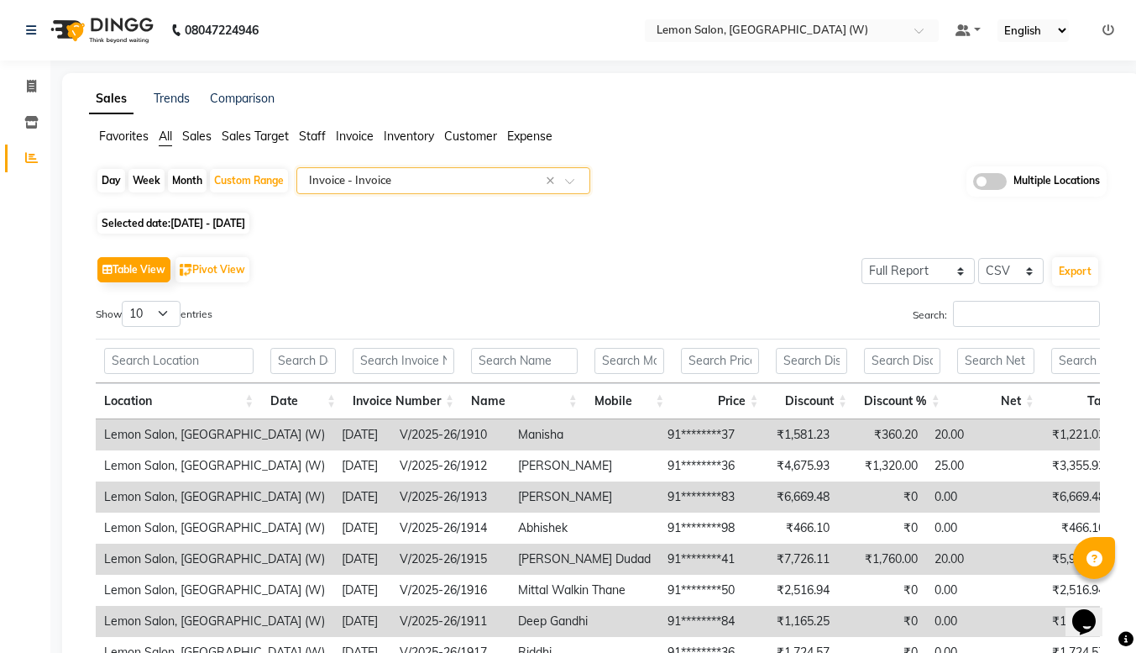
click at [574, 182] on span at bounding box center [575, 185] width 21 height 17
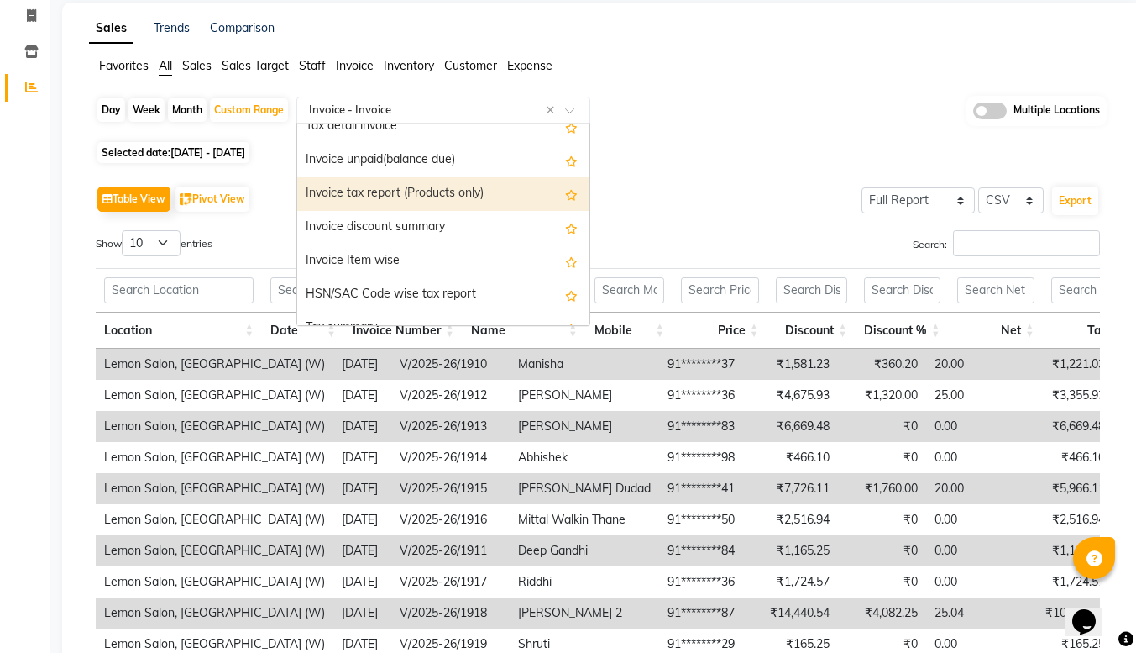
click at [438, 201] on div "Invoice tax report (Products only)" at bounding box center [443, 194] width 292 height 34
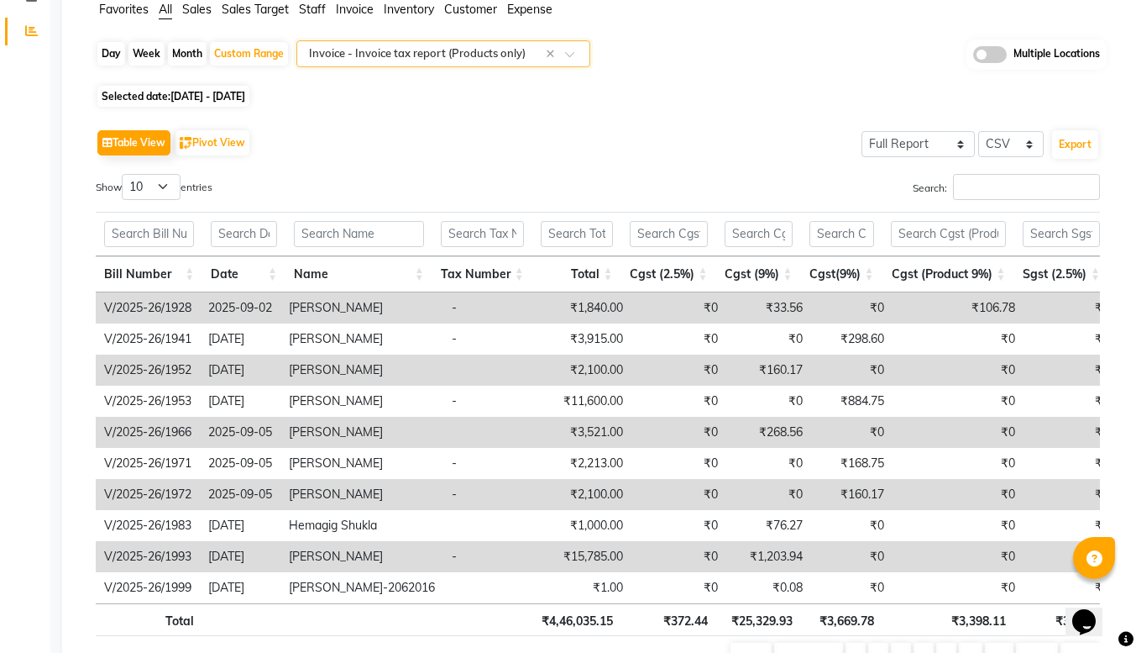
click at [569, 55] on span at bounding box center [575, 58] width 21 height 17
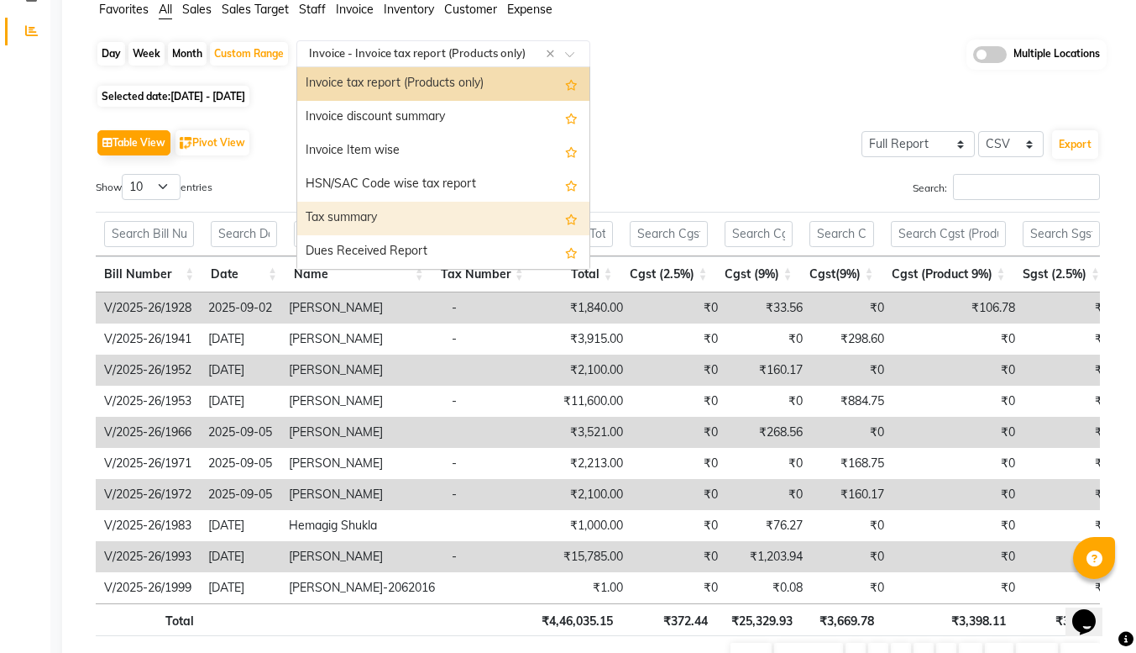
click at [413, 223] on div "Tax summary" at bounding box center [443, 219] width 292 height 34
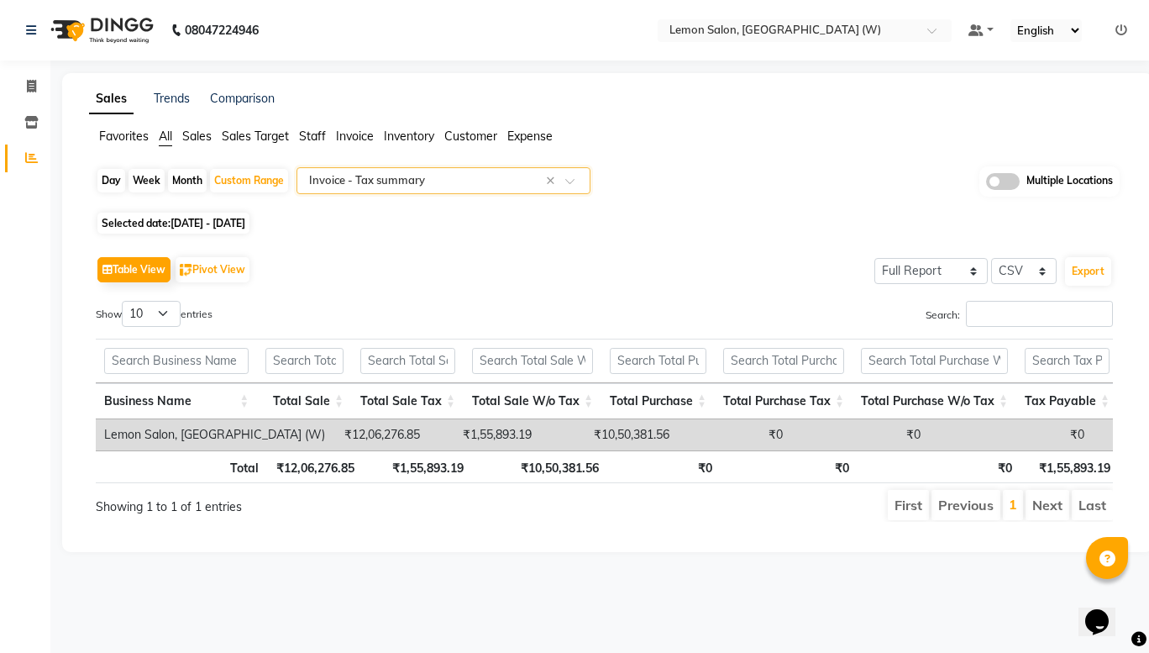
click at [575, 173] on div at bounding box center [443, 180] width 292 height 17
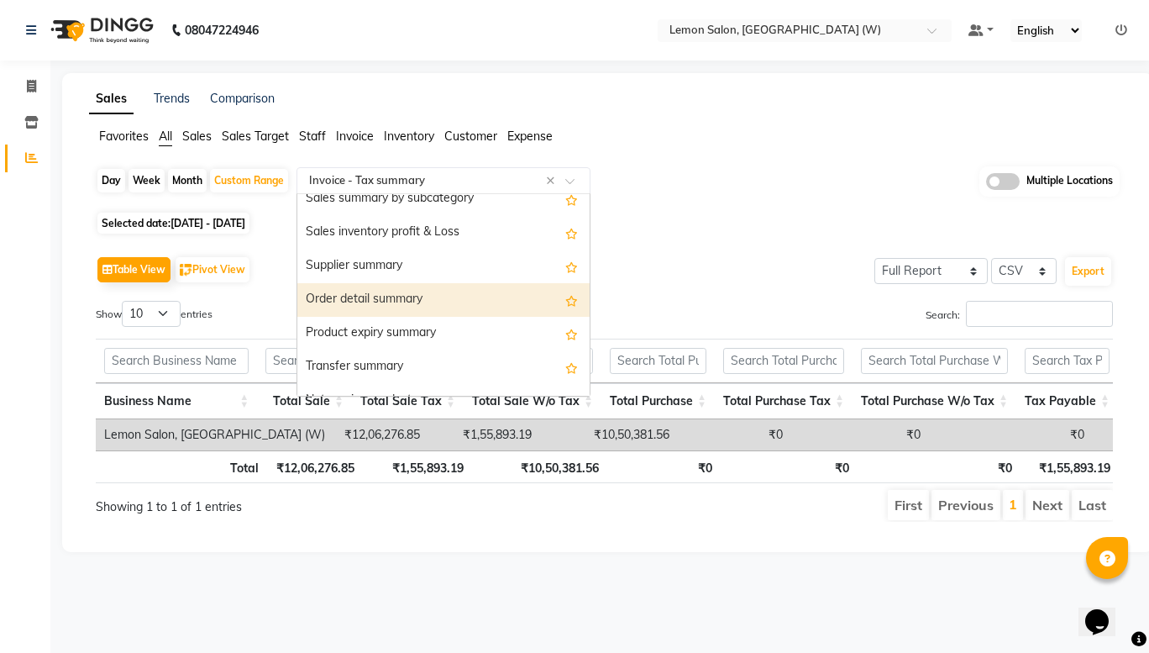
click at [430, 304] on div "Order detail summary" at bounding box center [443, 300] width 292 height 34
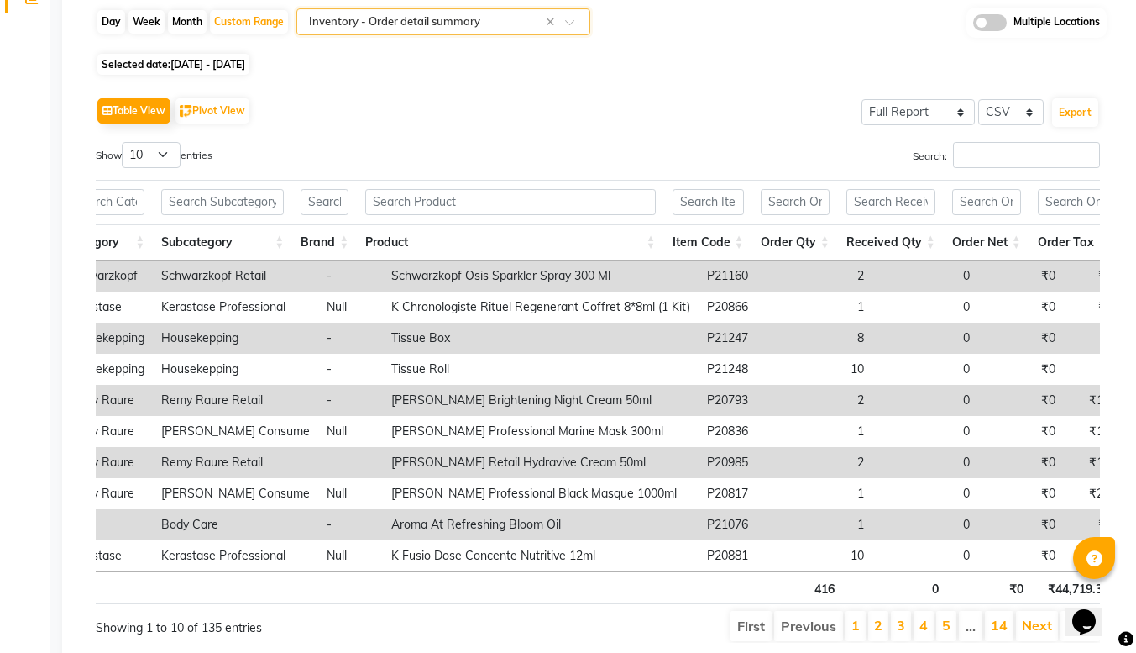
click at [579, 18] on span at bounding box center [575, 26] width 21 height 17
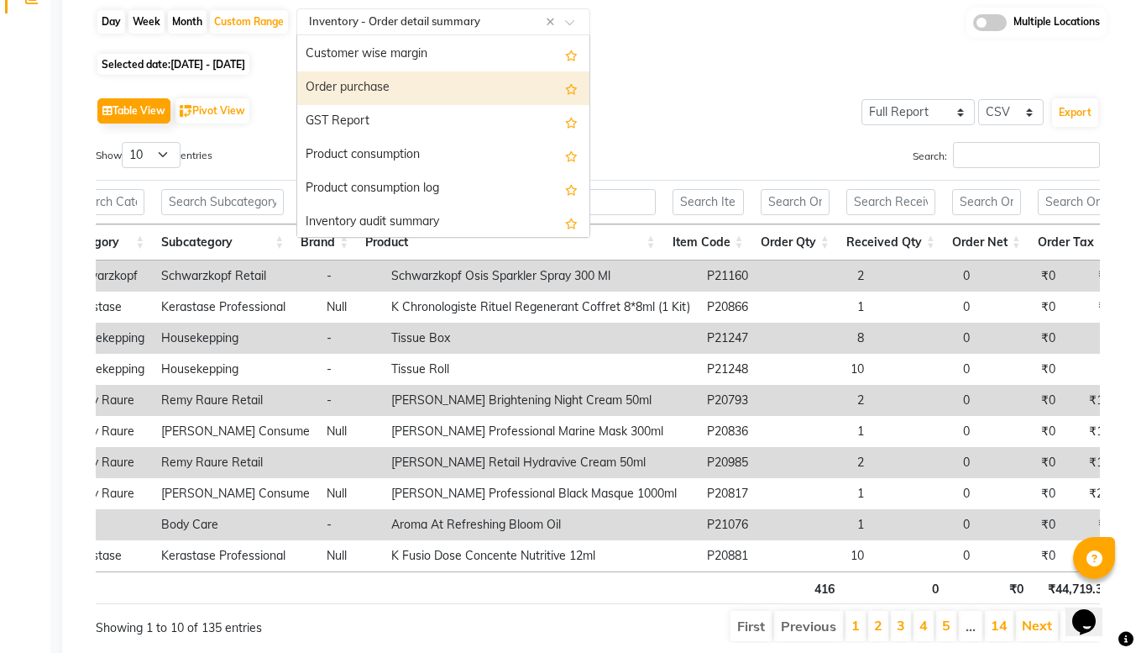
click at [413, 96] on div "Order purchase" at bounding box center [443, 88] width 292 height 34
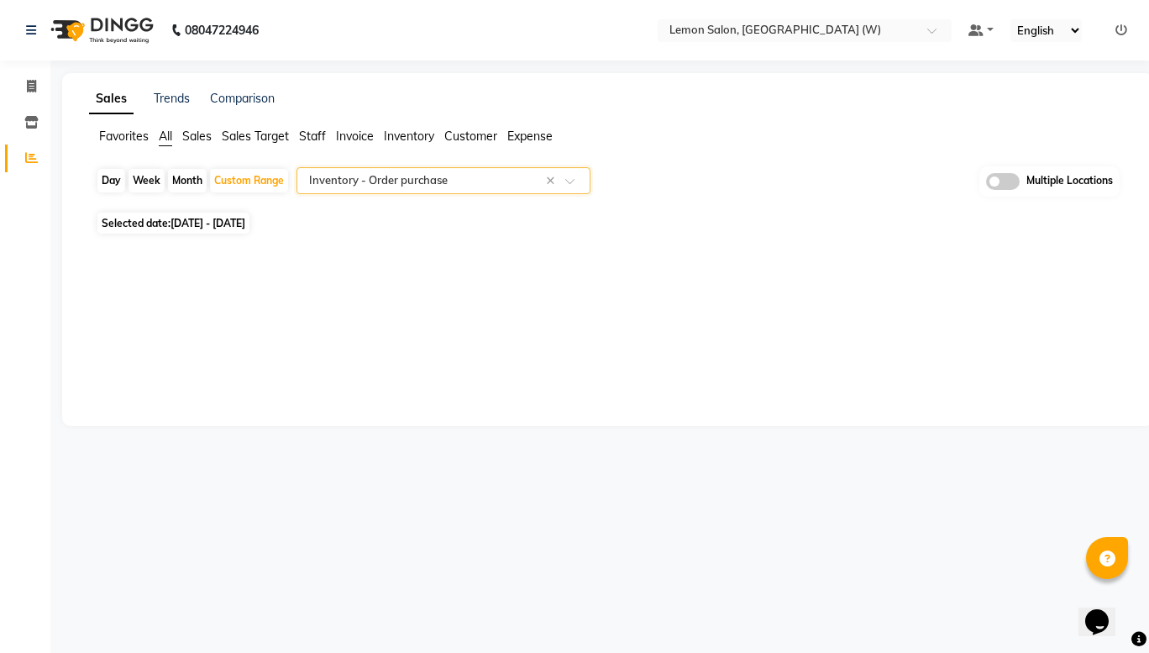
click at [572, 185] on span at bounding box center [575, 185] width 21 height 17
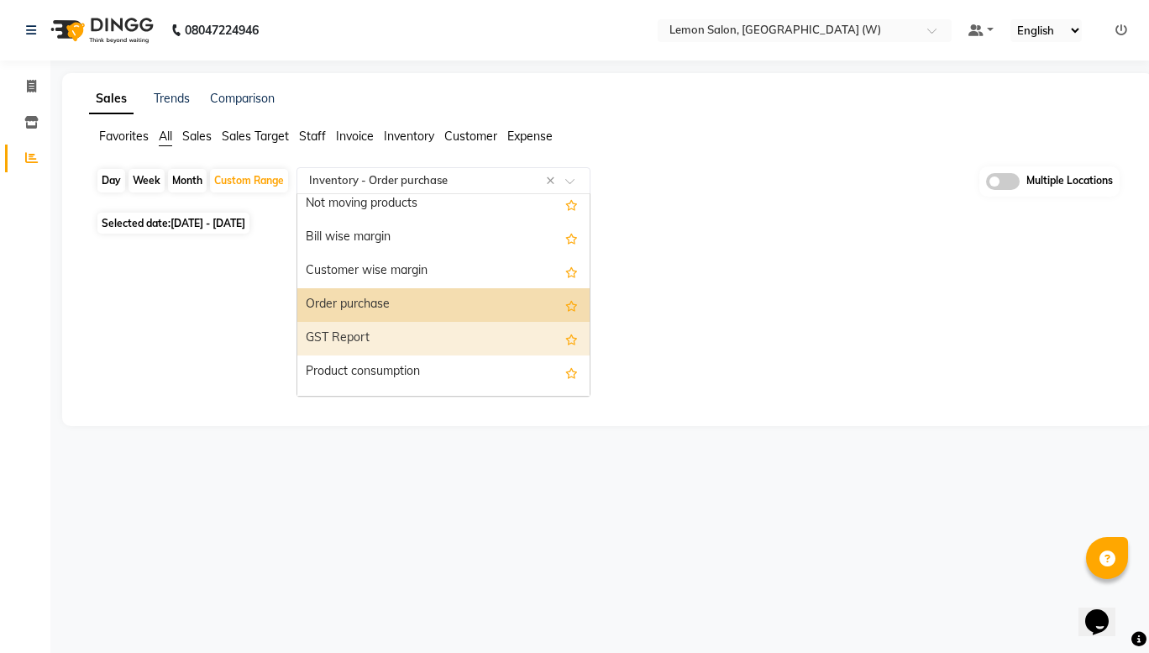
click at [438, 335] on div "GST Report" at bounding box center [443, 339] width 292 height 34
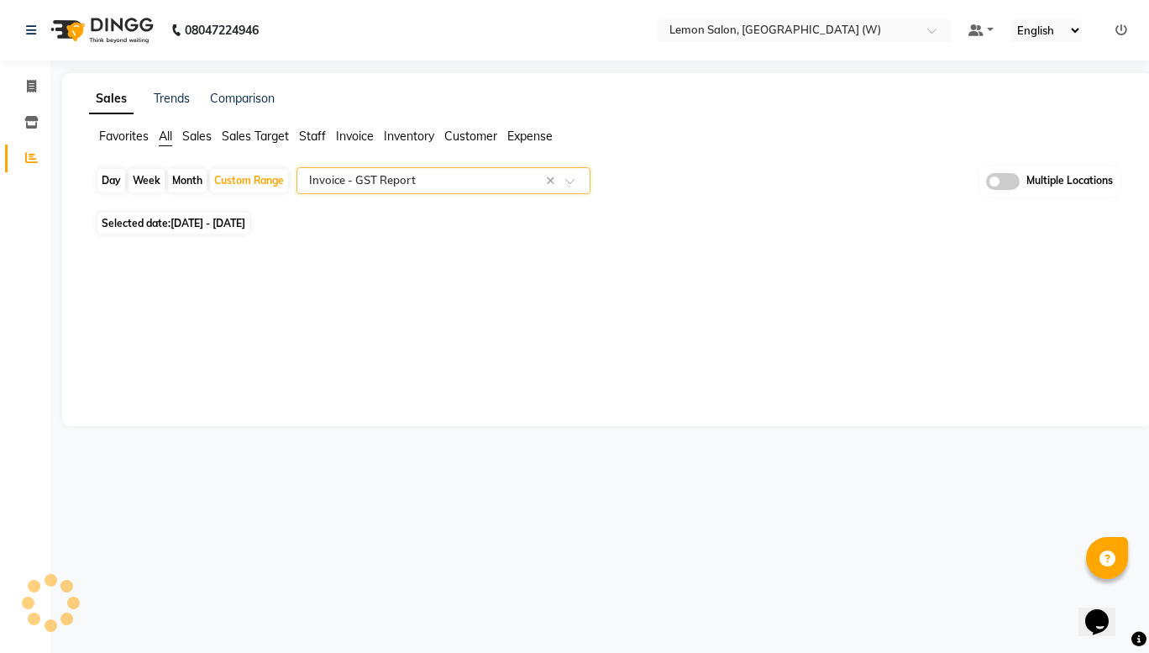
select select "full_report"
select select "csv"
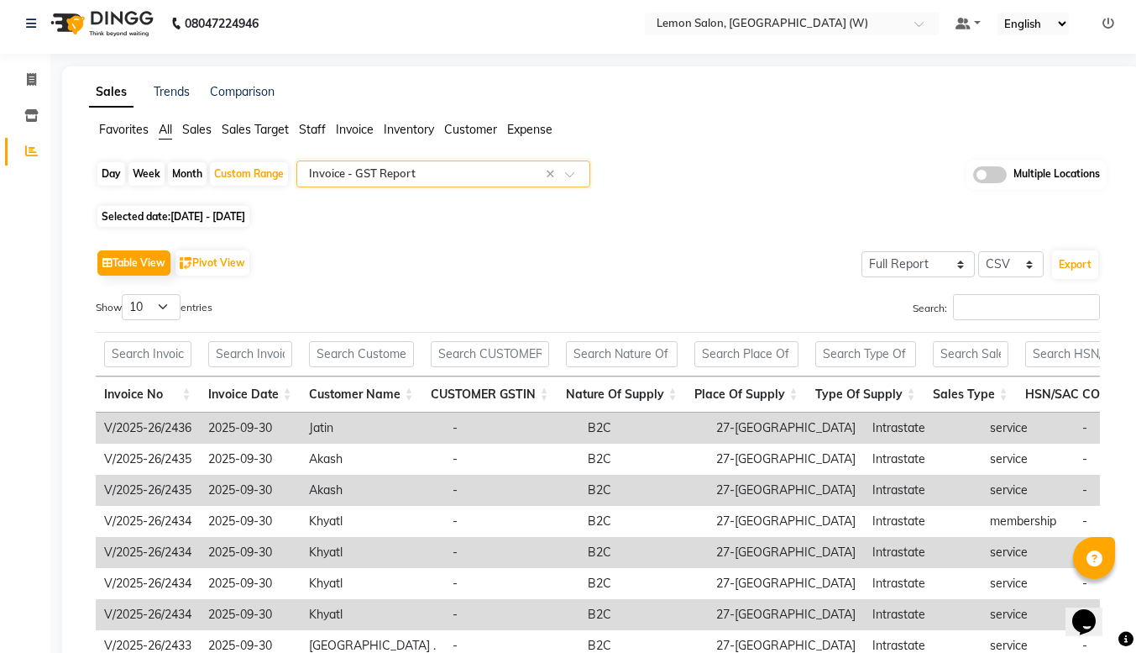
click at [571, 171] on span at bounding box center [575, 178] width 21 height 17
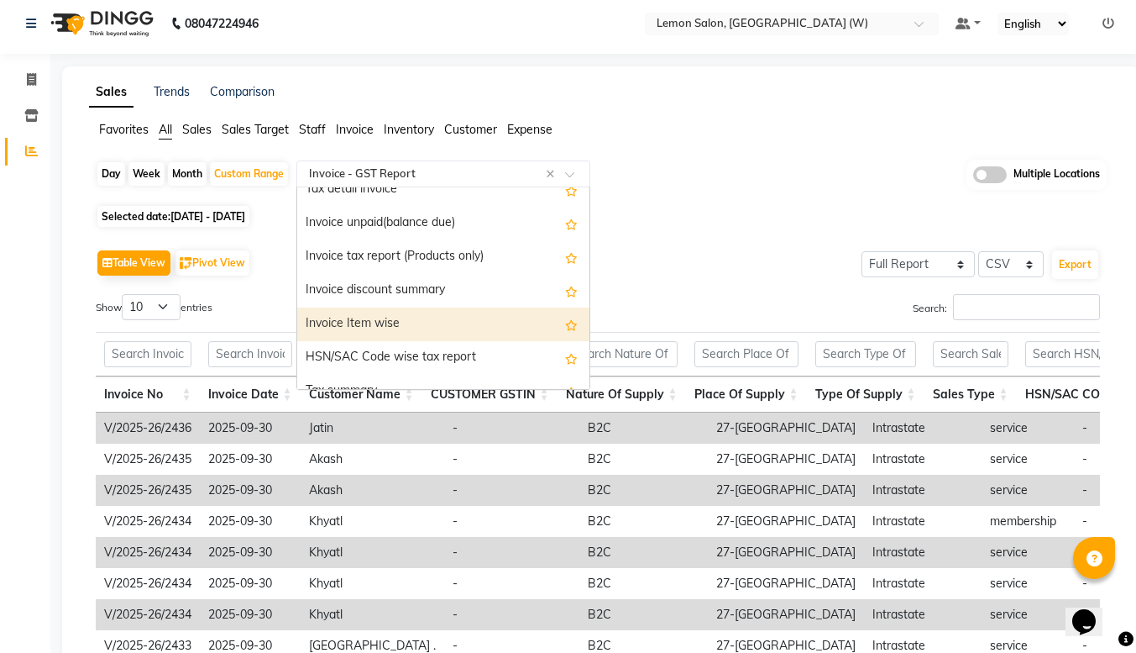
click at [421, 327] on div "Invoice Item wise" at bounding box center [443, 324] width 292 height 34
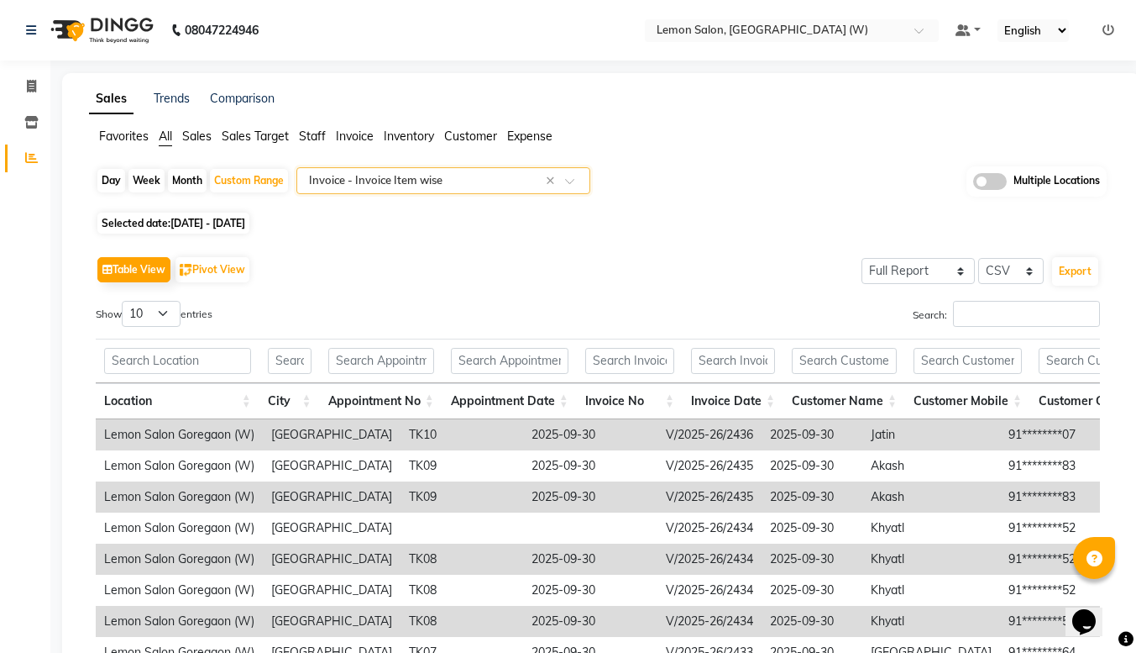
click at [574, 180] on span at bounding box center [575, 185] width 21 height 17
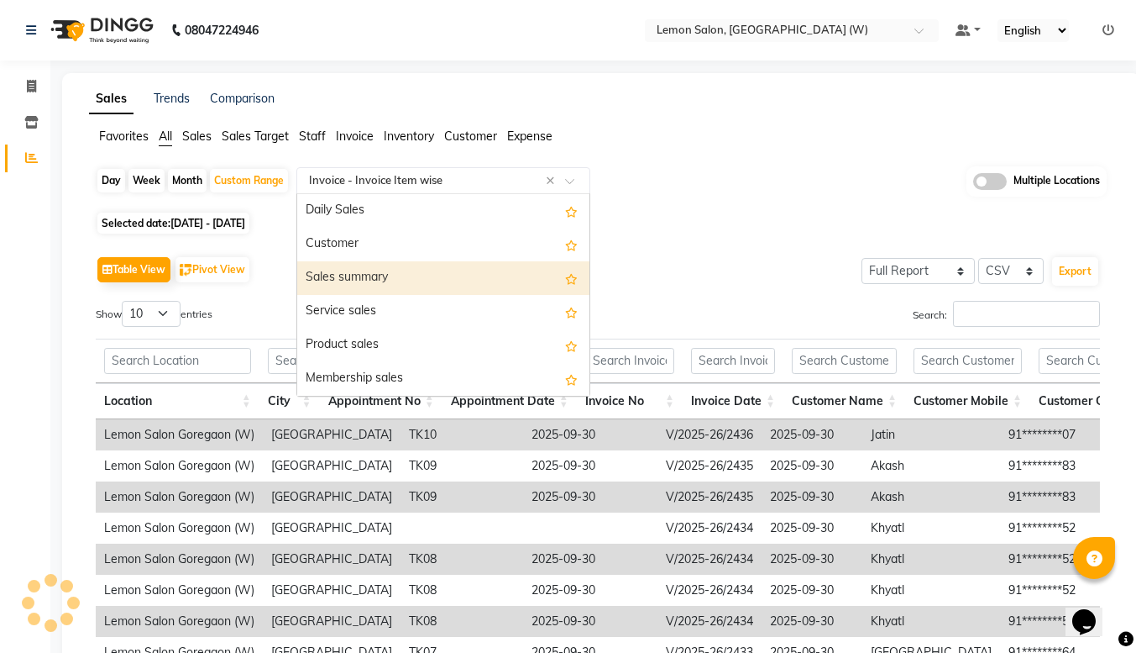
click at [677, 230] on div "Selected date: [DATE] - [DATE]" at bounding box center [605, 223] width 1018 height 18
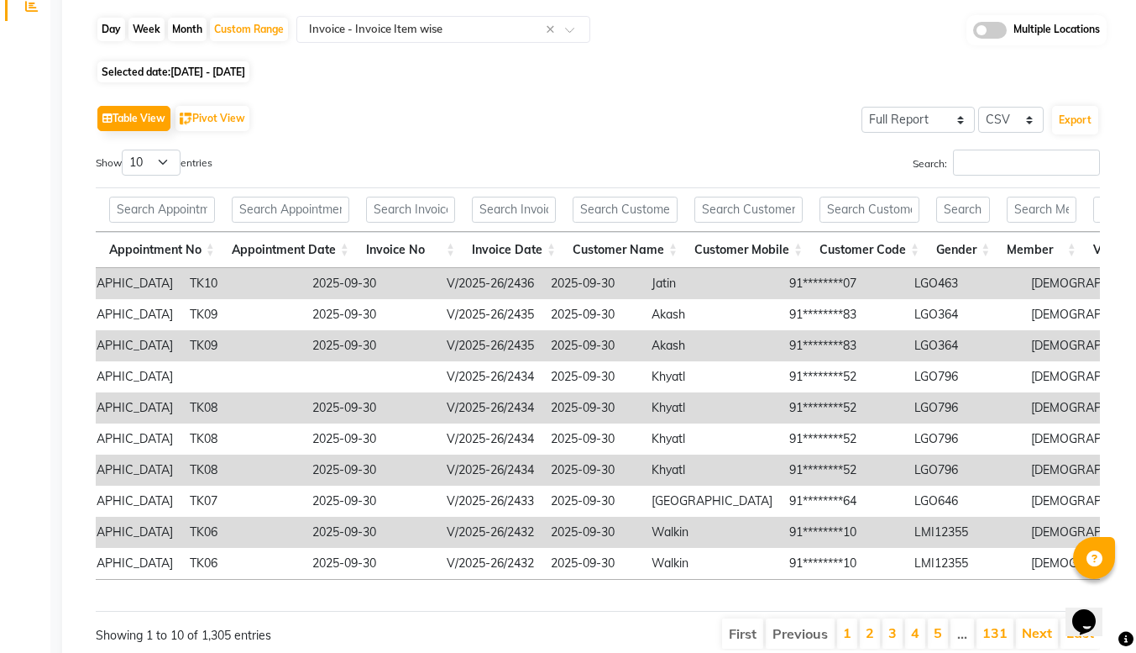
scroll to position [0, 230]
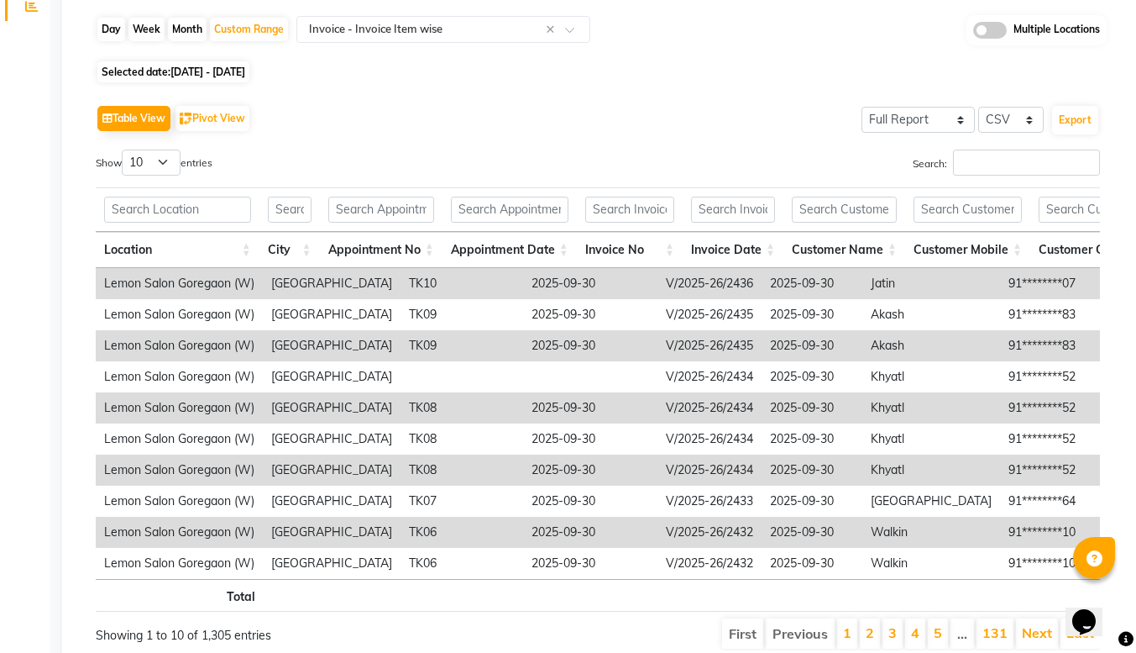
select select "8053"
select select "service"
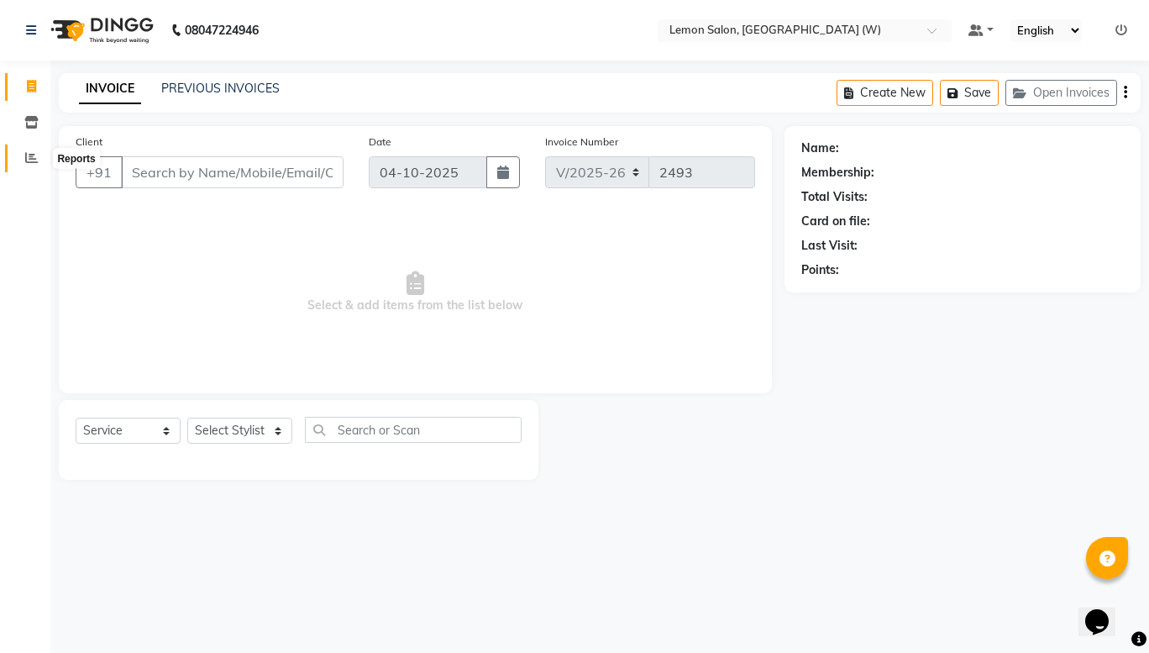
click at [34, 160] on icon at bounding box center [31, 157] width 13 height 13
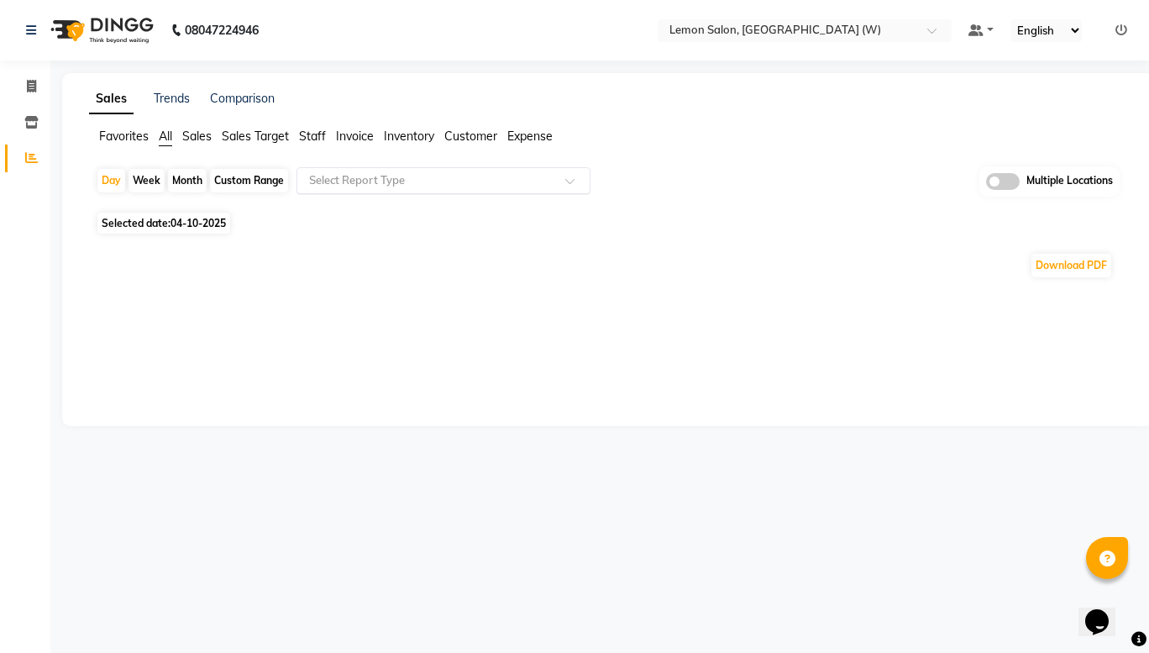
click at [466, 180] on input "text" at bounding box center [427, 180] width 242 height 17
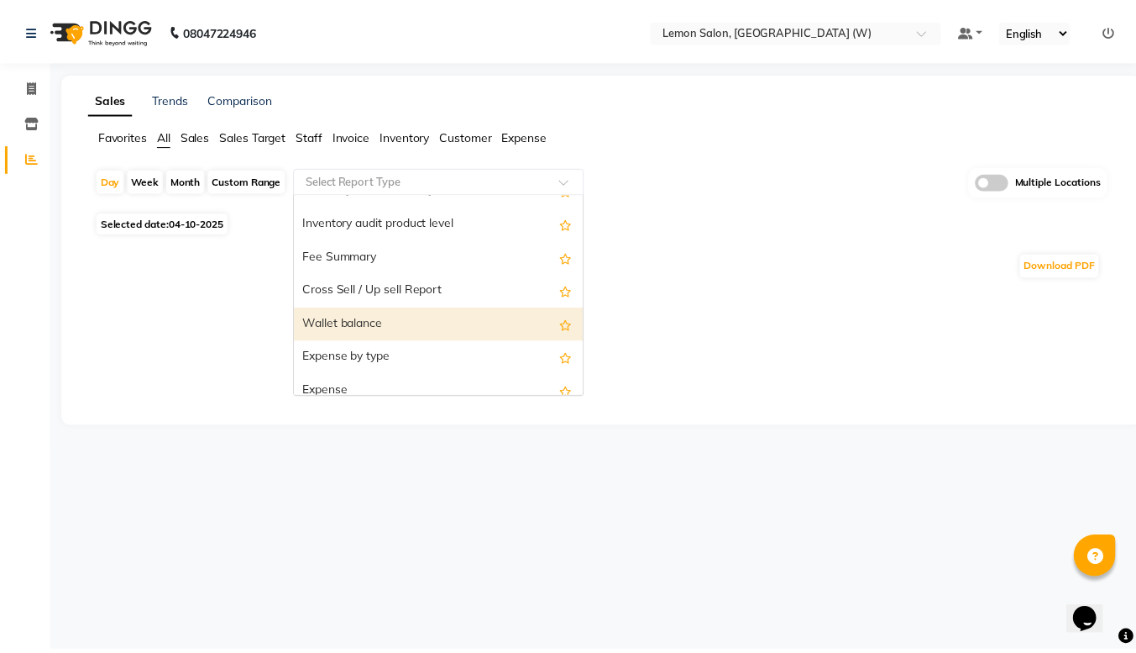
scroll to position [2237, 0]
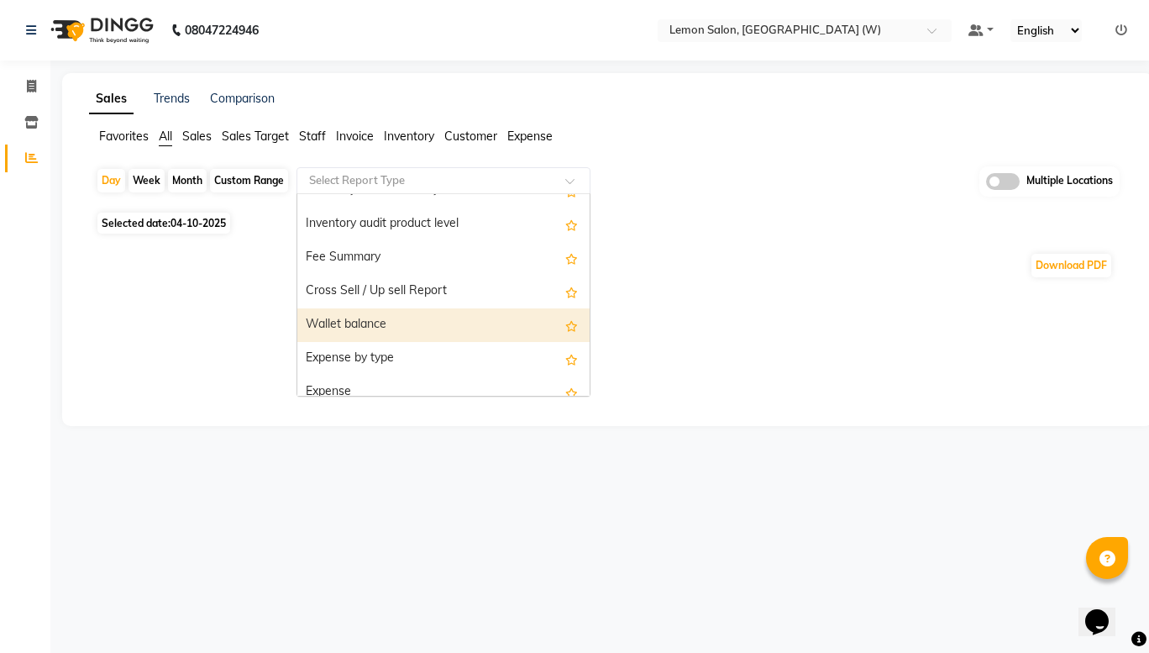
click at [446, 324] on div "Wallet balance" at bounding box center [443, 325] width 292 height 34
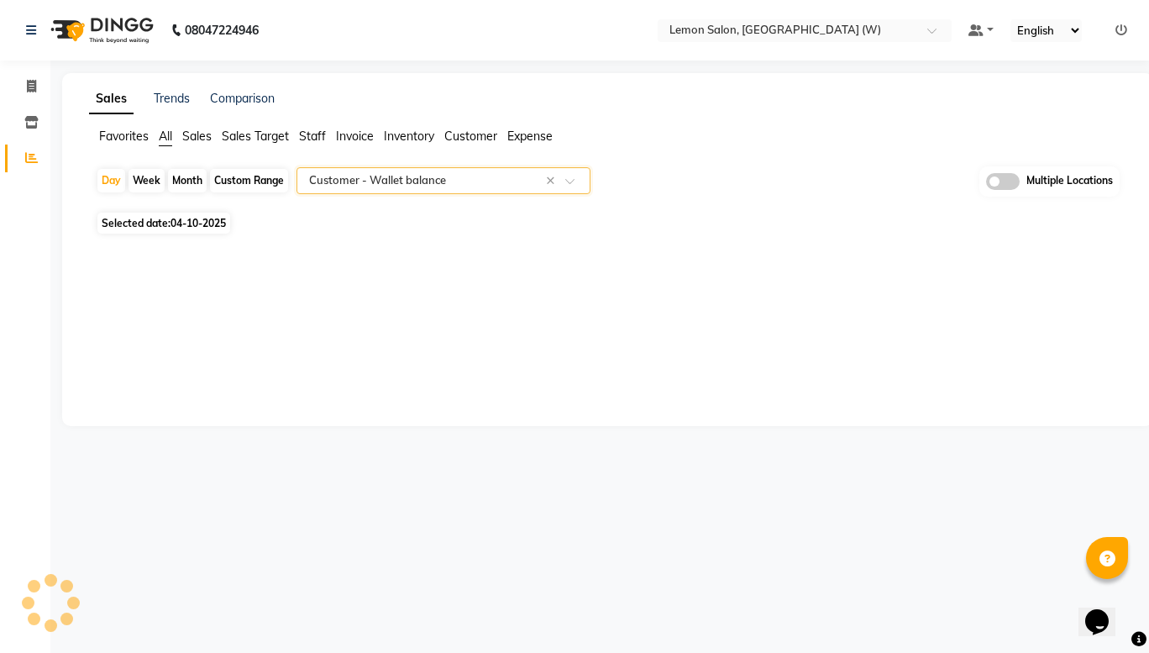
select select "full_report"
select select "csv"
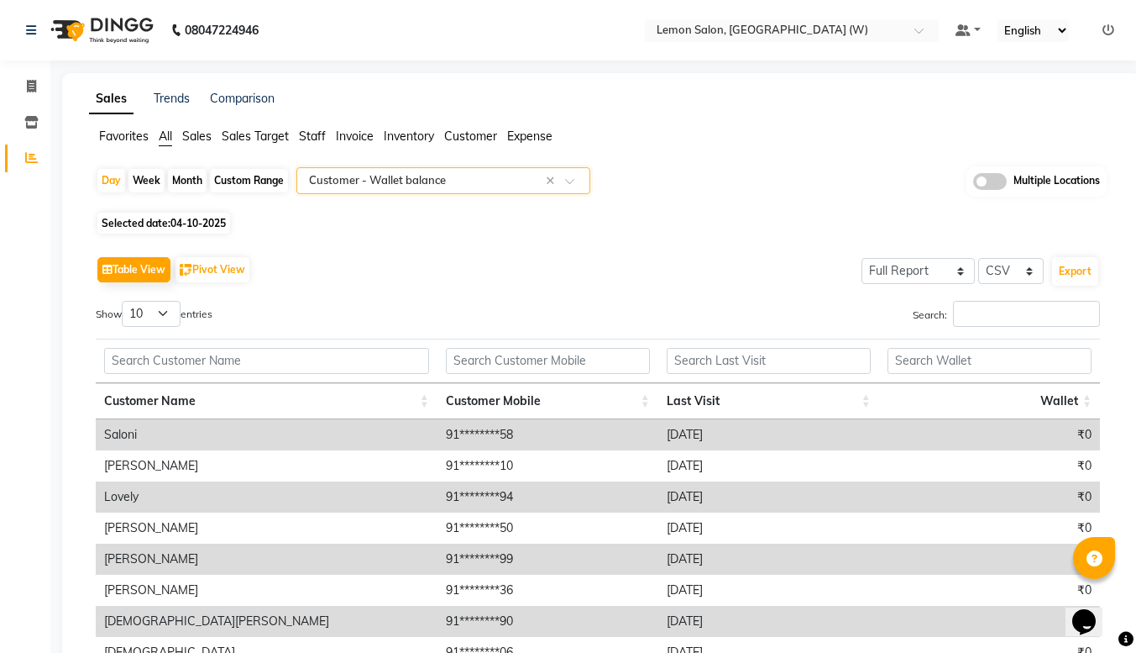
scroll to position [217, 0]
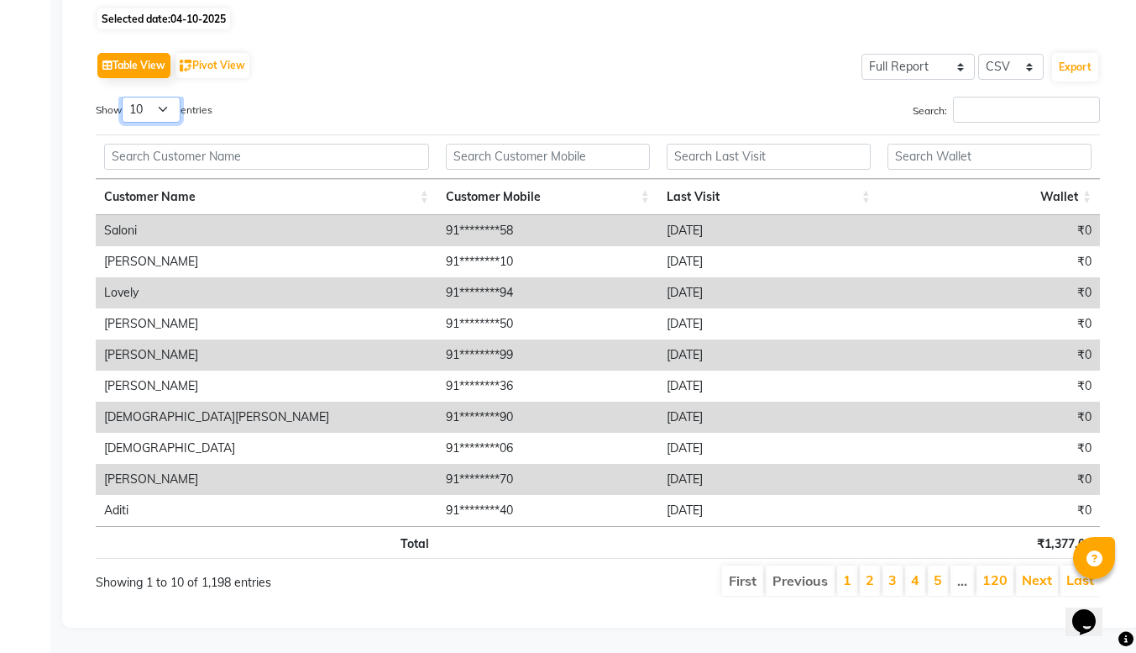
click at [161, 103] on select "10 25 50 100" at bounding box center [151, 110] width 59 height 26
select select "100"
click at [124, 97] on select "10 25 50 100" at bounding box center [151, 110] width 59 height 26
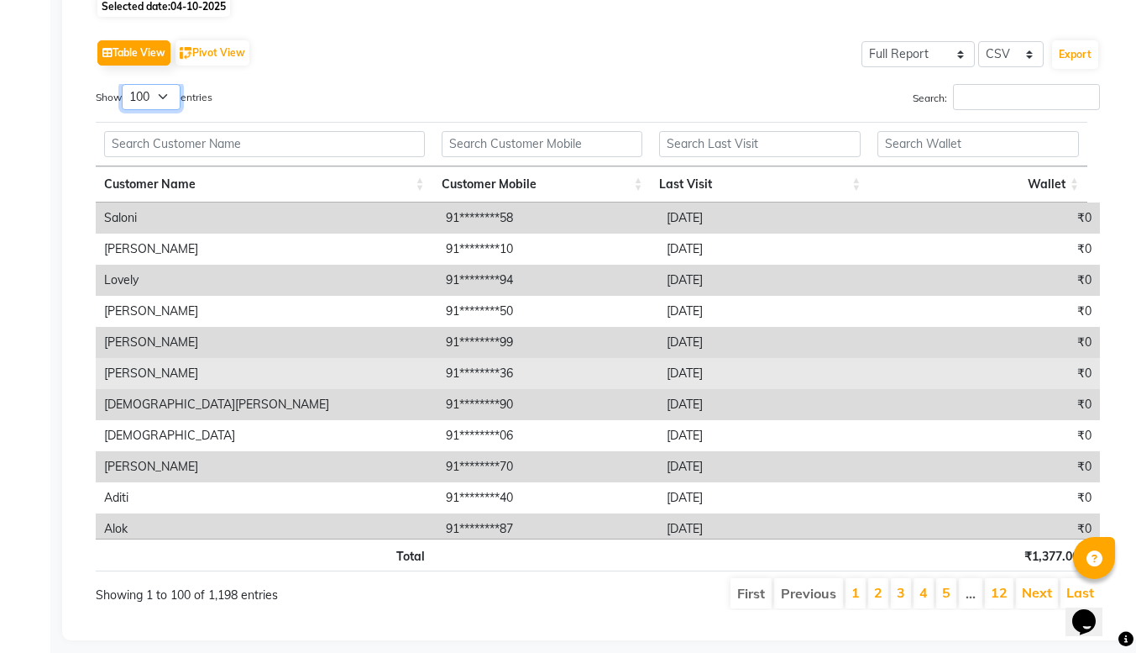
scroll to position [0, 0]
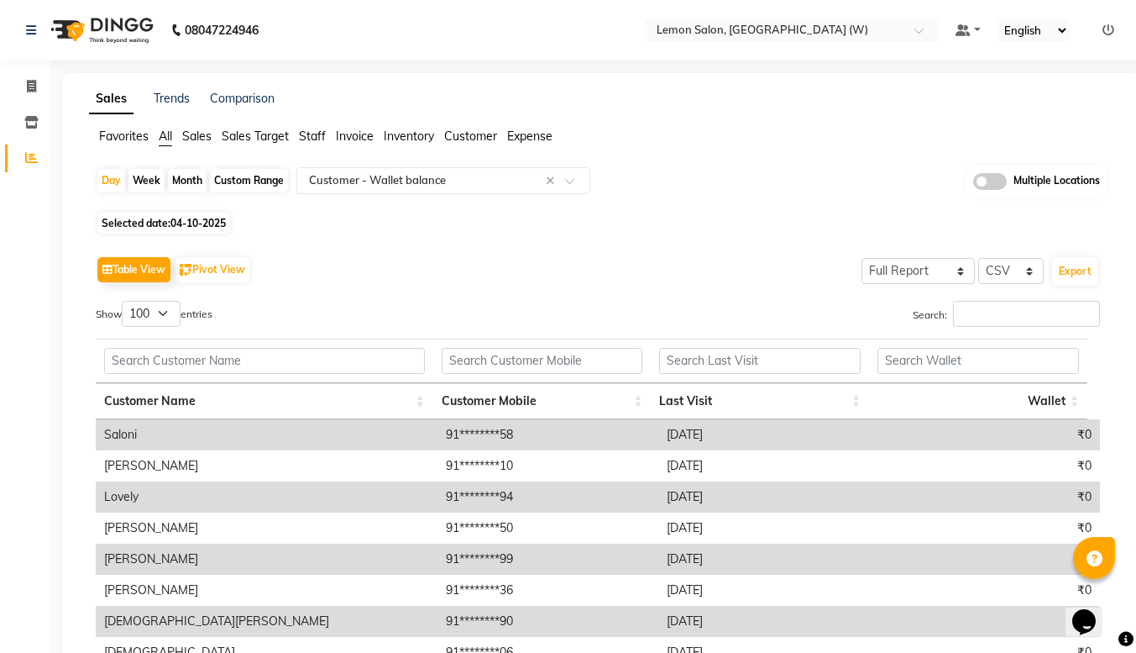
click at [368, 298] on div "Table View Pivot View Select Full Report Filtered Report Select CSV PDF Export …" at bounding box center [598, 539] width 1004 height 574
click at [571, 182] on span at bounding box center [575, 185] width 21 height 17
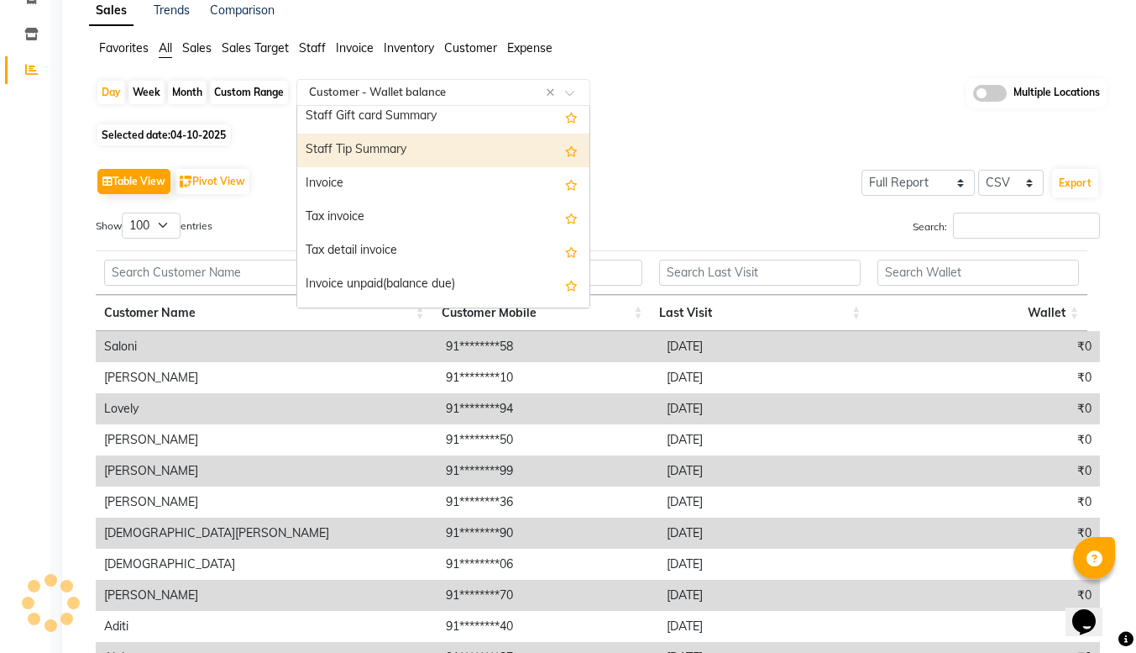
scroll to position [1192, 0]
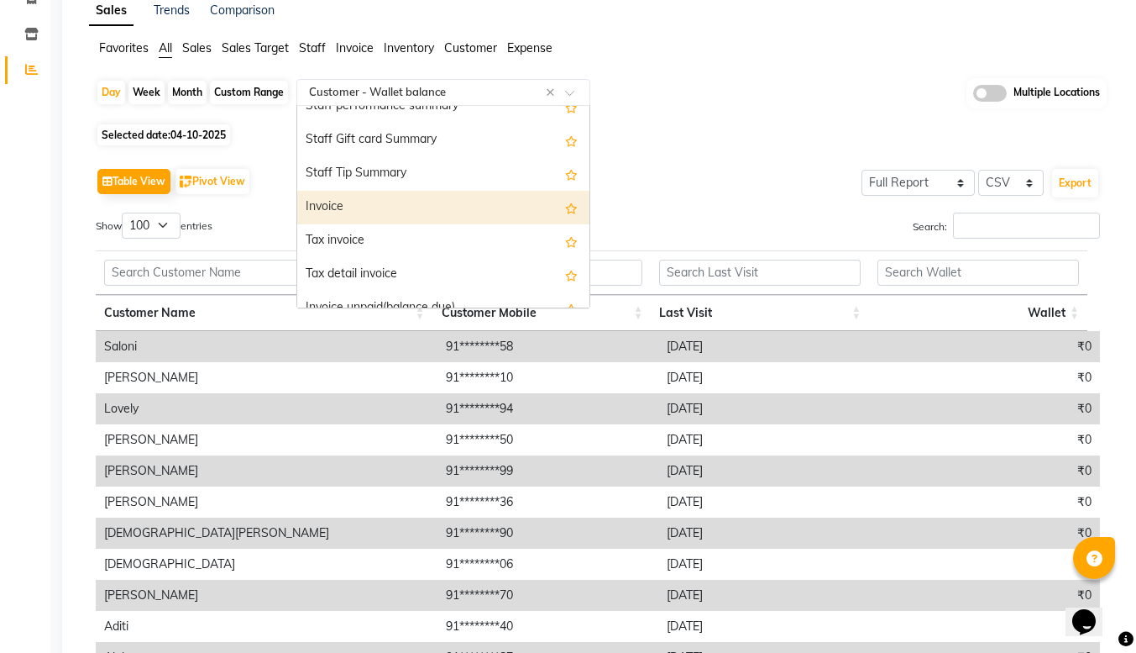
click at [352, 198] on div "Invoice" at bounding box center [443, 208] width 292 height 34
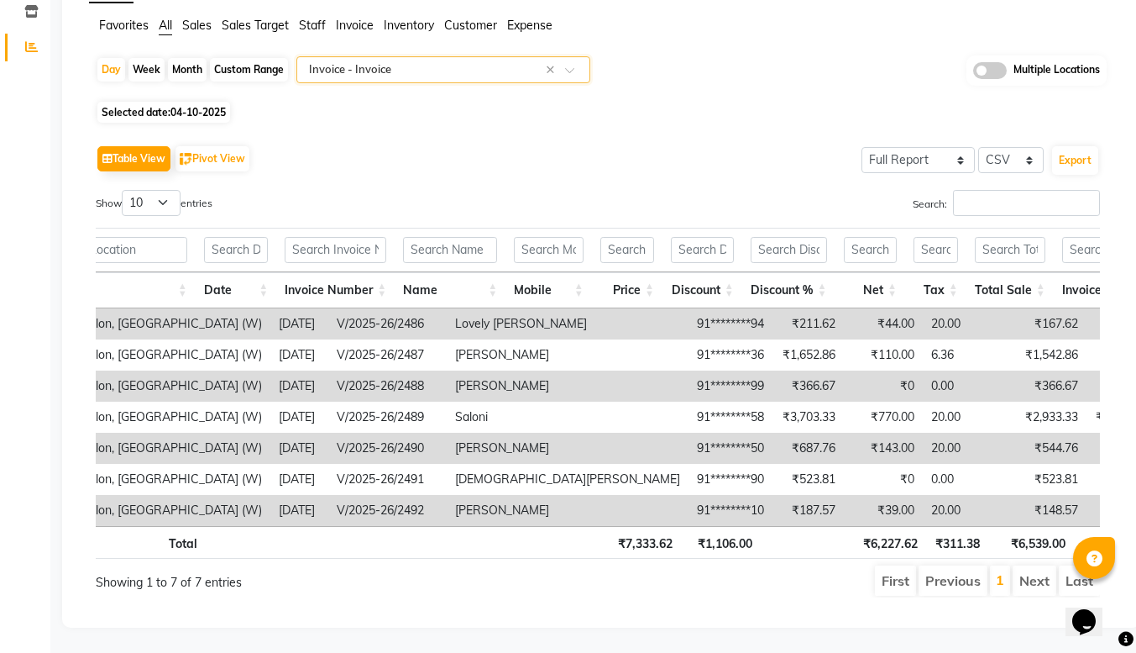
scroll to position [0, 63]
click at [578, 66] on span at bounding box center [575, 74] width 21 height 17
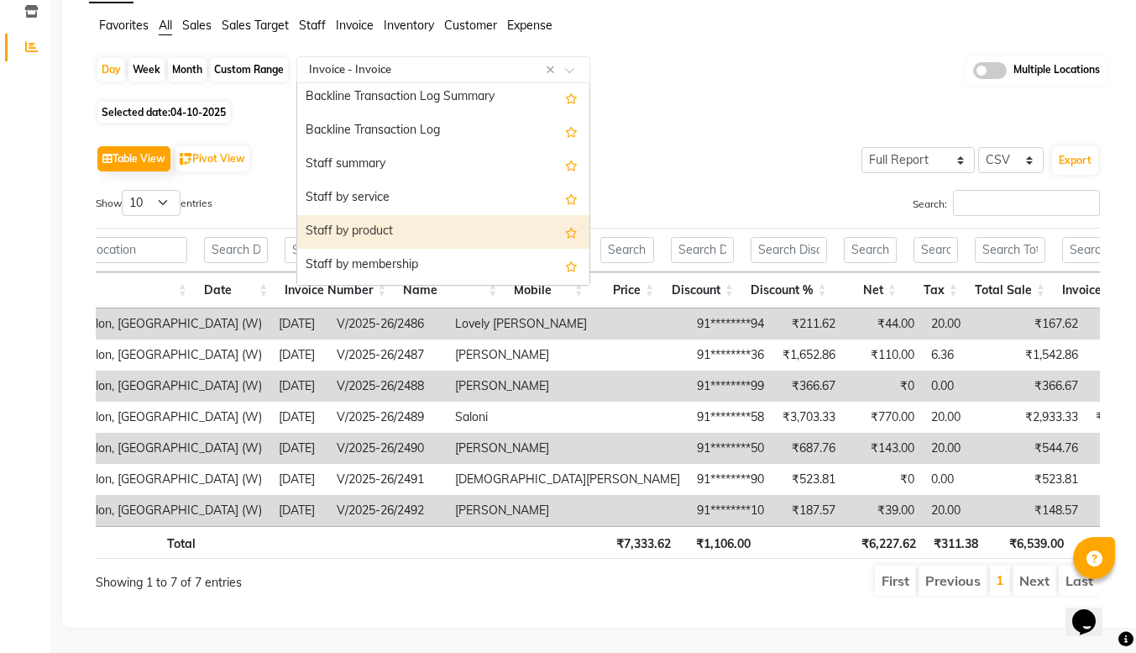
scroll to position [385, 0]
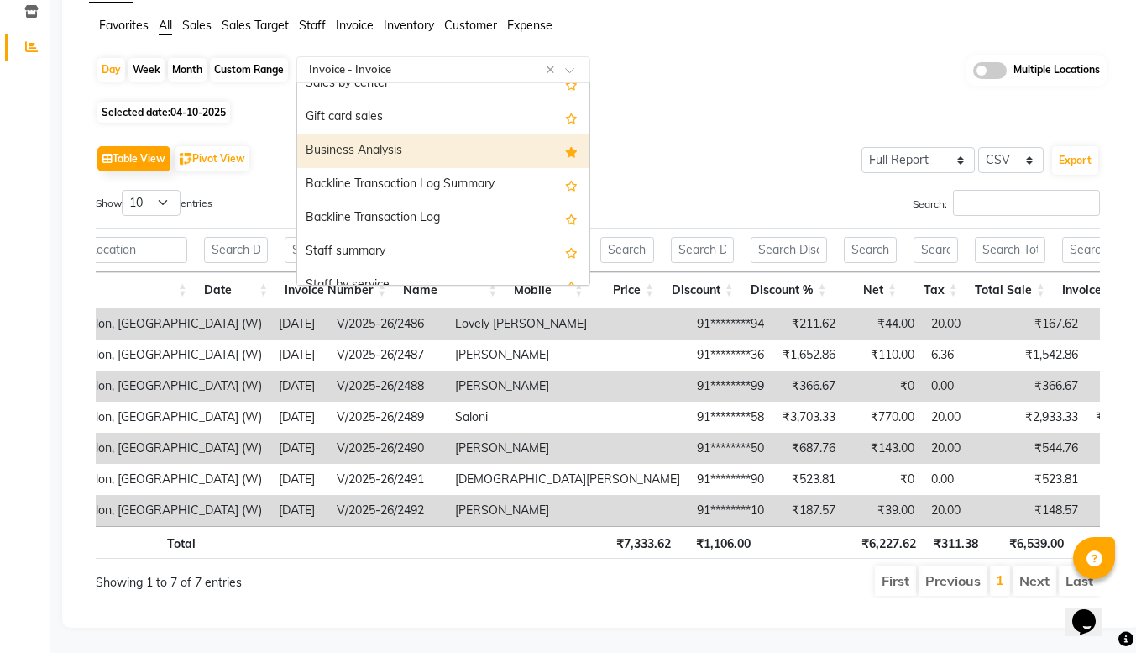
click at [382, 134] on div "Business Analysis" at bounding box center [443, 151] width 292 height 34
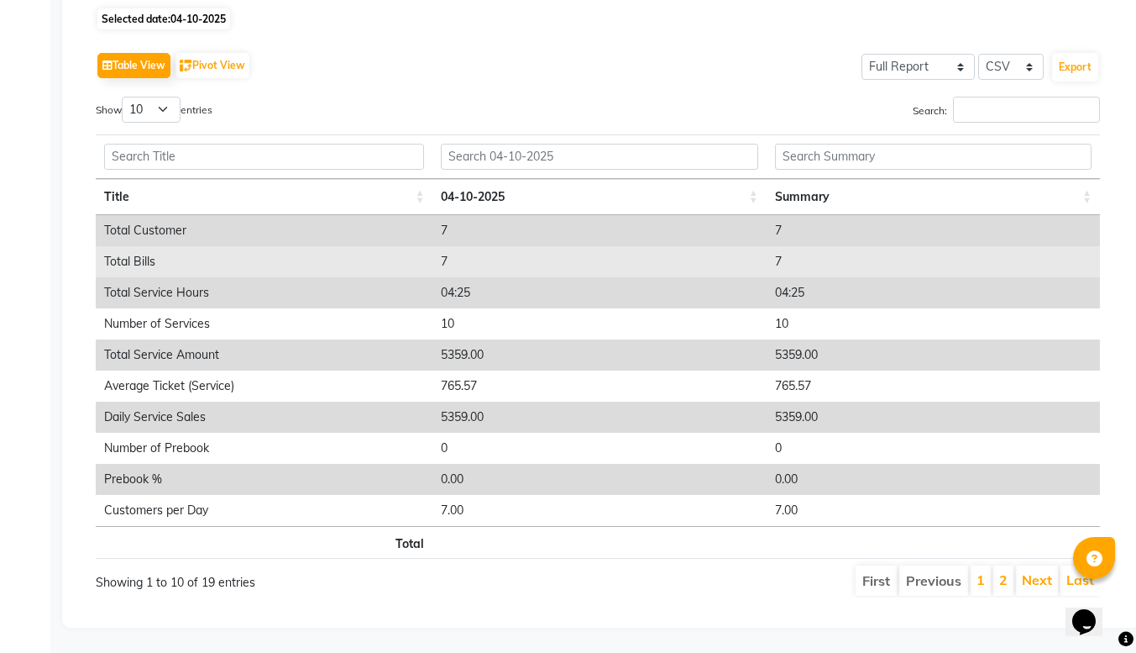
scroll to position [207, 0]
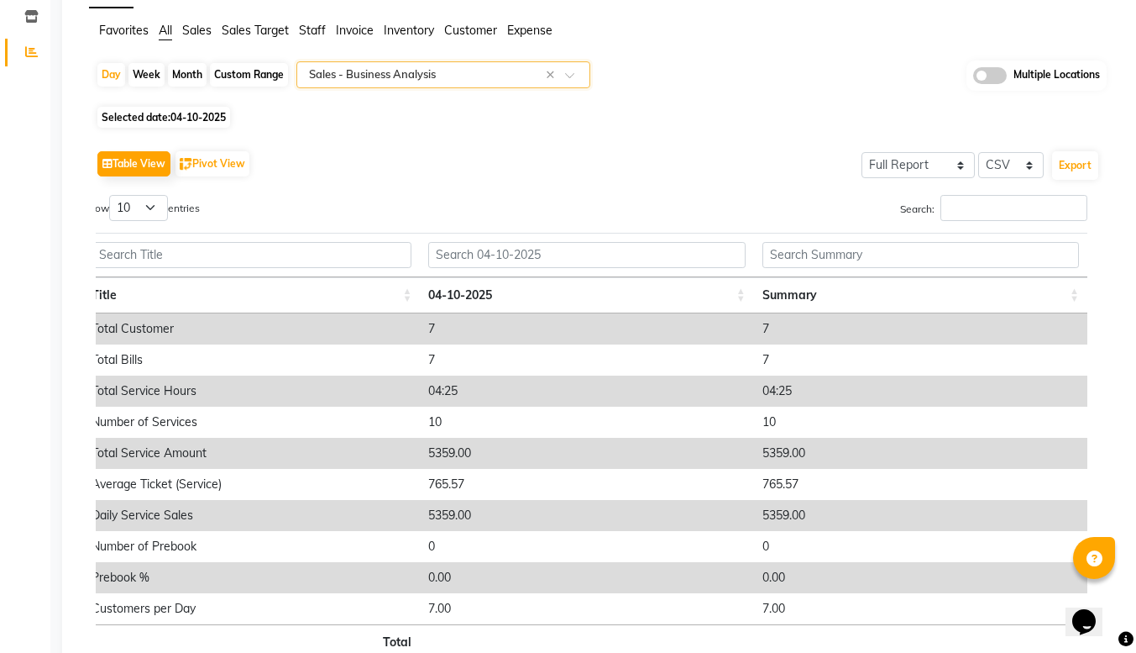
click at [249, 81] on div "Custom Range" at bounding box center [249, 75] width 78 height 24
select select "10"
select select "2025"
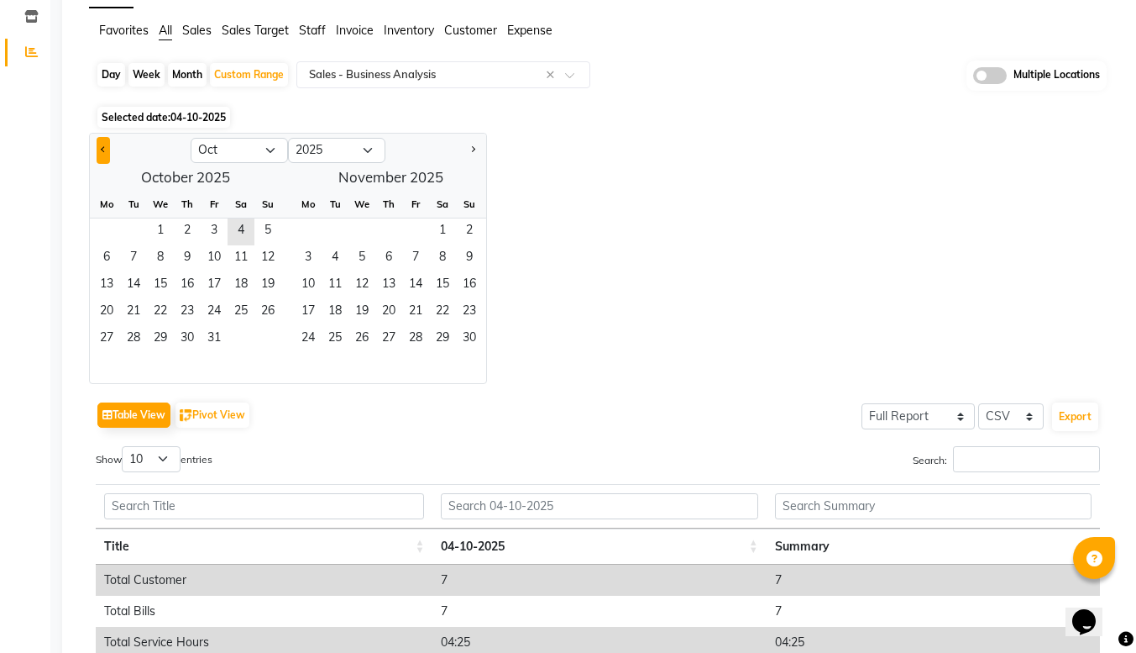
click at [108, 144] on button "Previous month" at bounding box center [103, 150] width 13 height 27
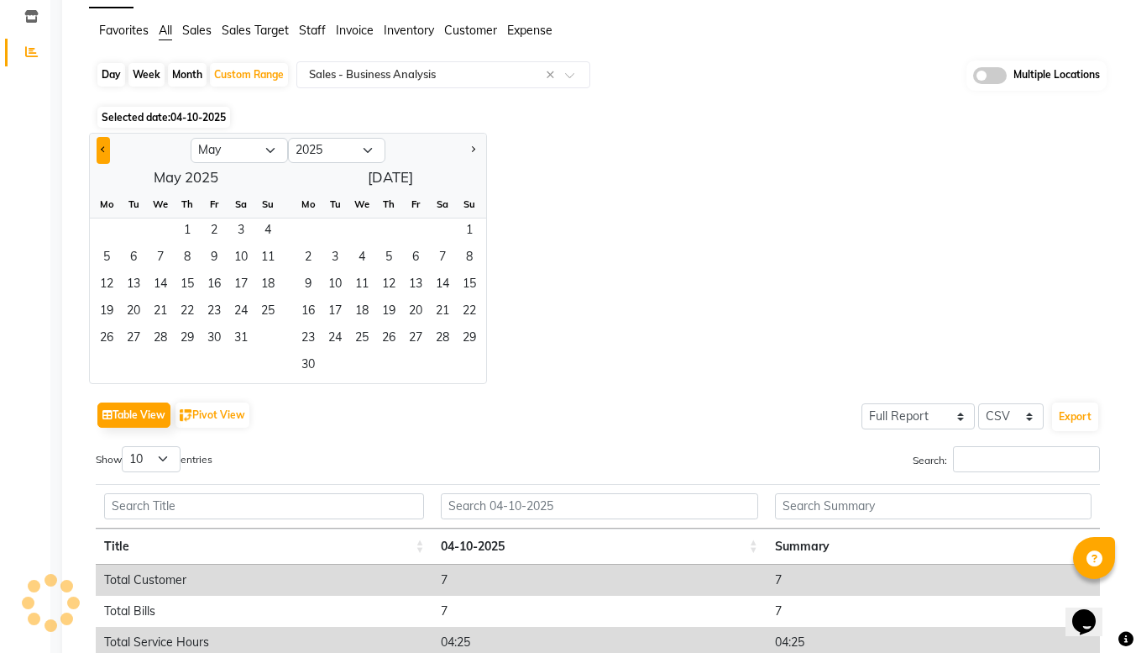
click at [108, 144] on button "Previous month" at bounding box center [103, 150] width 13 height 27
click at [132, 230] on span "1" at bounding box center [133, 231] width 27 height 27
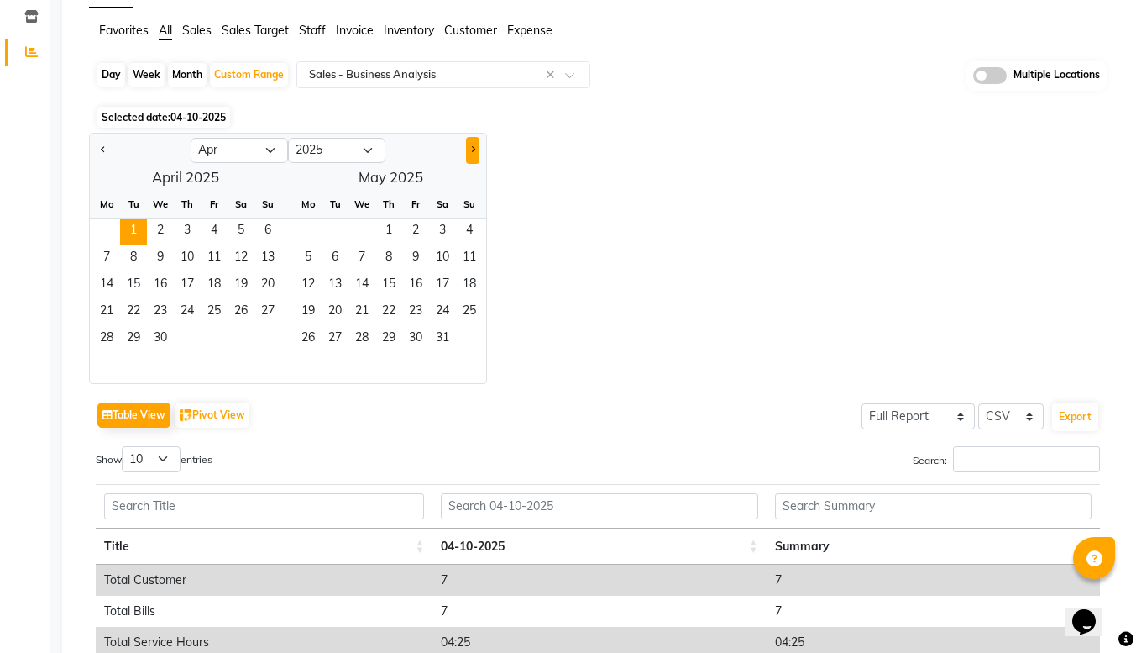
click at [473, 144] on button "Next month" at bounding box center [472, 150] width 13 height 27
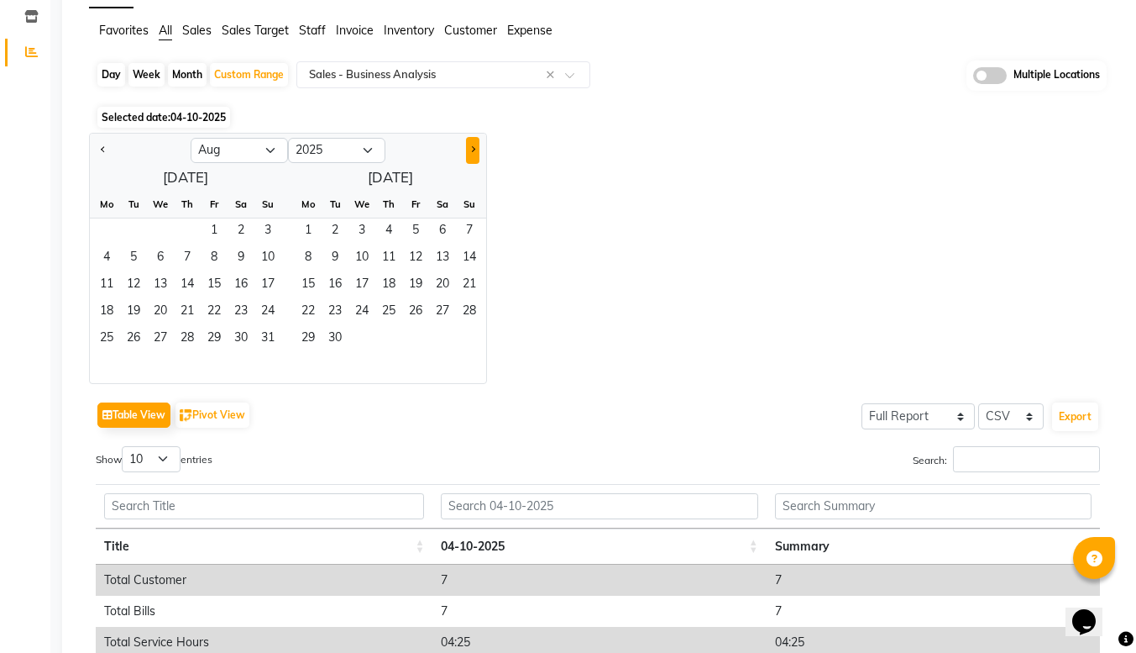
select select "9"
click at [141, 335] on span "30" at bounding box center [133, 339] width 27 height 27
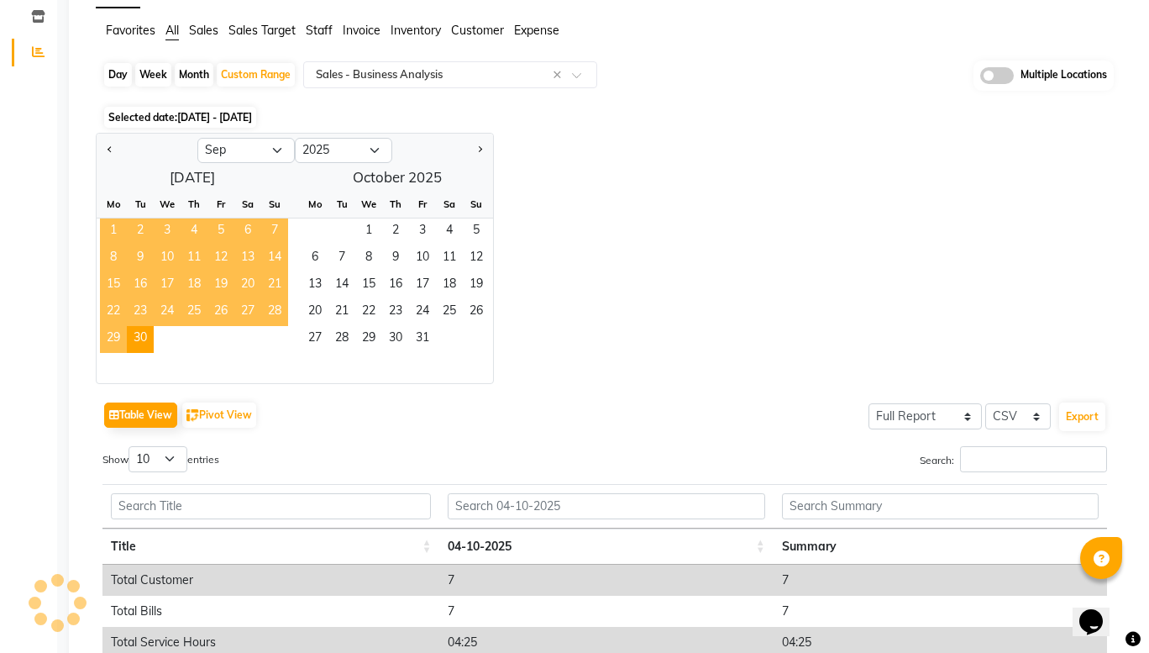
scroll to position [0, 0]
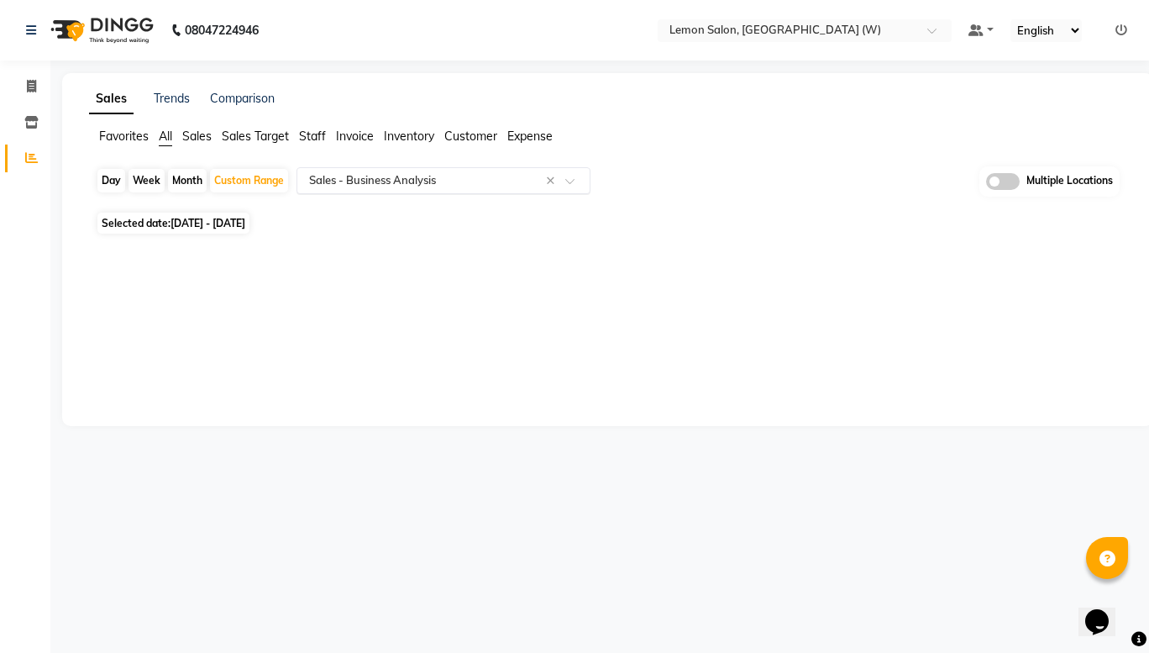
click at [367, 183] on input "text" at bounding box center [427, 180] width 242 height 17
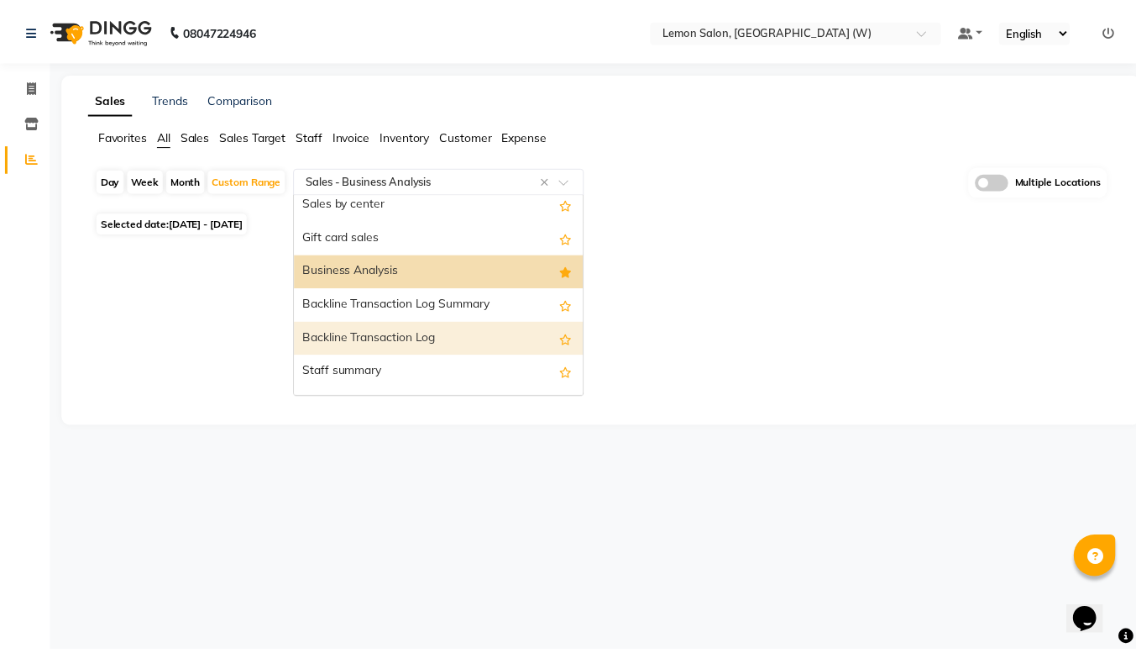
scroll to position [373, 0]
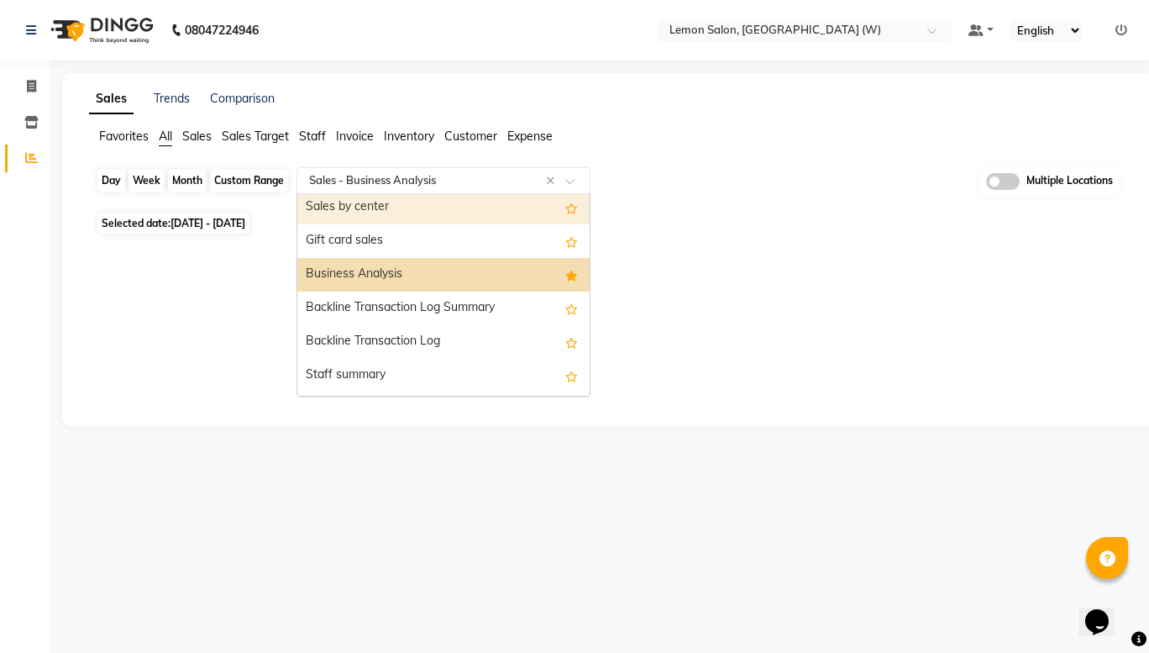
click at [246, 174] on div "Custom Range" at bounding box center [249, 181] width 78 height 24
select select "4"
select select "2025"
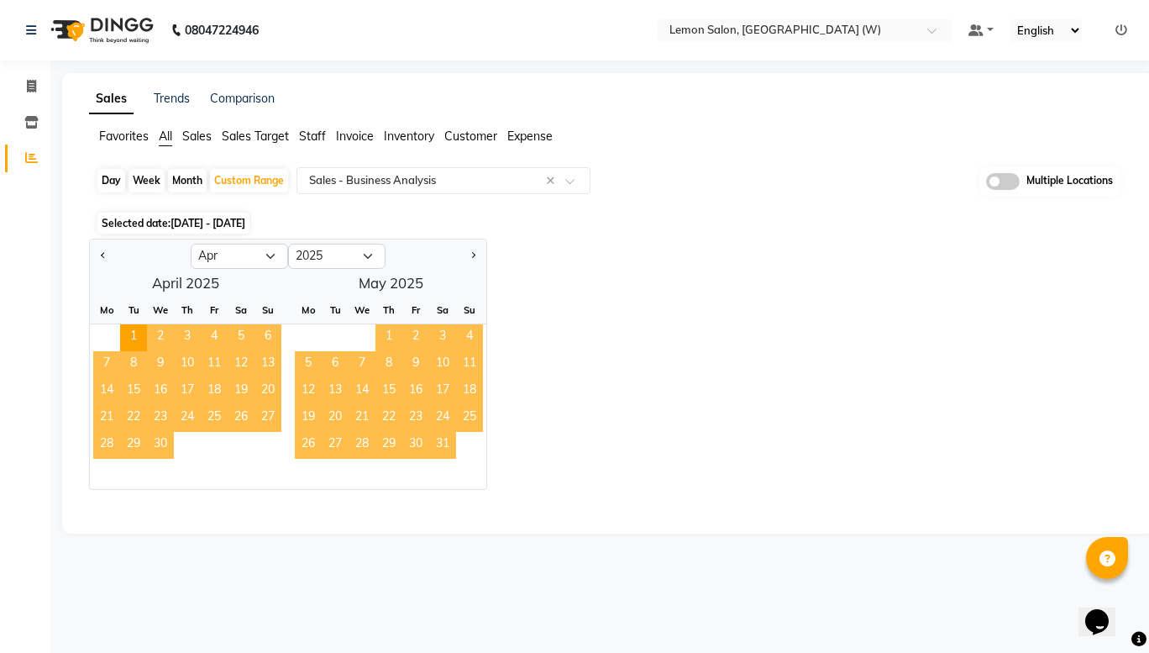
click at [186, 183] on div "Month" at bounding box center [187, 181] width 39 height 24
select select "4"
select select "2025"
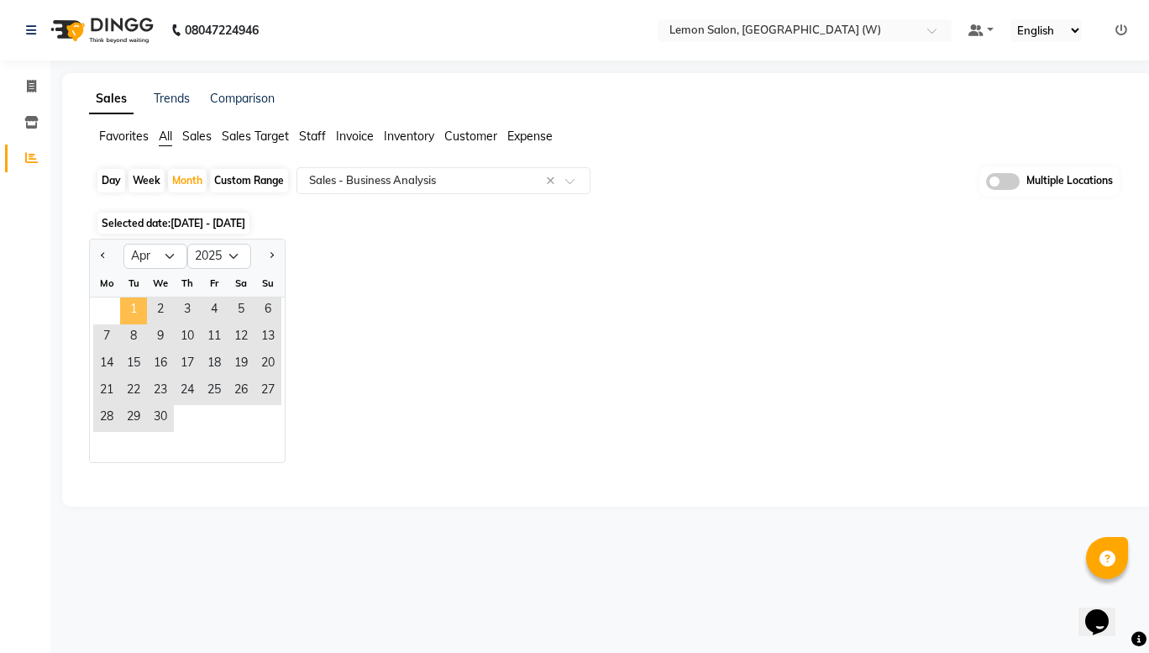
click at [140, 308] on span "1" at bounding box center [133, 310] width 27 height 27
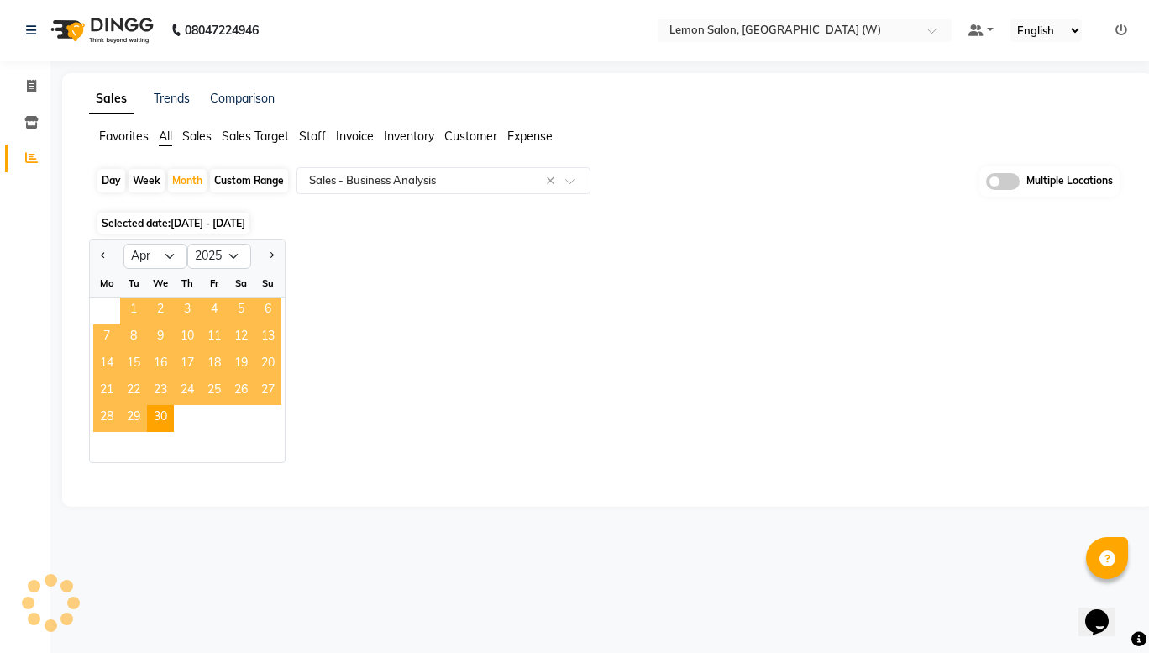
select select "full_report"
select select "csv"
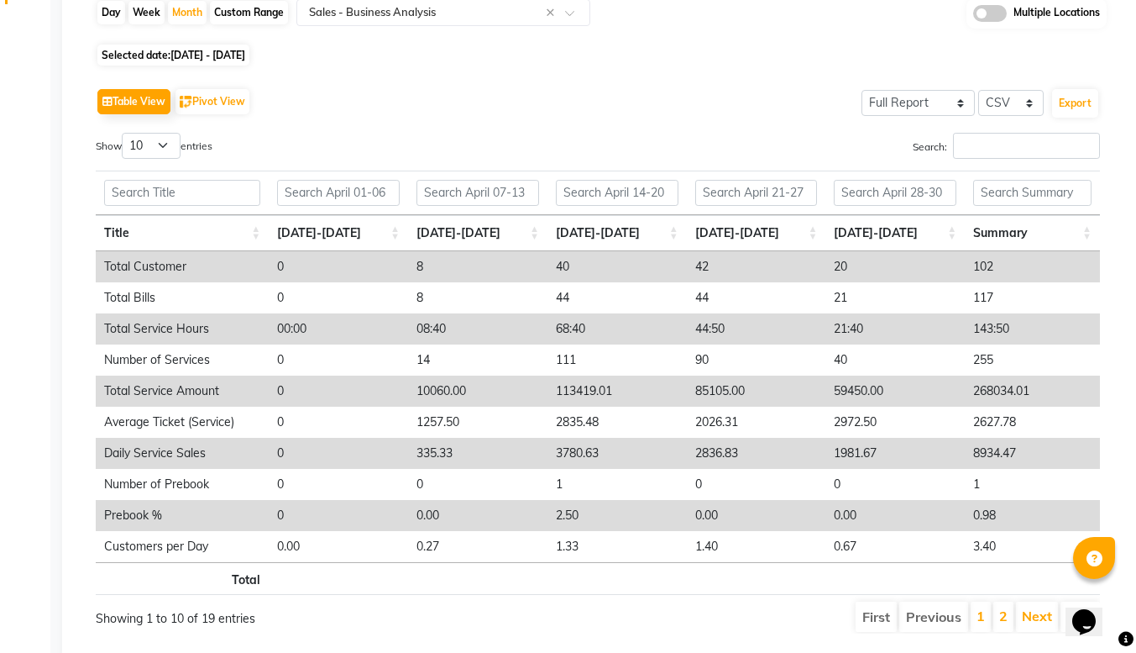
scroll to position [167, 0]
click at [192, 8] on div "Month" at bounding box center [187, 14] width 39 height 24
select select "4"
select select "2025"
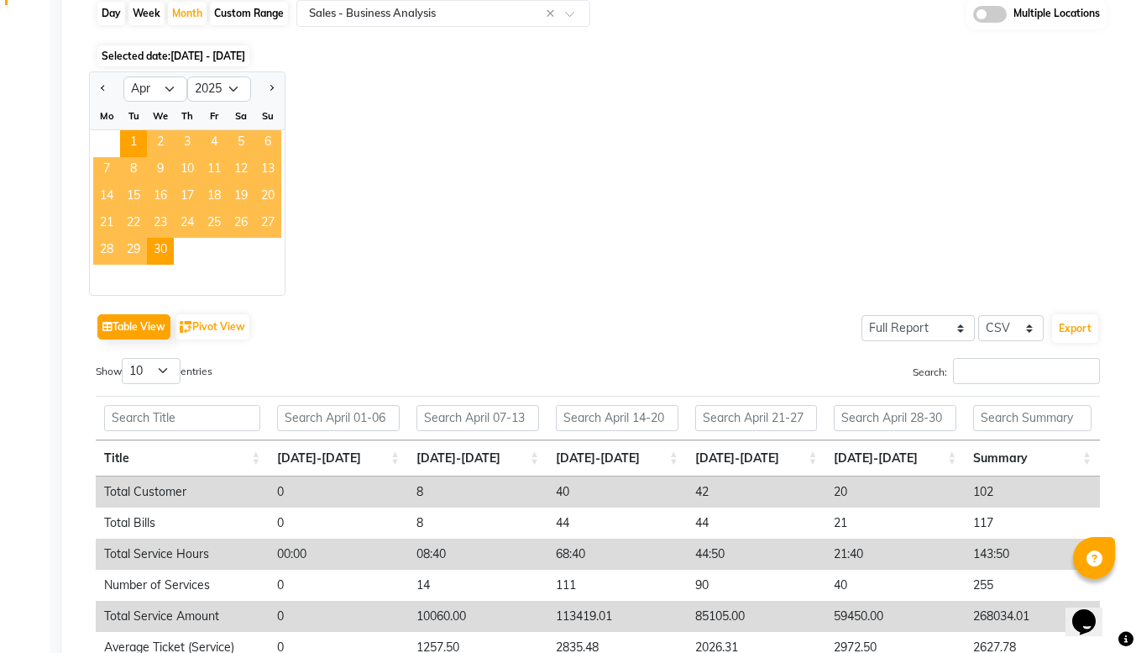
click at [239, 13] on div "Custom Range" at bounding box center [249, 14] width 78 height 24
select select "4"
select select "2025"
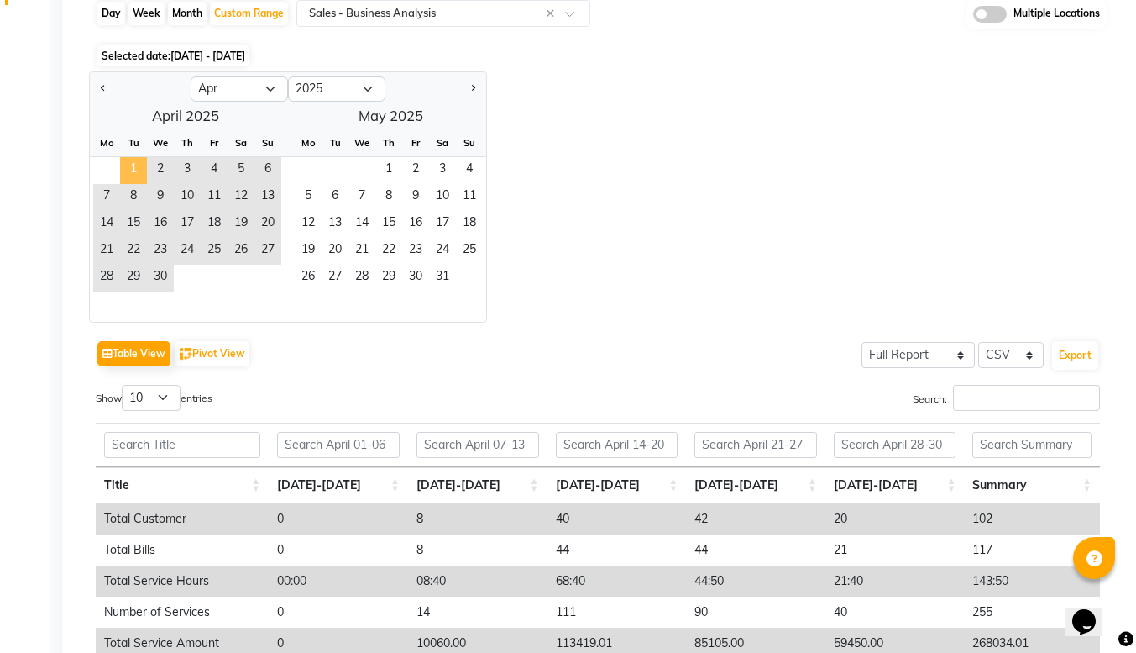
click at [136, 167] on span "1" at bounding box center [133, 170] width 27 height 27
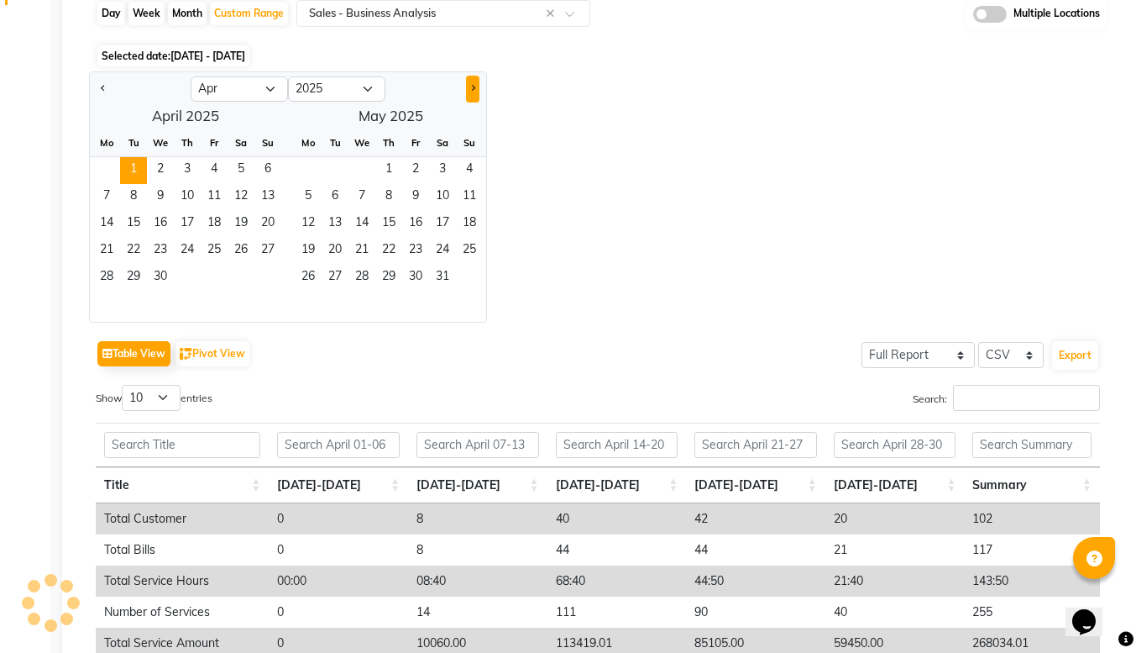
click at [473, 81] on button "Next month" at bounding box center [472, 89] width 13 height 27
select select "5"
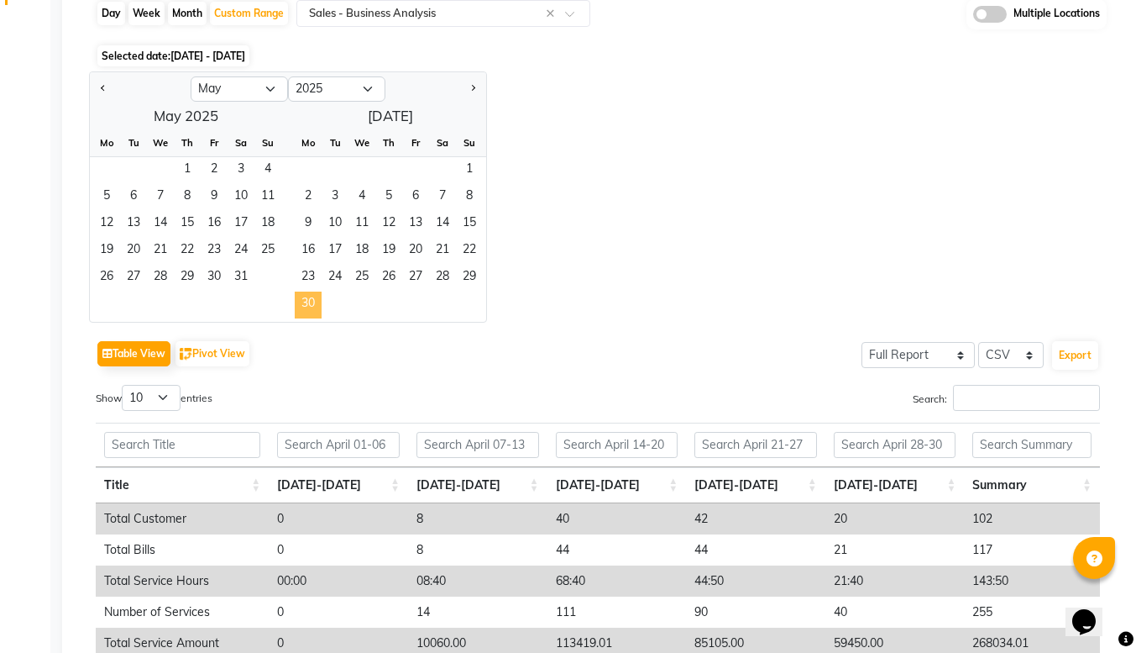
click at [314, 301] on span "30" at bounding box center [308, 304] width 27 height 27
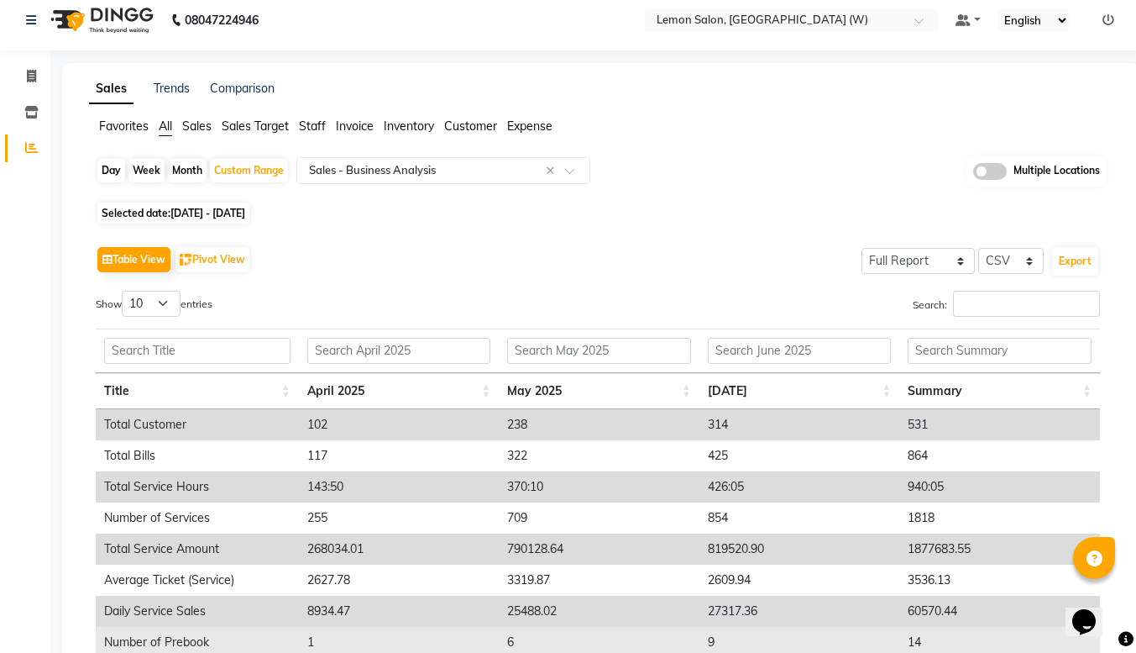
scroll to position [0, 0]
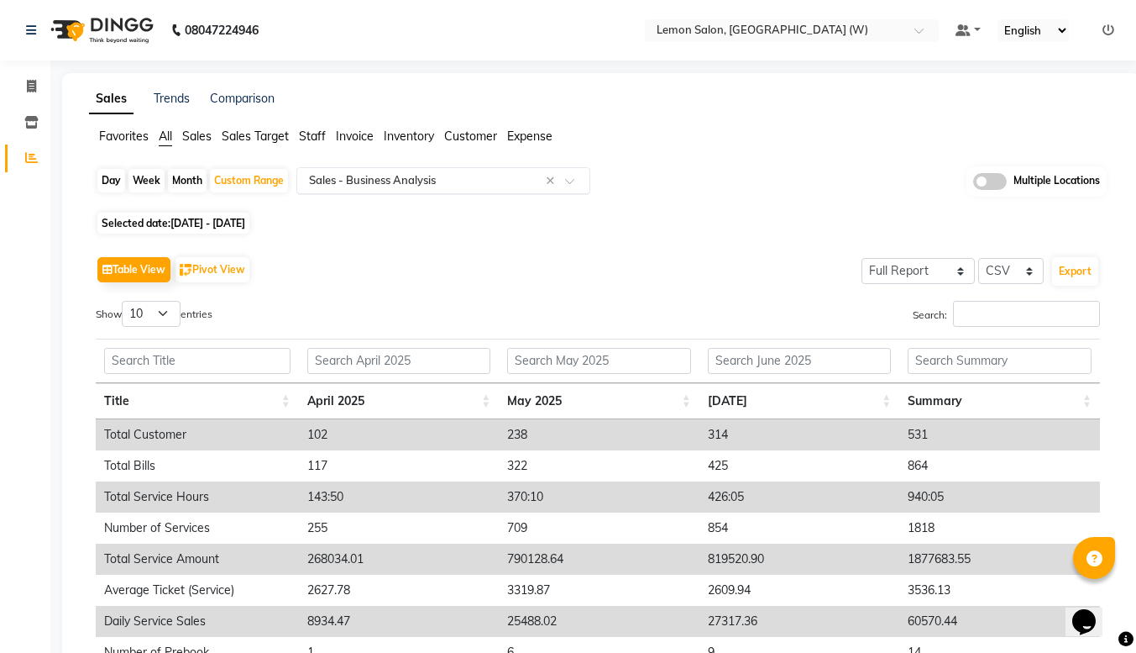
click at [570, 177] on span at bounding box center [575, 185] width 21 height 17
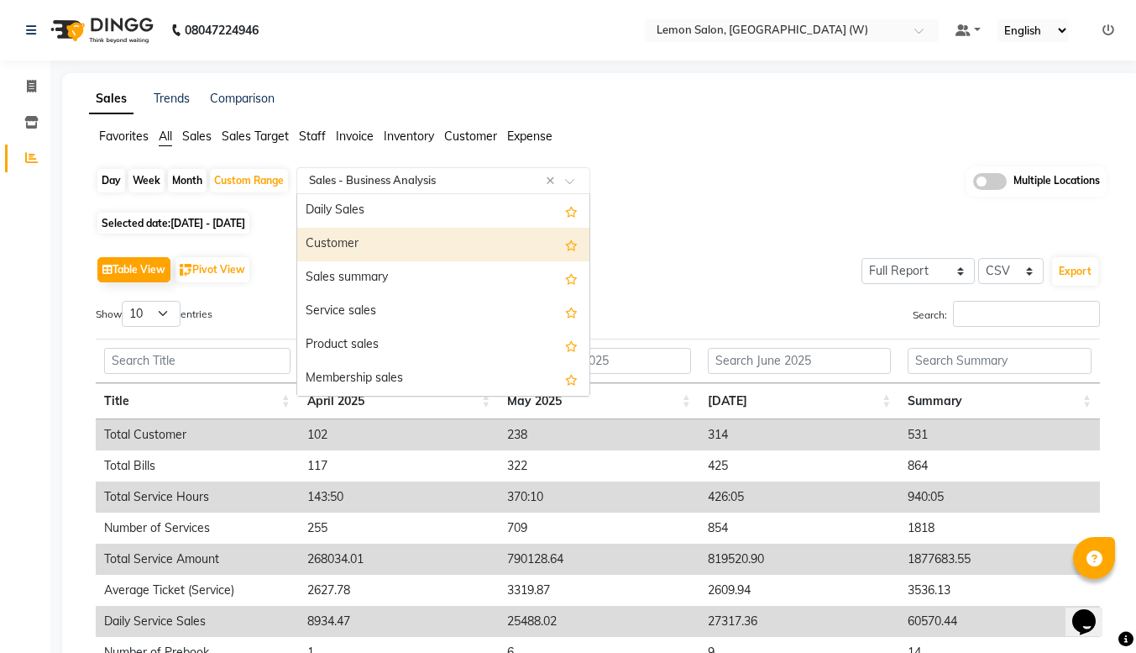
click at [721, 231] on div "Selected date: [DATE] - [DATE]" at bounding box center [605, 223] width 1018 height 18
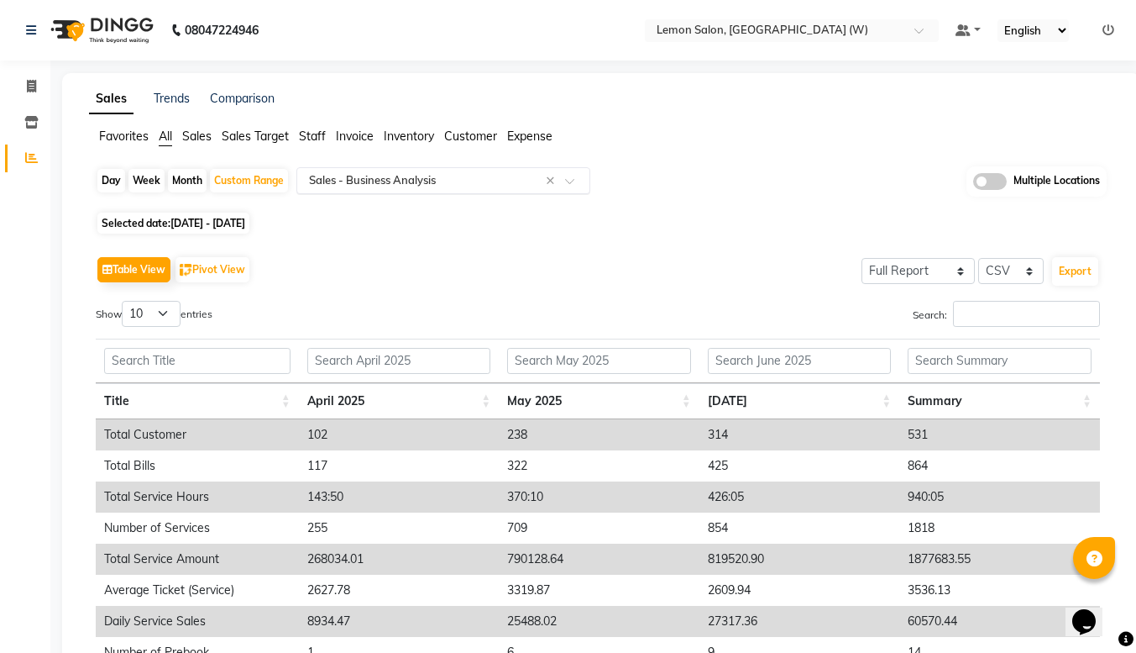
click at [566, 178] on span at bounding box center [575, 185] width 21 height 17
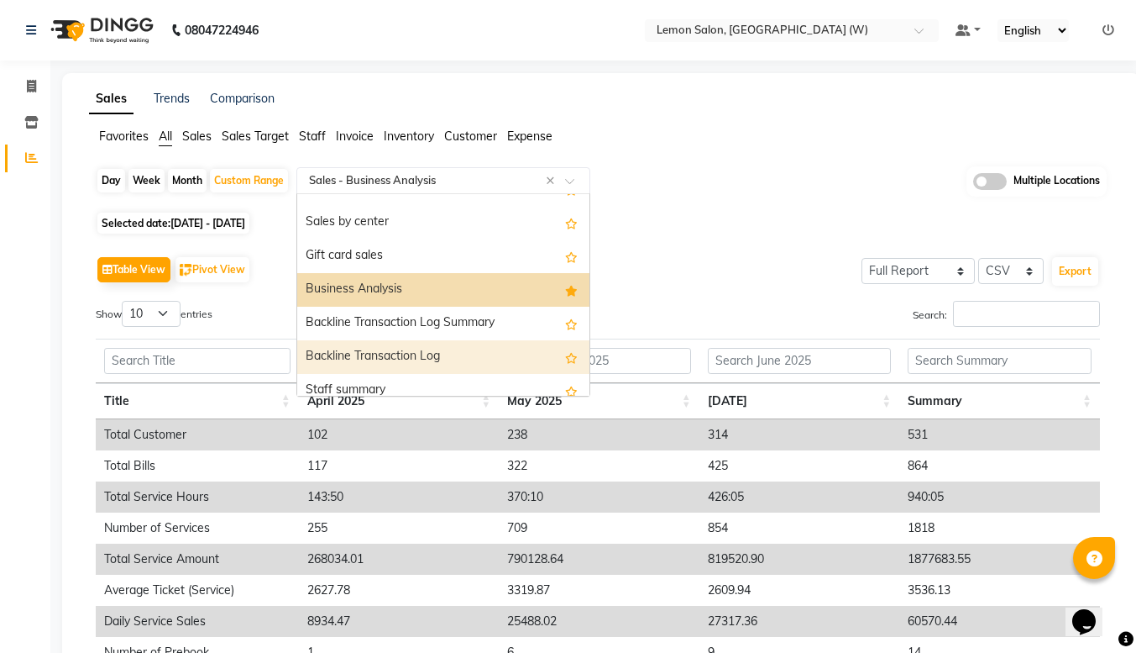
scroll to position [359, 0]
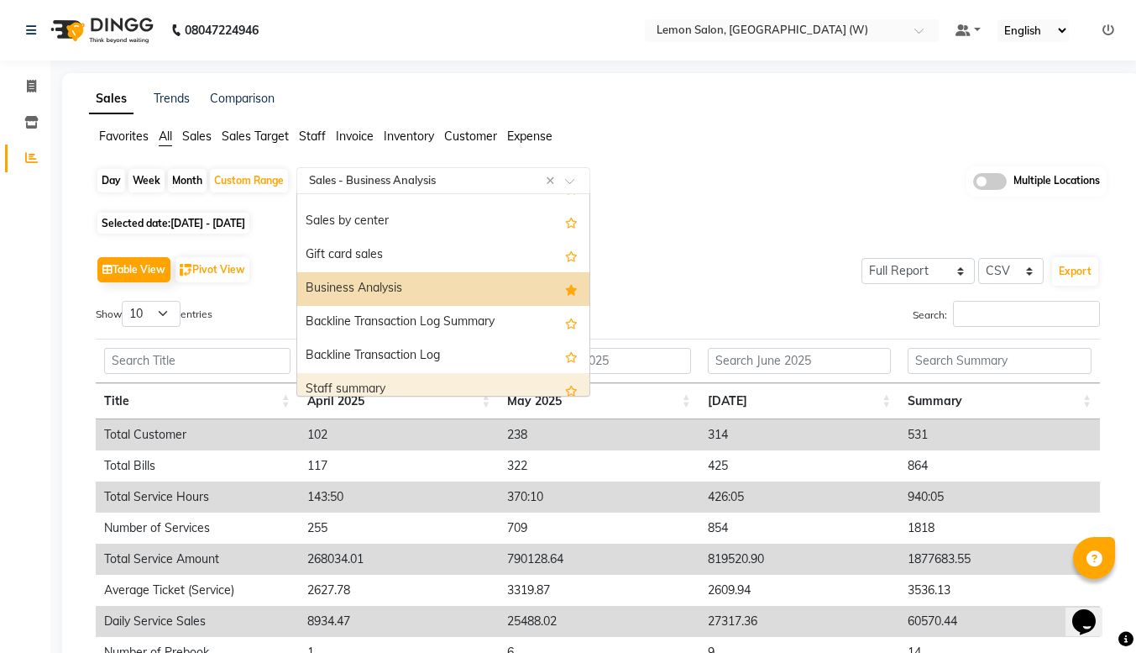
click at [632, 312] on div "Search:" at bounding box center [856, 317] width 490 height 33
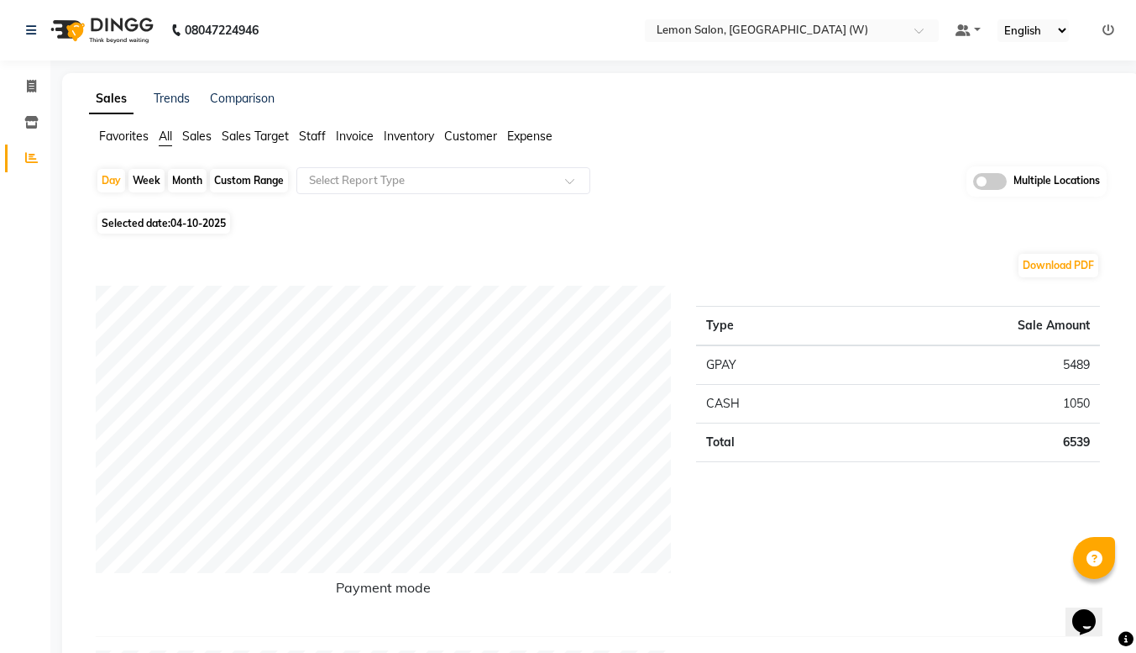
click at [175, 183] on div "Month" at bounding box center [187, 181] width 39 height 24
select select "10"
select select "2025"
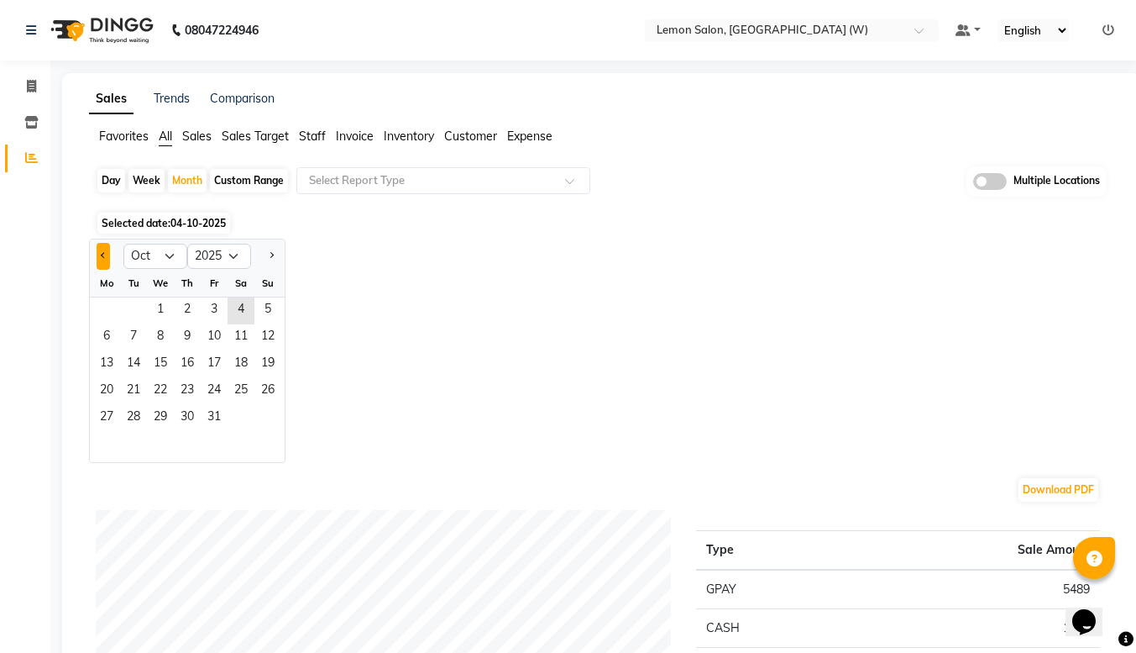
click at [100, 260] on button "Previous month" at bounding box center [103, 256] width 13 height 27
select select "9"
click at [100, 305] on span "1" at bounding box center [106, 310] width 27 height 27
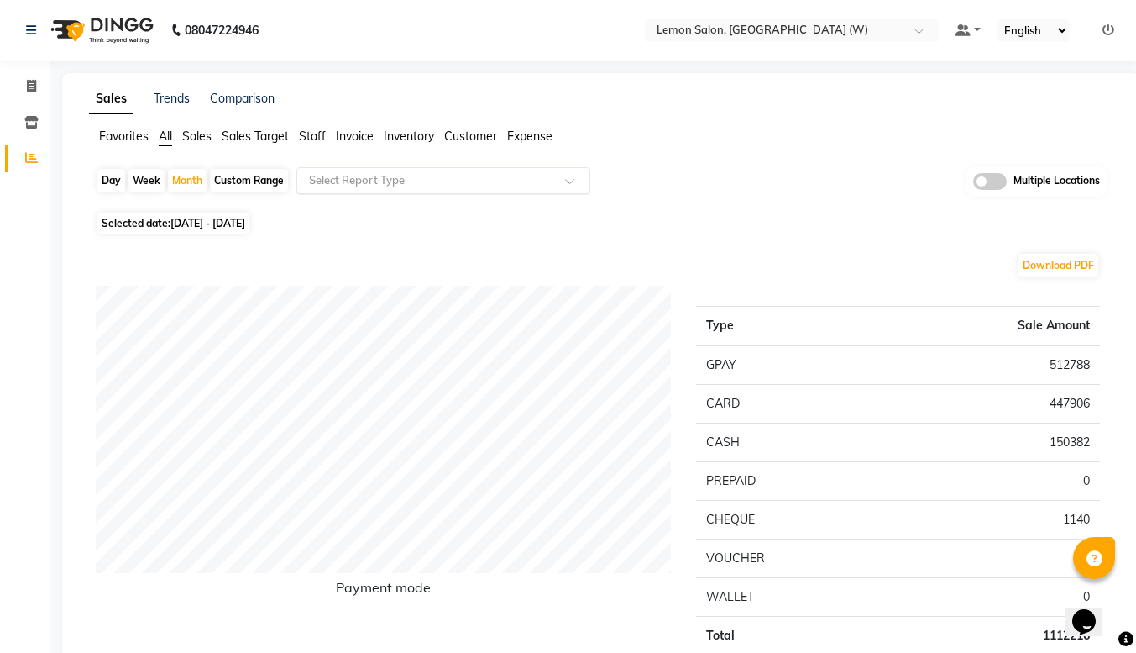
click at [506, 178] on input "text" at bounding box center [427, 180] width 242 height 17
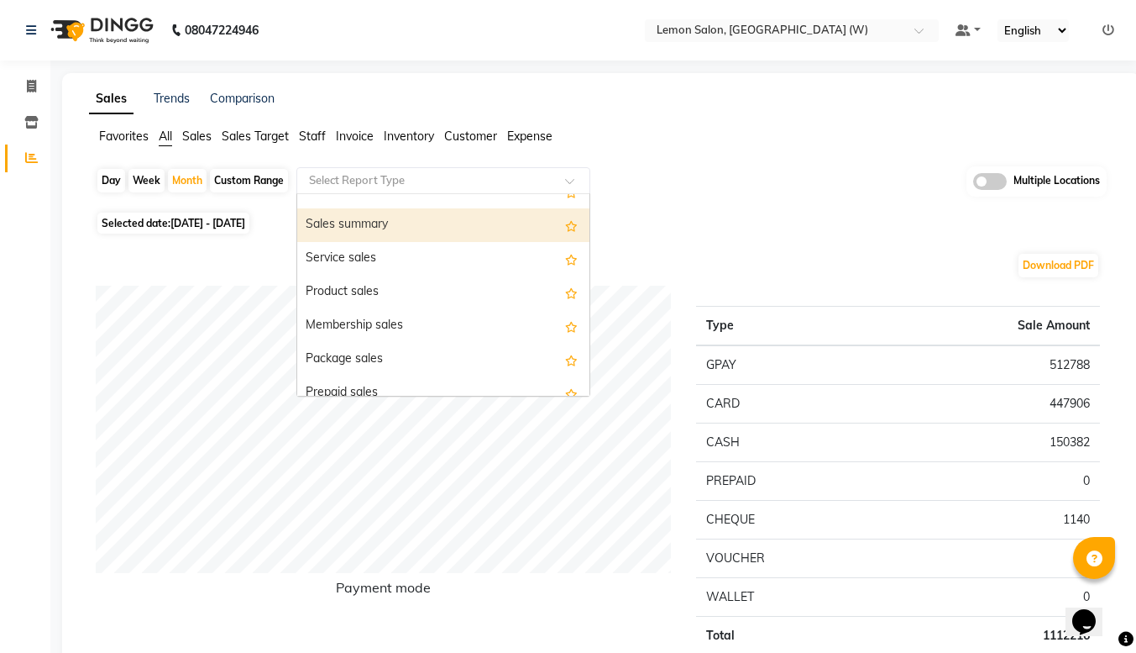
click at [375, 226] on div "Sales summary" at bounding box center [443, 225] width 292 height 34
select select "full_report"
select select "csv"
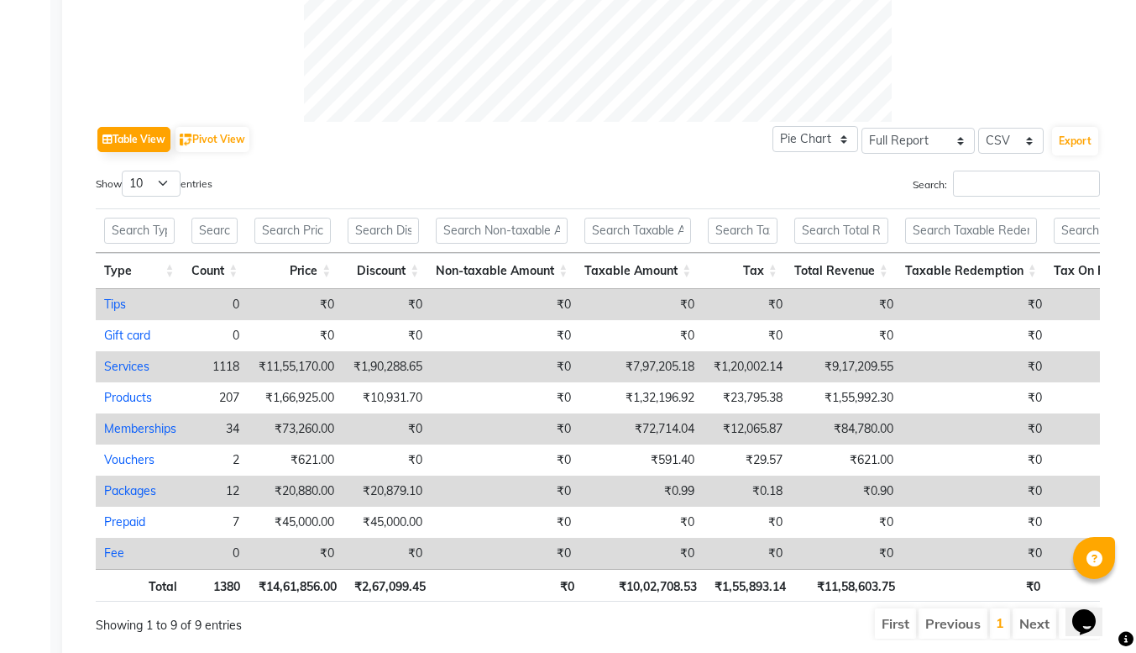
scroll to position [739, 0]
